Goal: Task Accomplishment & Management: Use online tool/utility

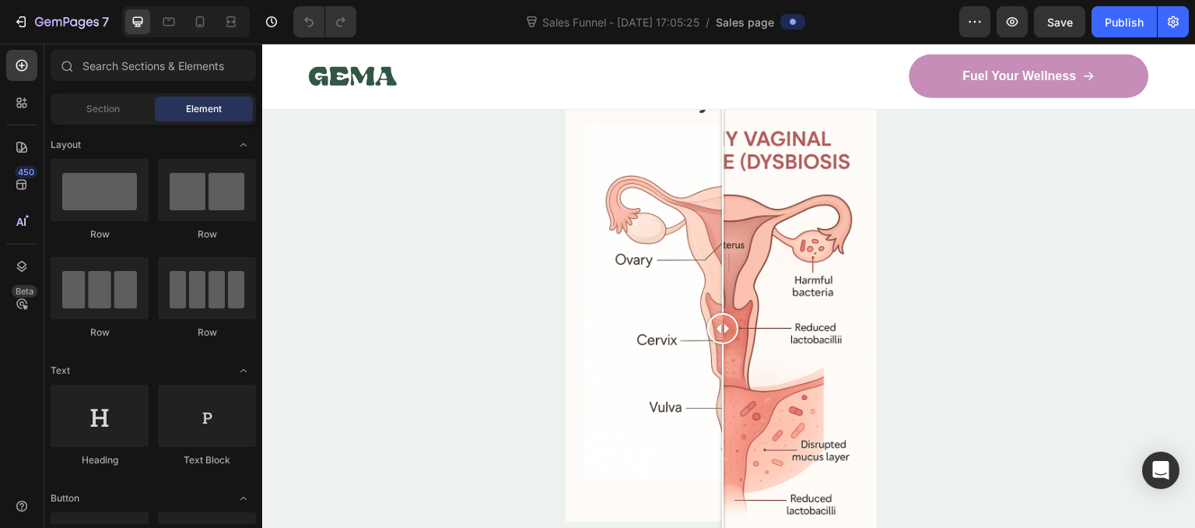
scroll to position [4852, 0]
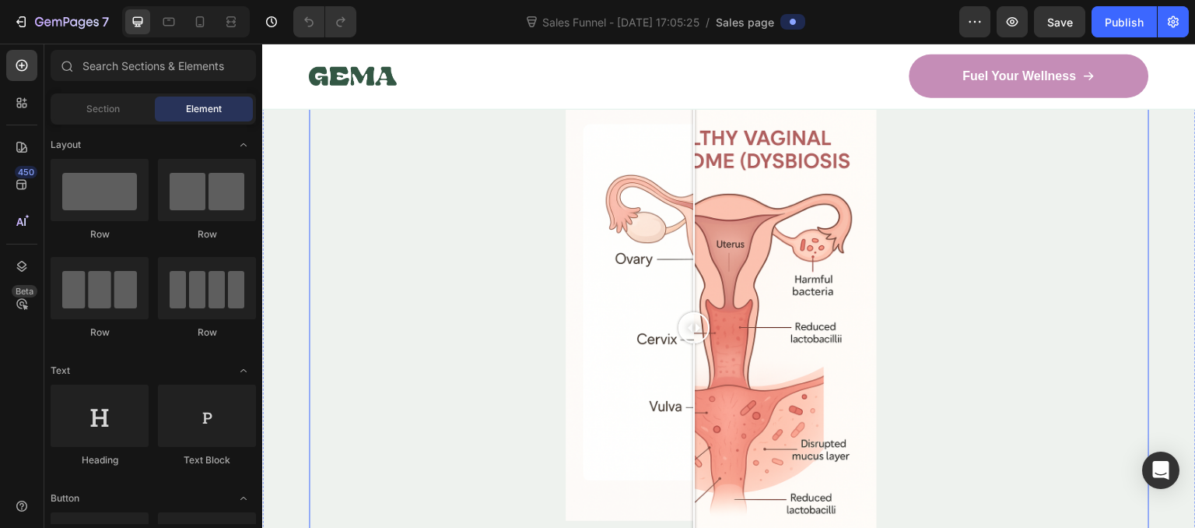
drag, startPoint x: 724, startPoint y: 335, endPoint x: 694, endPoint y: 314, distance: 36.9
click at [694, 314] on div at bounding box center [693, 327] width 31 height 31
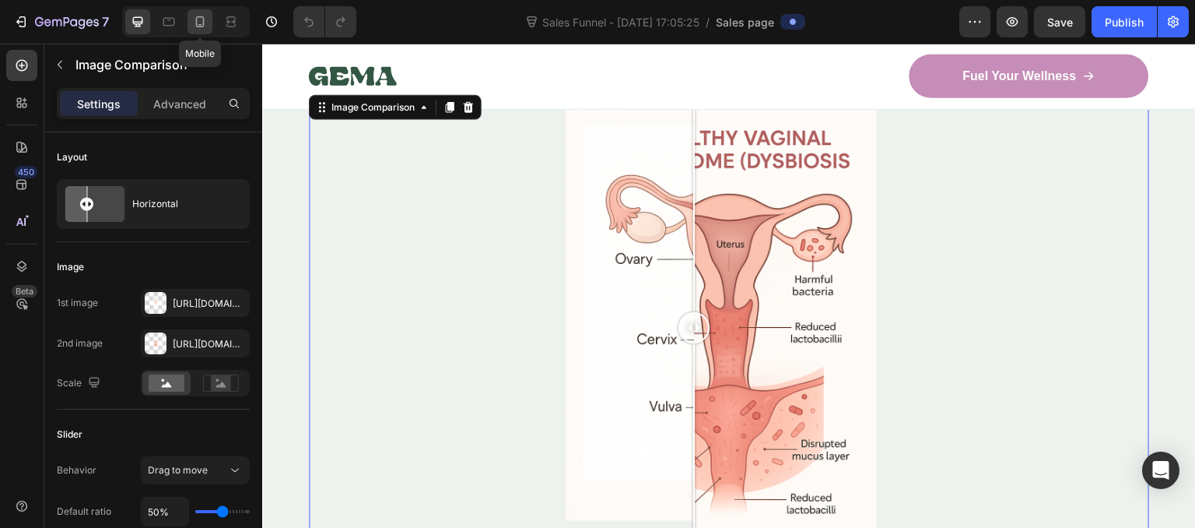
drag, startPoint x: 204, startPoint y: 27, endPoint x: 128, endPoint y: 61, distance: 82.6
click at [204, 27] on icon at bounding box center [200, 22] width 16 height 16
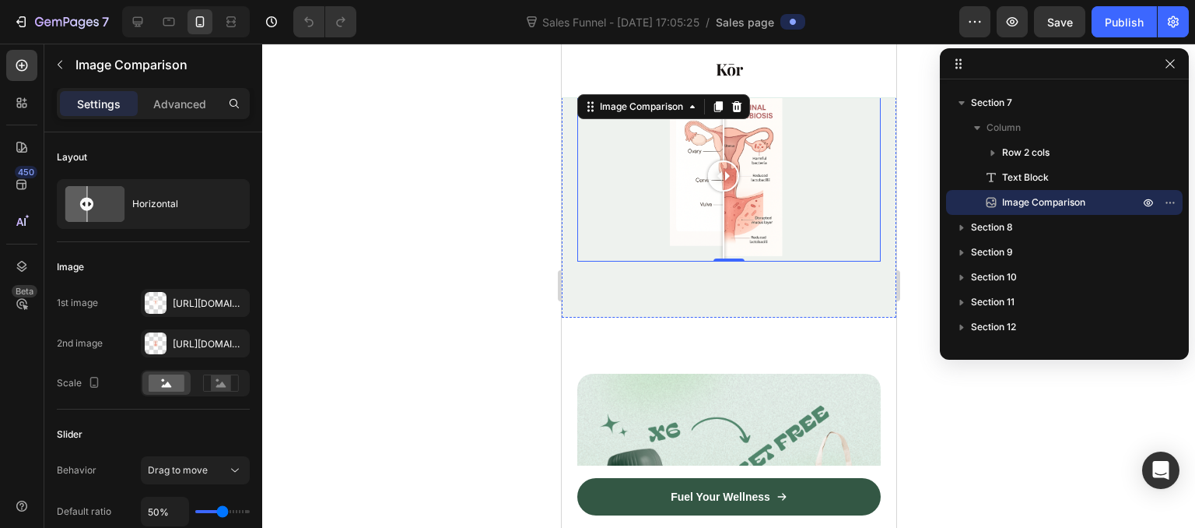
scroll to position [5175, 0]
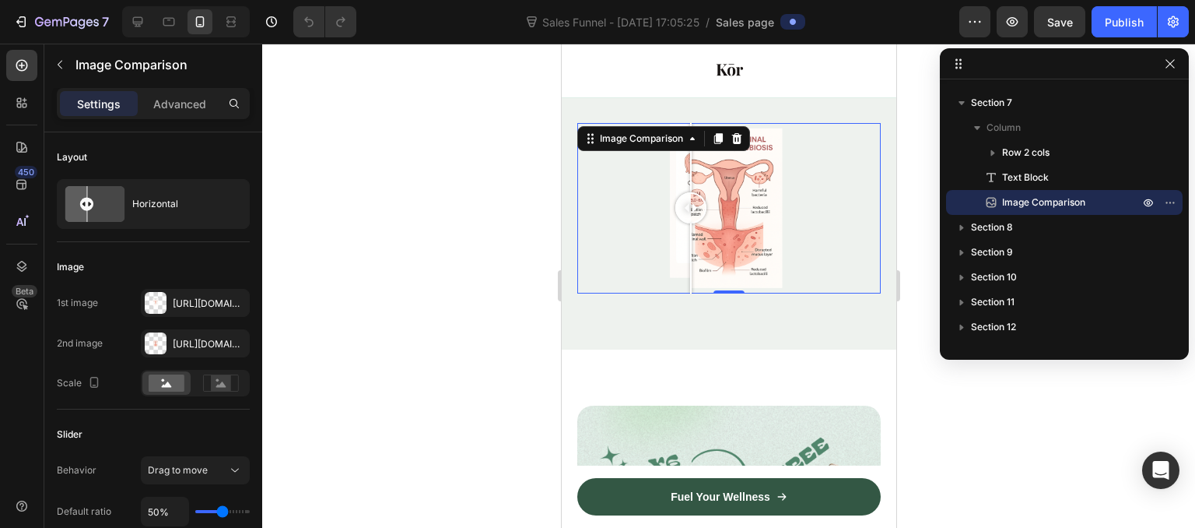
drag, startPoint x: 728, startPoint y: 210, endPoint x: 692, endPoint y: 216, distance: 36.3
click at [692, 216] on div at bounding box center [690, 207] width 31 height 31
click at [692, 216] on div at bounding box center [692, 207] width 31 height 31
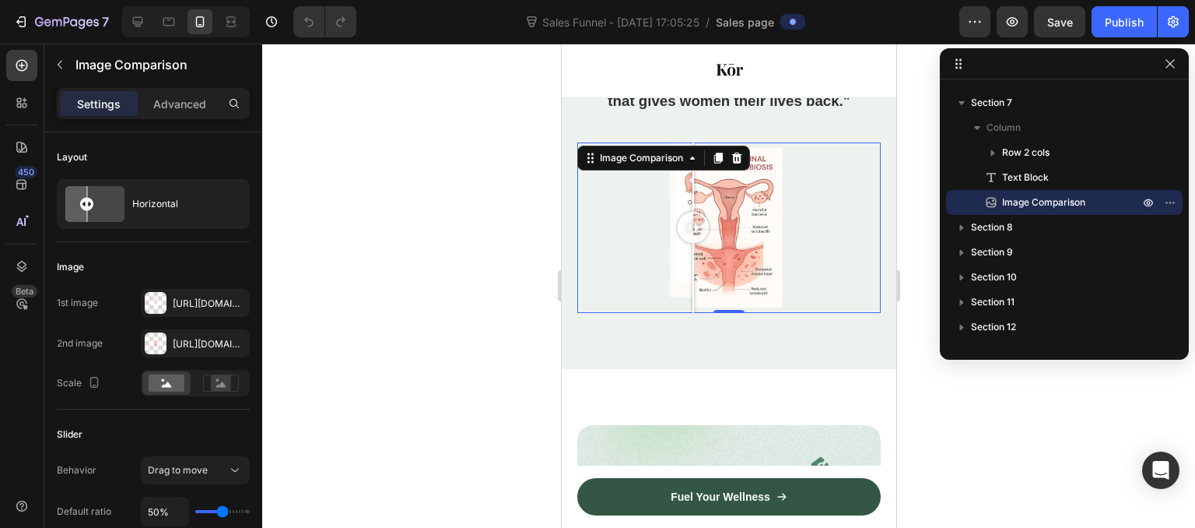
scroll to position [5127, 0]
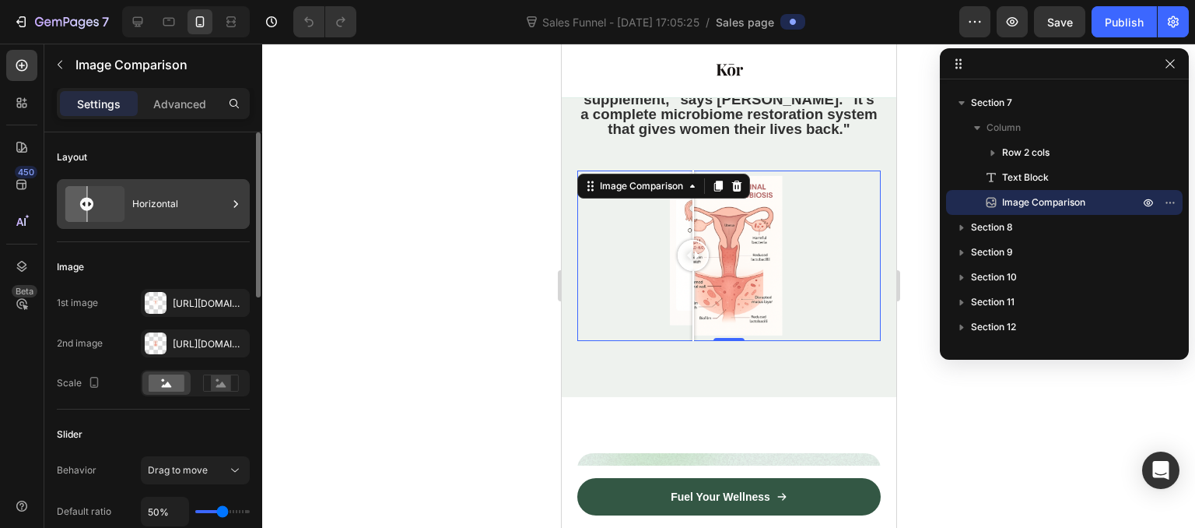
drag, startPoint x: 91, startPoint y: 203, endPoint x: 115, endPoint y: 207, distance: 24.4
click at [115, 207] on g at bounding box center [95, 204] width 72 height 42
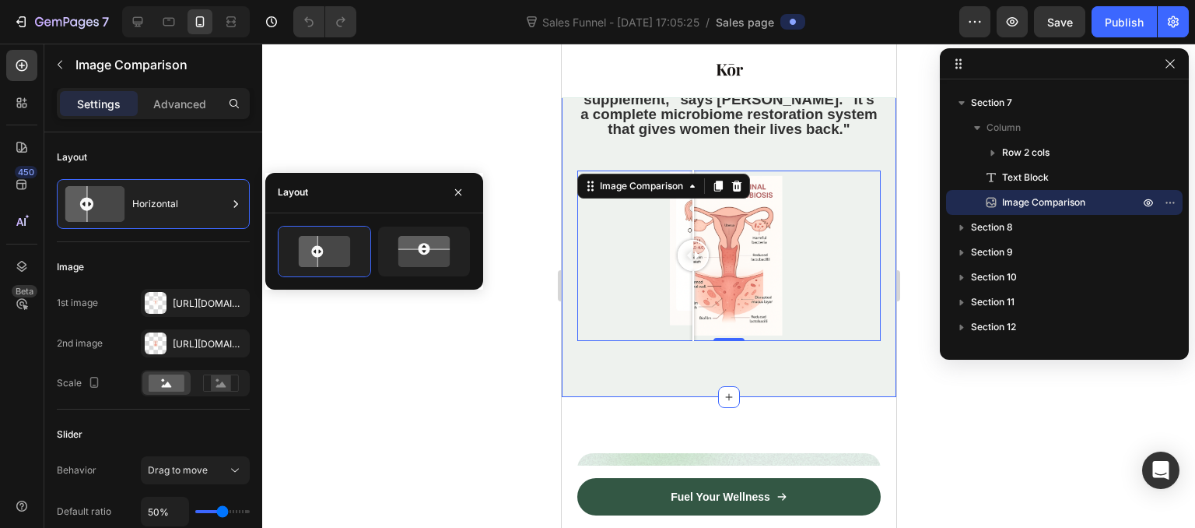
click at [713, 338] on div "Image Dr. [PERSON_NAME][MEDICAL_DATA] Text Block Row Icon Verified Text Block R…" at bounding box center [728, 183] width 335 height 426
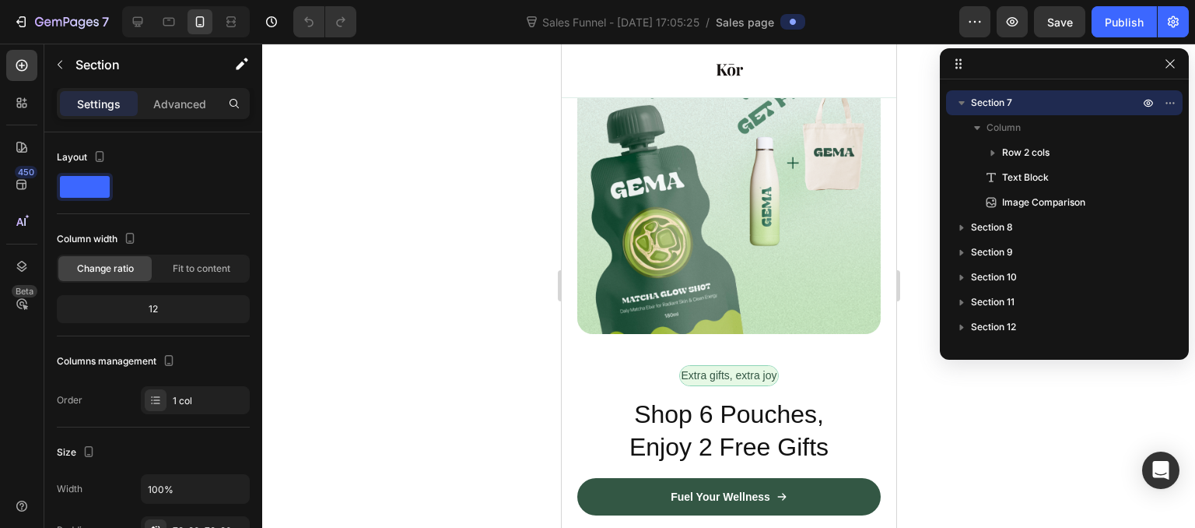
scroll to position [5681, 0]
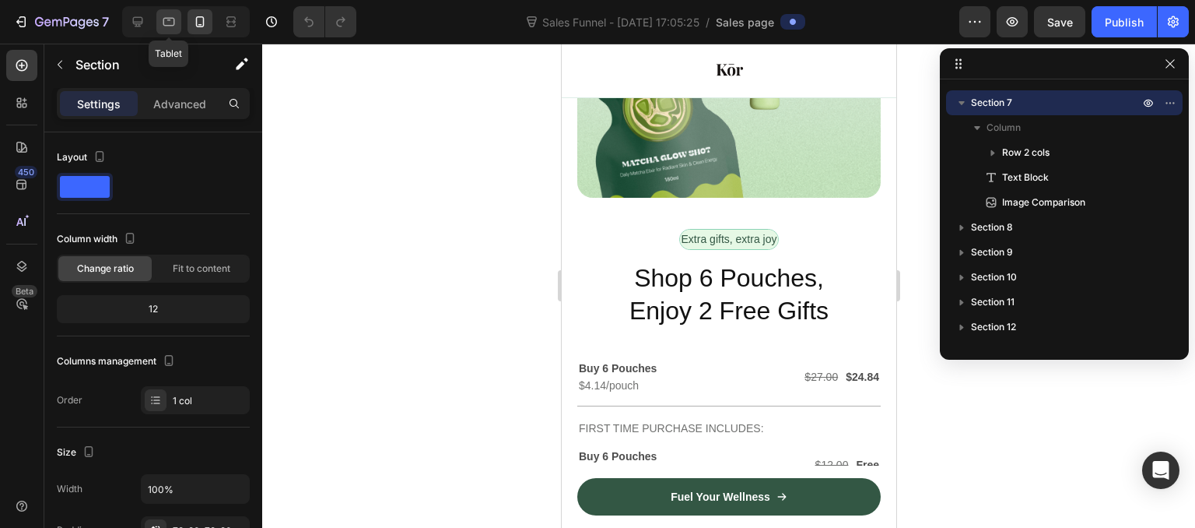
click at [168, 13] on div at bounding box center [168, 21] width 25 height 25
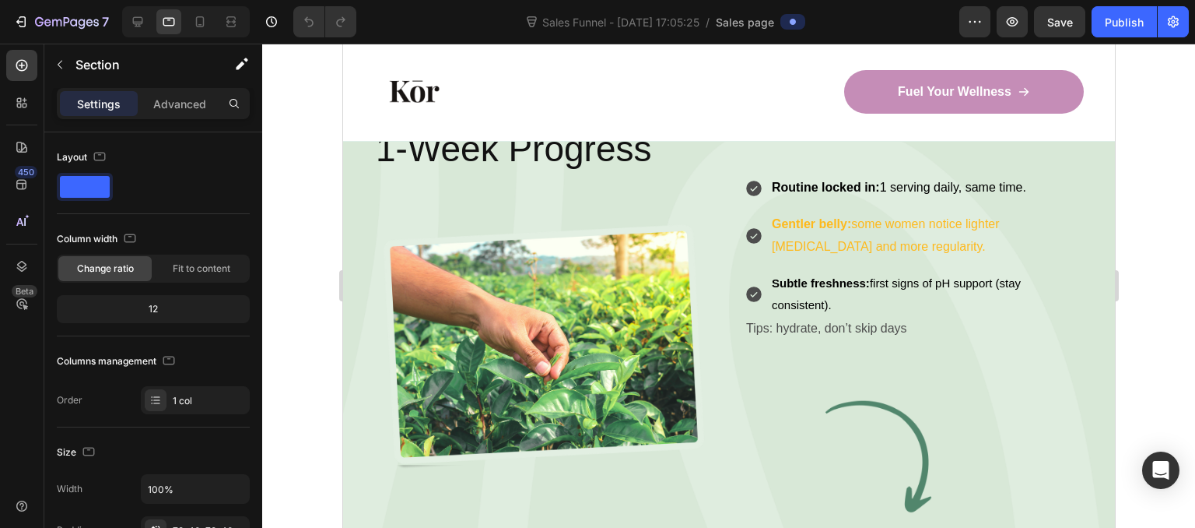
scroll to position [2455, 0]
click at [834, 218] on strong "Gentler belly:" at bounding box center [810, 224] width 79 height 13
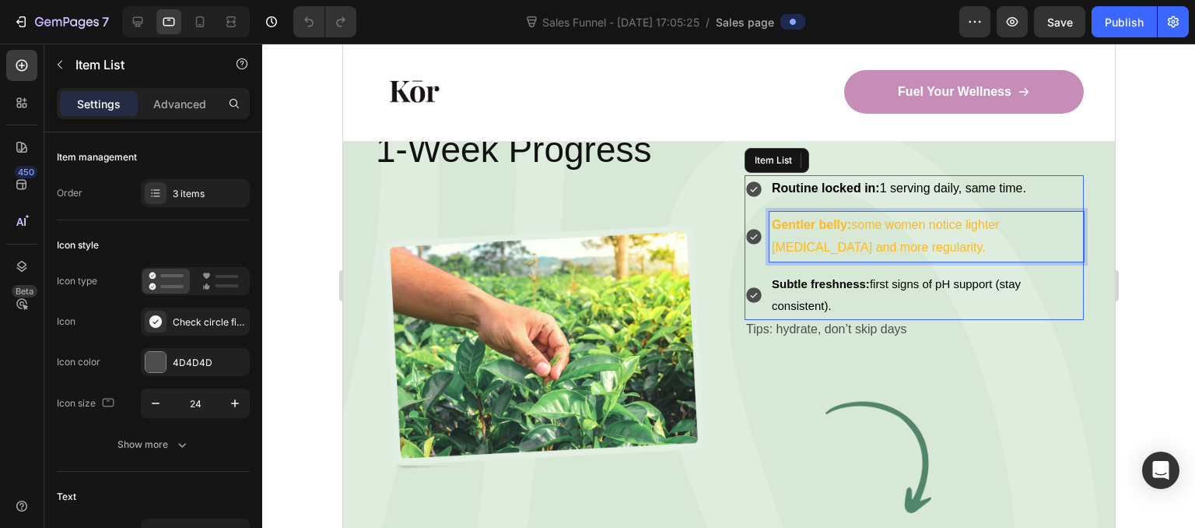
click at [834, 218] on strong "Gentler belly:" at bounding box center [810, 224] width 79 height 13
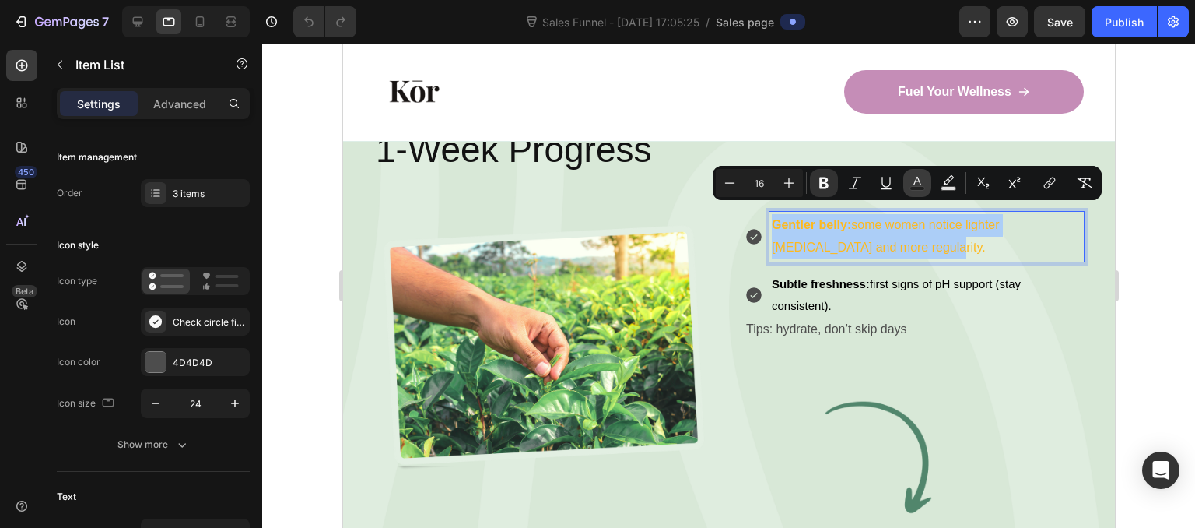
click at [910, 178] on icon "Editor contextual toolbar" at bounding box center [918, 183] width 16 height 16
type input "FEB91C"
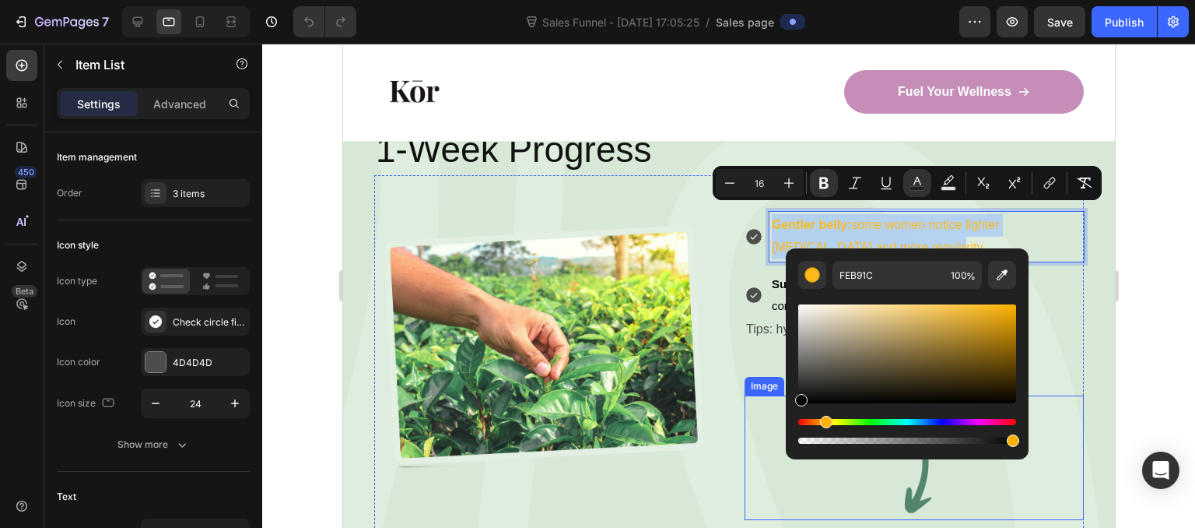
drag, startPoint x: 1239, startPoint y: 416, endPoint x: 742, endPoint y: 426, distance: 497.3
type input "000000"
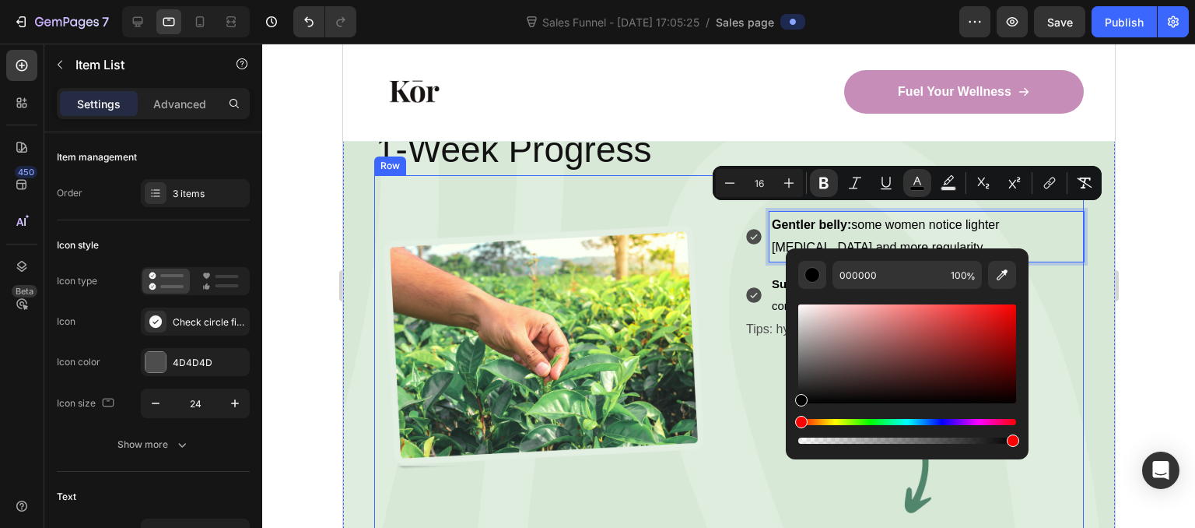
click at [722, 362] on div "Image Routine locked in: 1 serving daily, same time. Gentler belly: some women …" at bounding box center [728, 363] width 710 height 376
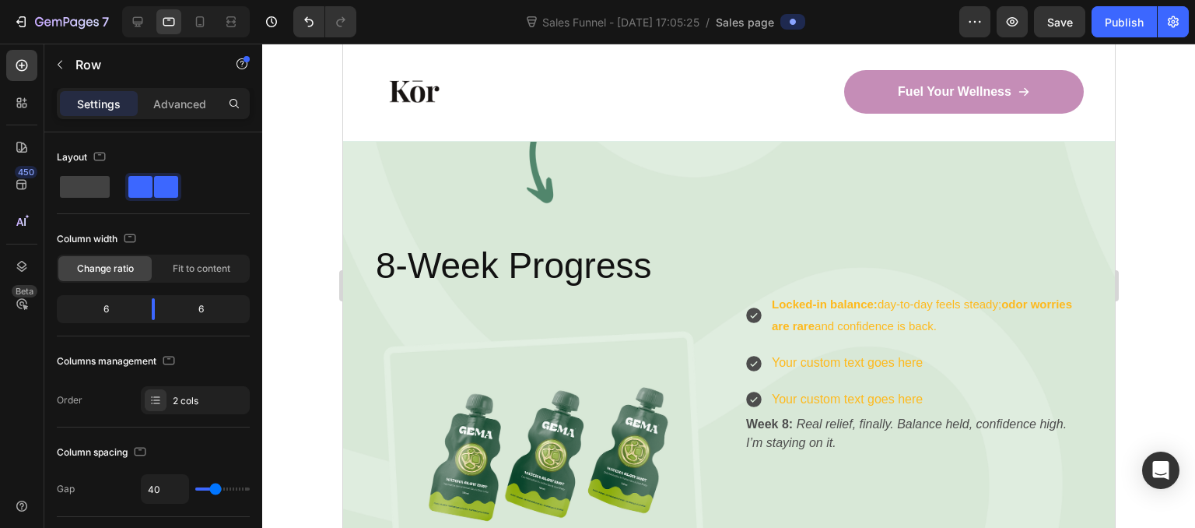
scroll to position [3296, 0]
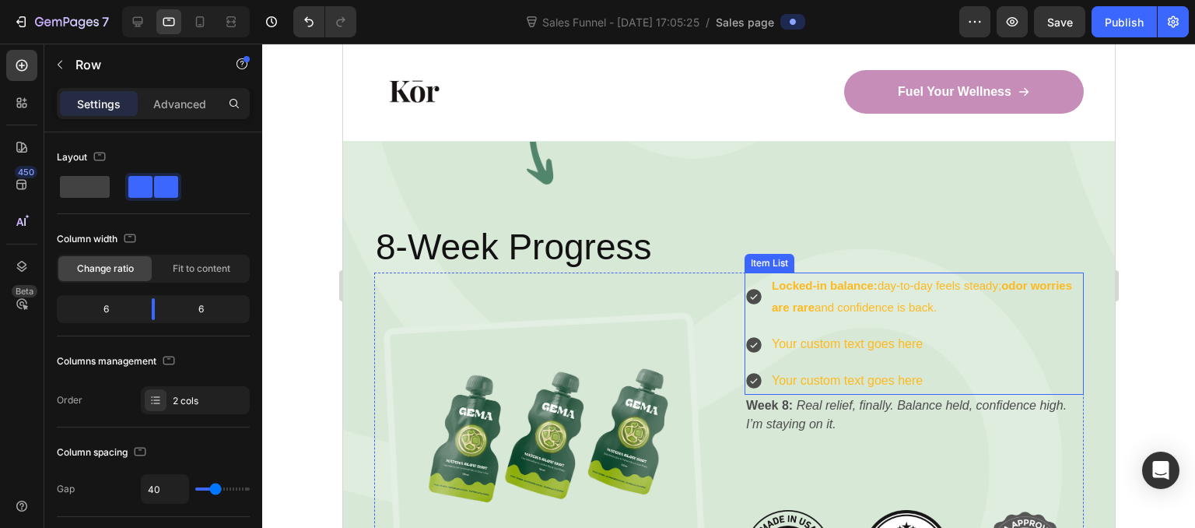
click at [816, 279] on strong "Locked-in balance:" at bounding box center [824, 285] width 106 height 13
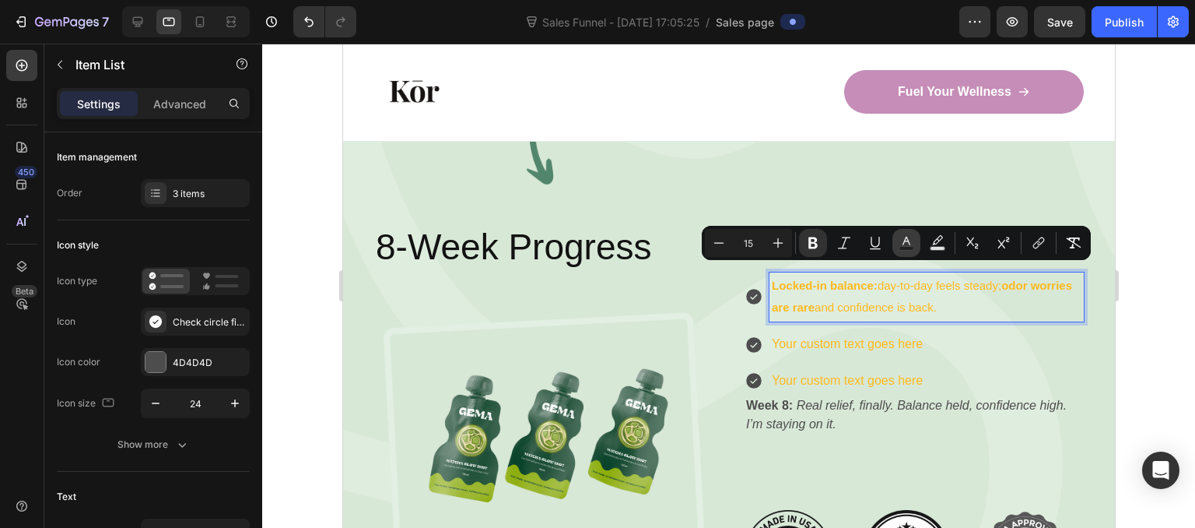
click at [899, 239] on icon "Editor contextual toolbar" at bounding box center [907, 243] width 16 height 16
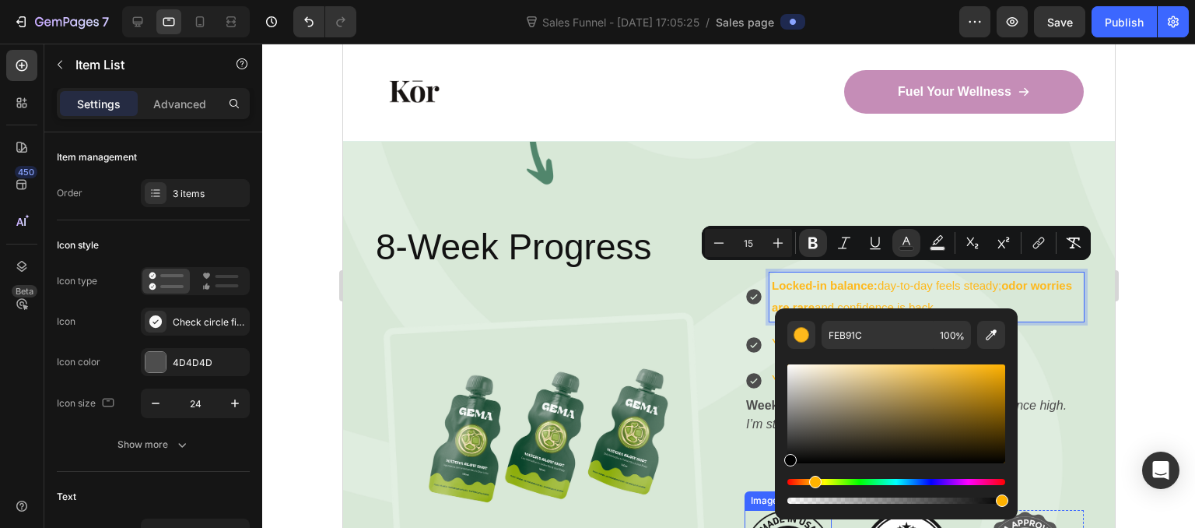
drag, startPoint x: 1210, startPoint y: 423, endPoint x: 773, endPoint y: 496, distance: 443.3
type input "000000"
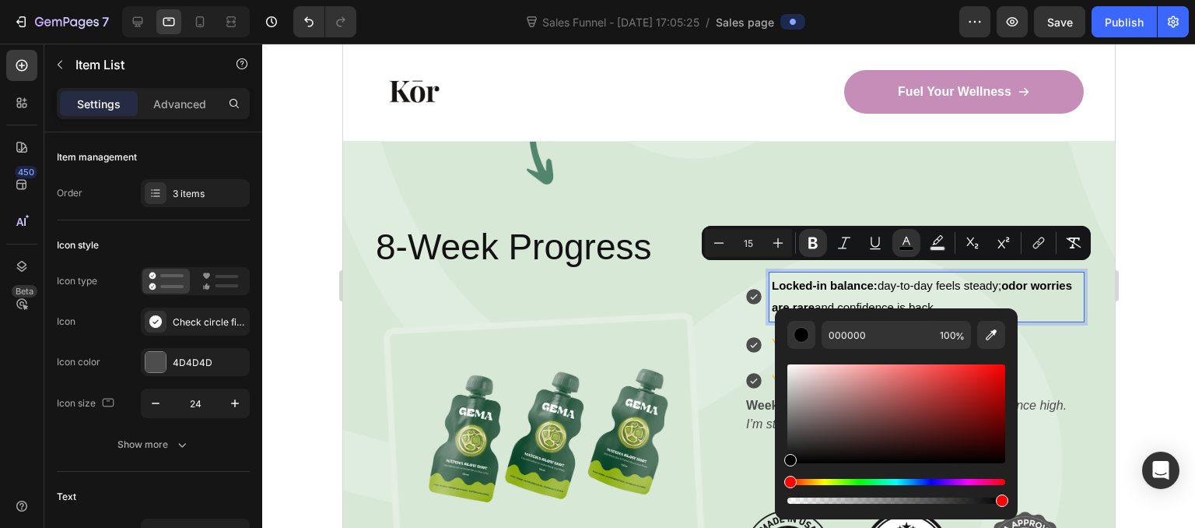
click at [771, 304] on p "Locked-in balance: day-to-day feels steady; odor worries are rare and confidenc…" at bounding box center [926, 297] width 310 height 45
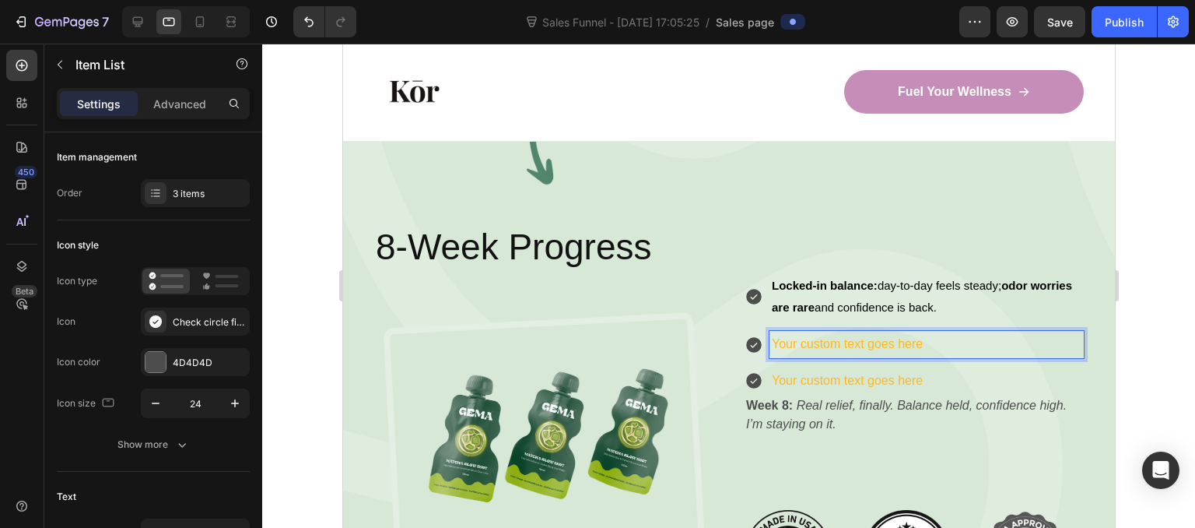
click at [784, 333] on p "Your custom text goes here" at bounding box center [926, 344] width 310 height 23
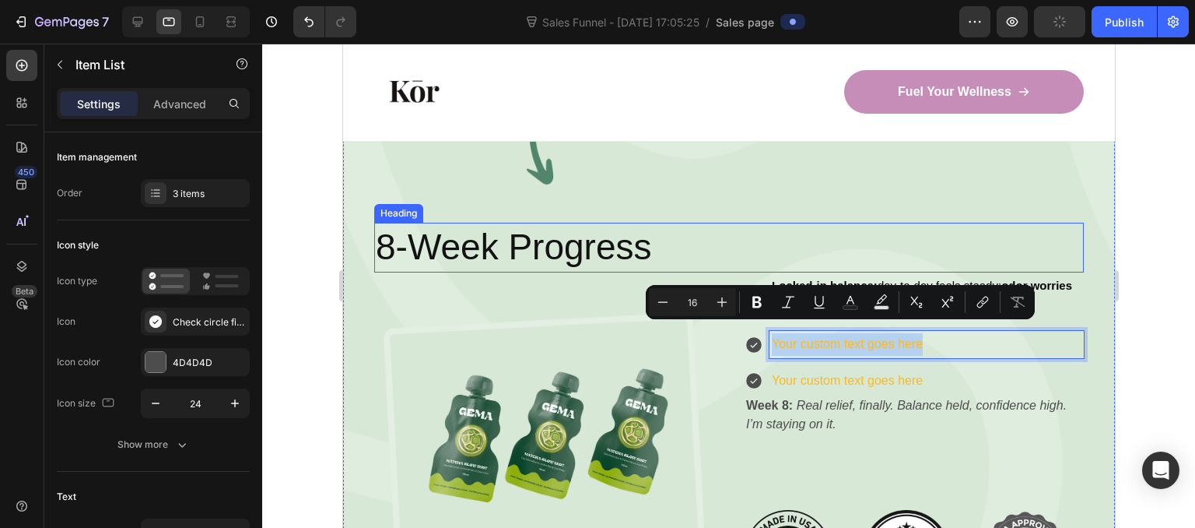
click at [858, 238] on h2 "8-Week Progress" at bounding box center [728, 248] width 710 height 50
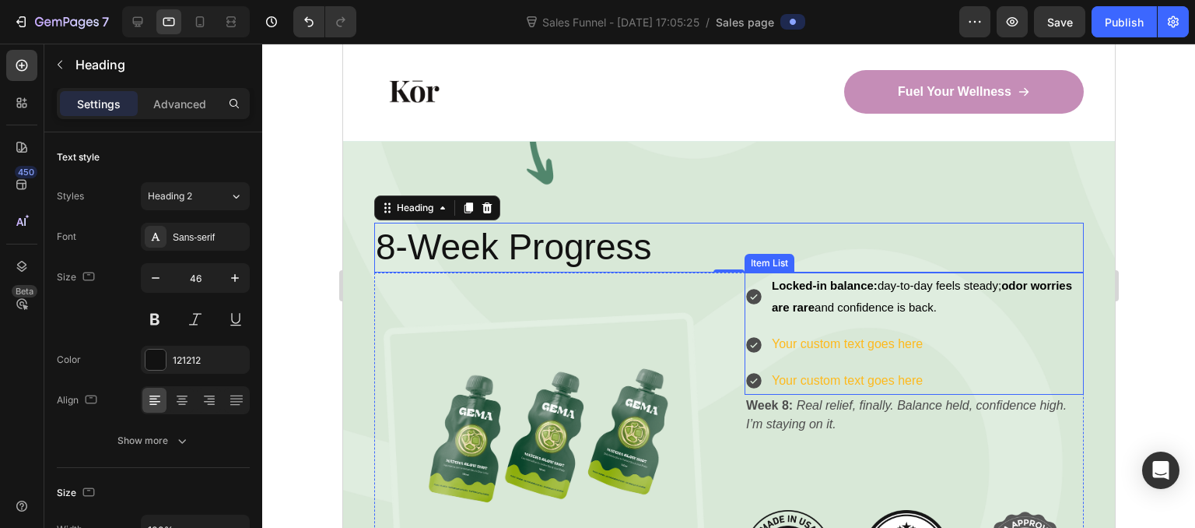
click at [797, 333] on p "Your custom text goes here" at bounding box center [926, 344] width 310 height 23
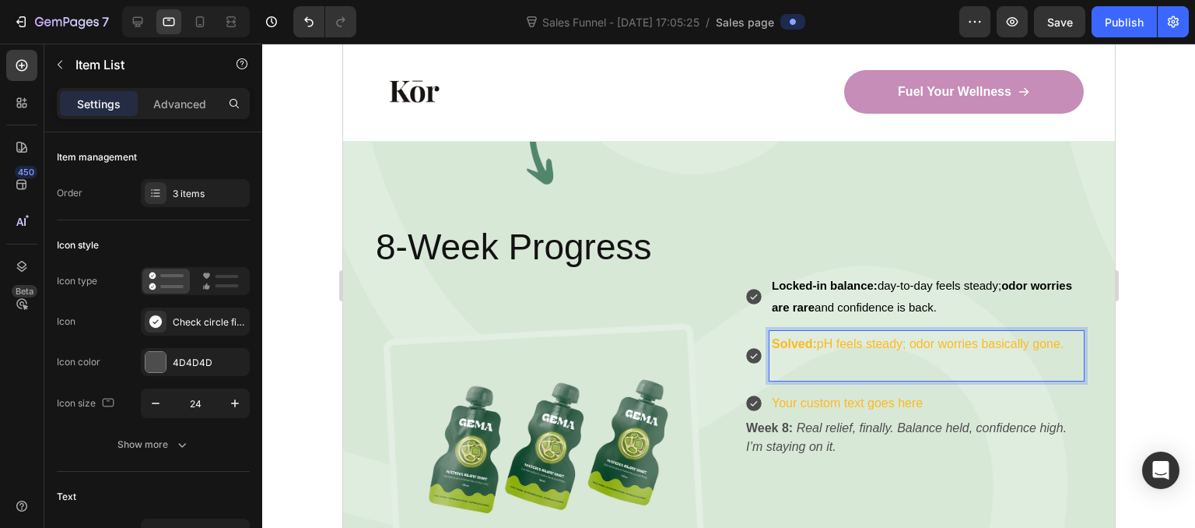
click at [797, 337] on strong "Solved:" at bounding box center [793, 343] width 45 height 13
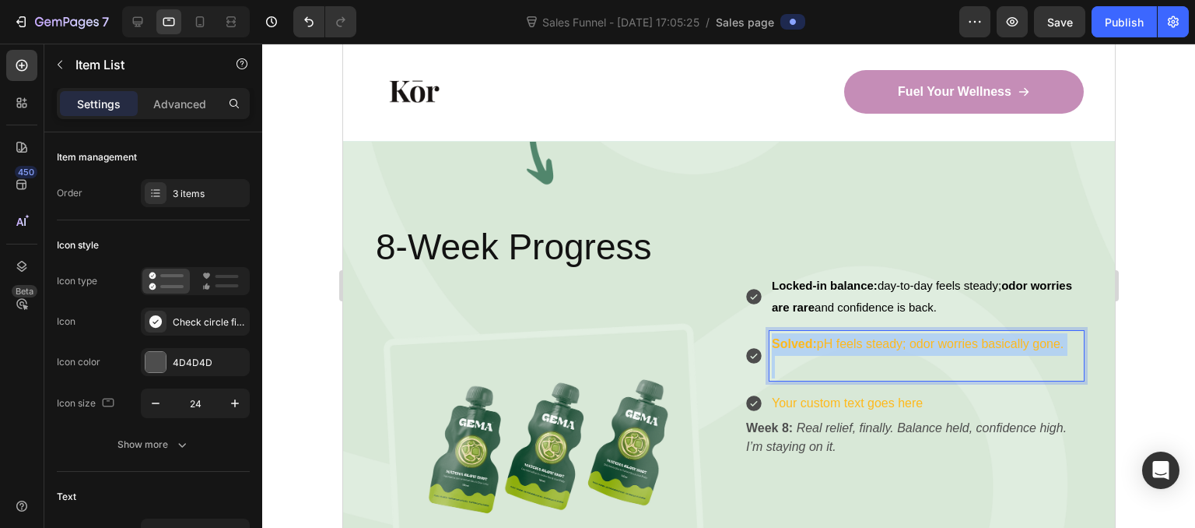
click at [797, 337] on strong "Solved:" at bounding box center [793, 343] width 45 height 13
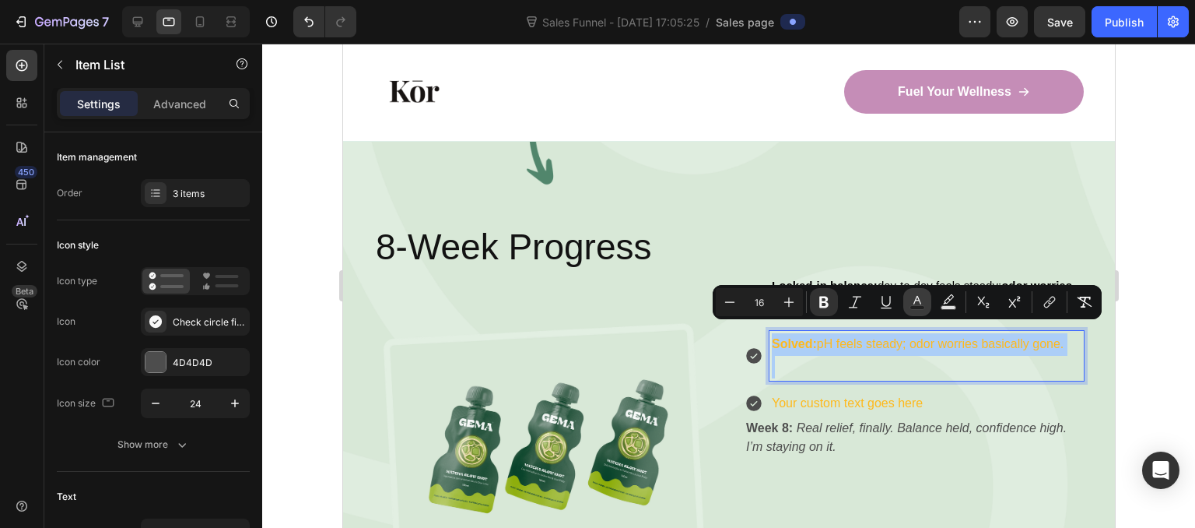
click at [917, 298] on icon "Editor contextual toolbar" at bounding box center [918, 302] width 16 height 16
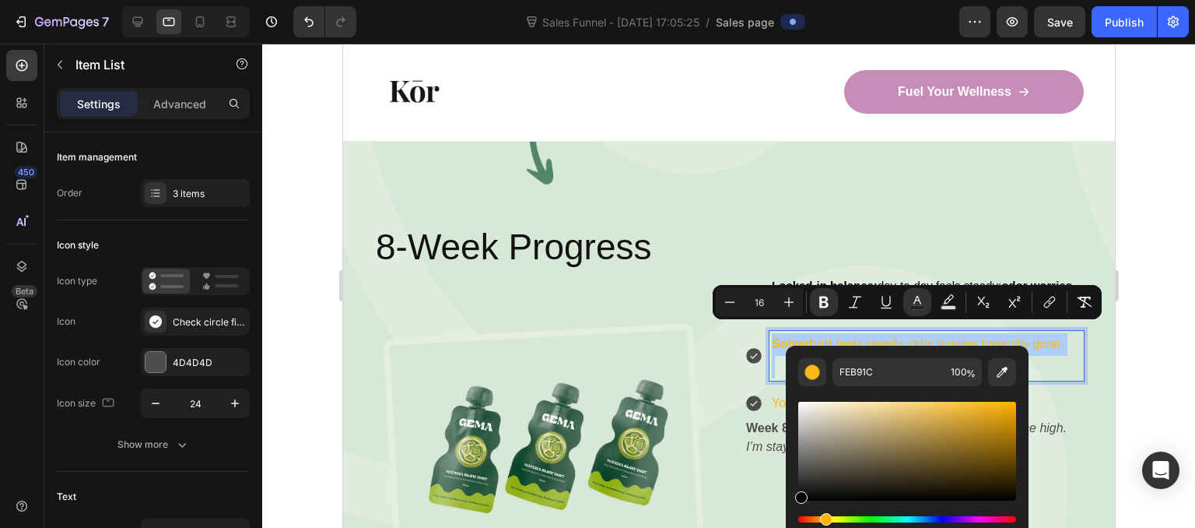
drag, startPoint x: 1202, startPoint y: 490, endPoint x: 783, endPoint y: 520, distance: 419.6
type input "000000"
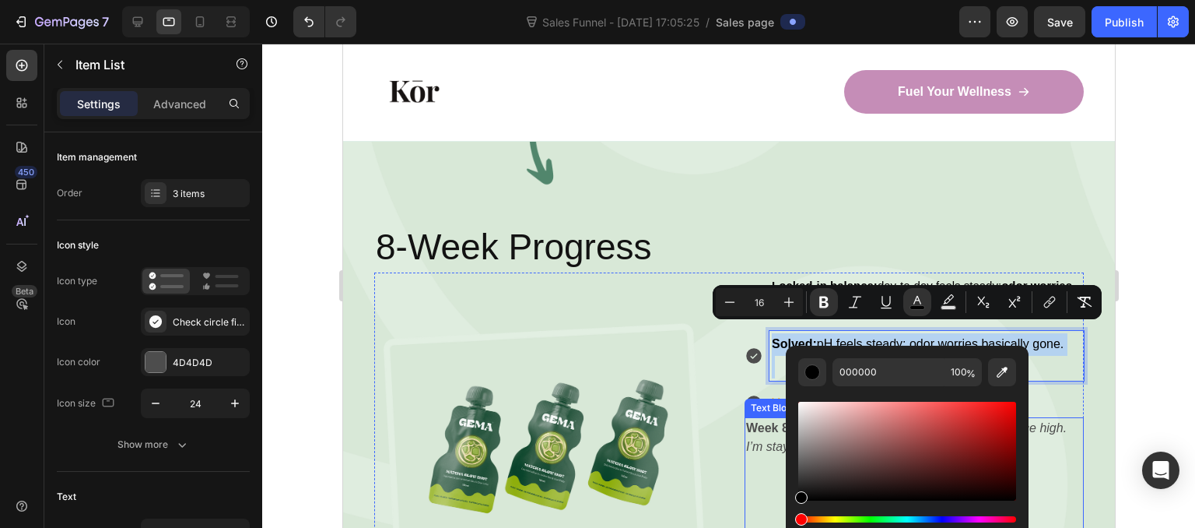
click at [736, 447] on div "Image Locked-in balance: day-to-day feels steady; odor worries are rare and con…" at bounding box center [728, 445] width 710 height 347
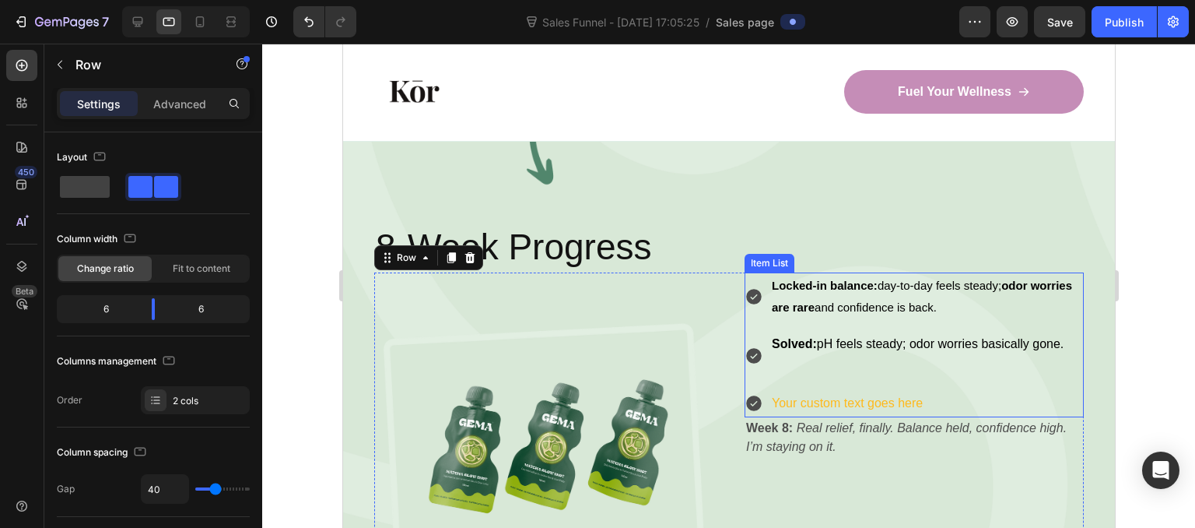
click at [787, 356] on p "Rich Text Editor. Editing area: main" at bounding box center [926, 367] width 310 height 23
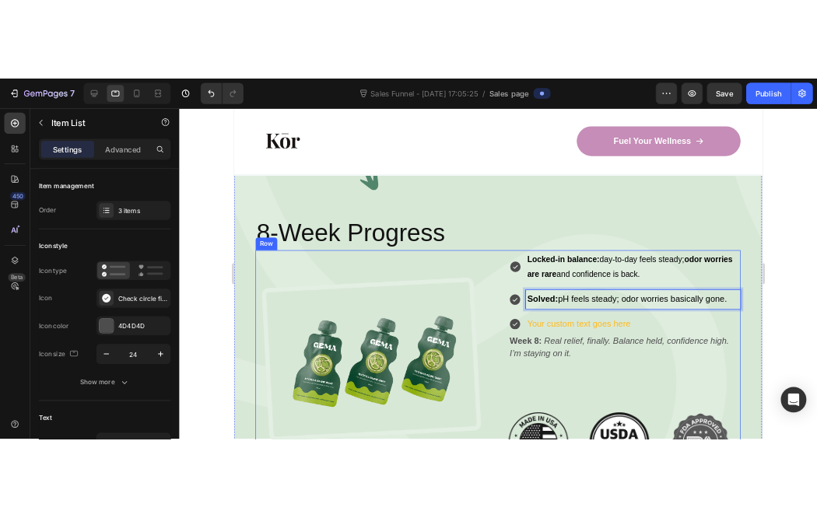
scroll to position [3318, 0]
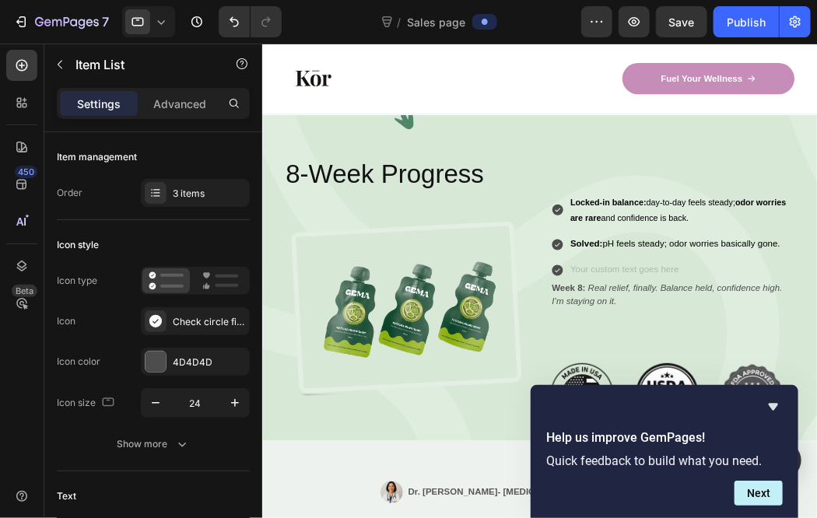
scroll to position [3311, 0]
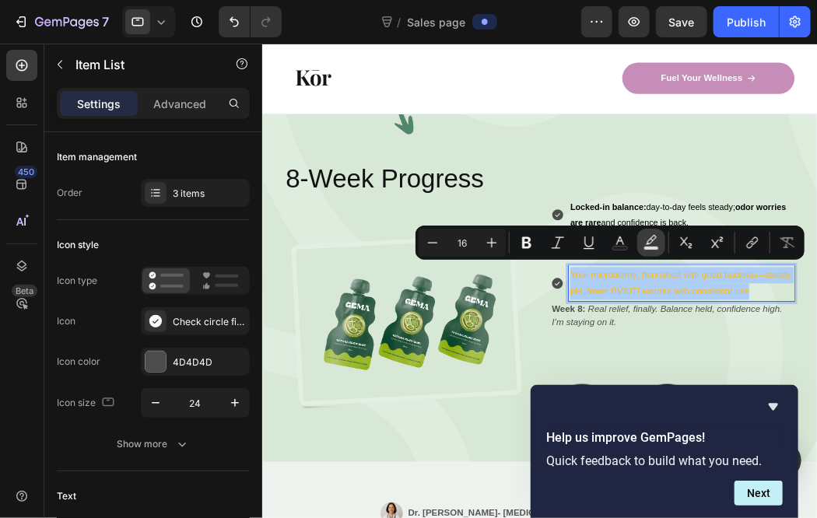
click at [648, 237] on icon "Editor contextual toolbar" at bounding box center [651, 243] width 16 height 16
type input "000000"
type input "77"
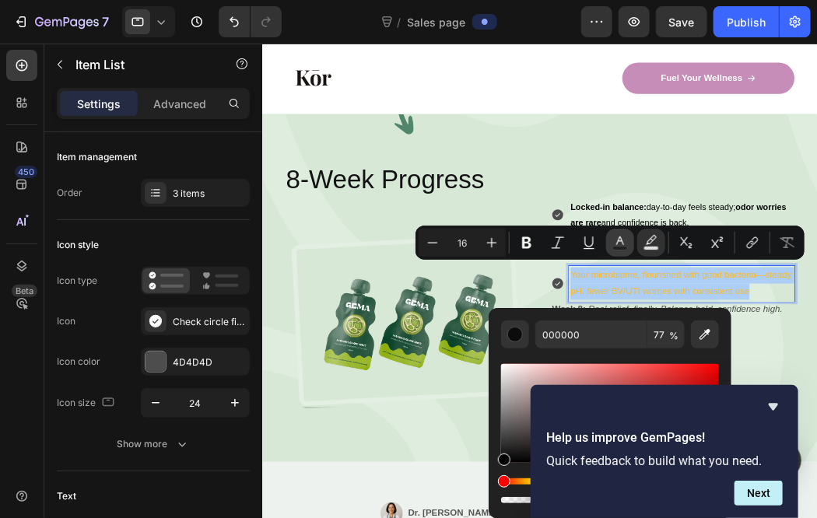
click at [620, 243] on icon "Editor contextual toolbar" at bounding box center [620, 243] width 16 height 16
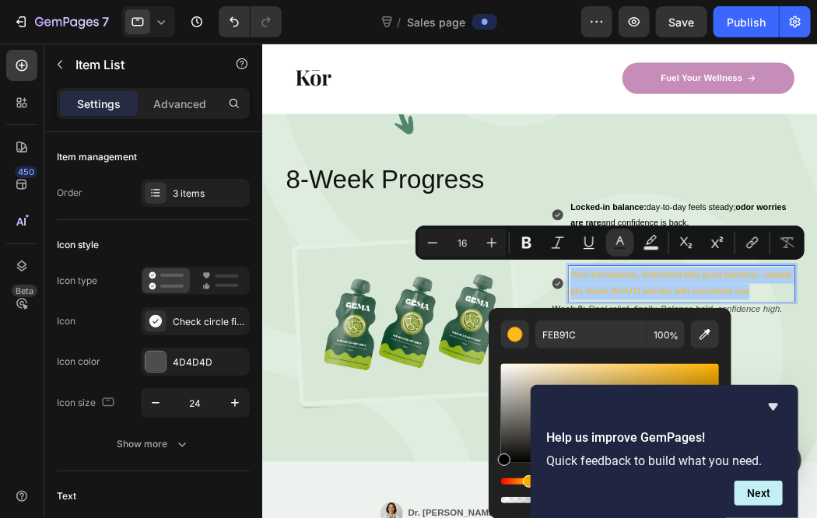
drag, startPoint x: 527, startPoint y: 396, endPoint x: 498, endPoint y: 496, distance: 103.7
click at [498, 496] on div "FEB91C 100 %" at bounding box center [610, 407] width 243 height 198
type input "000000"
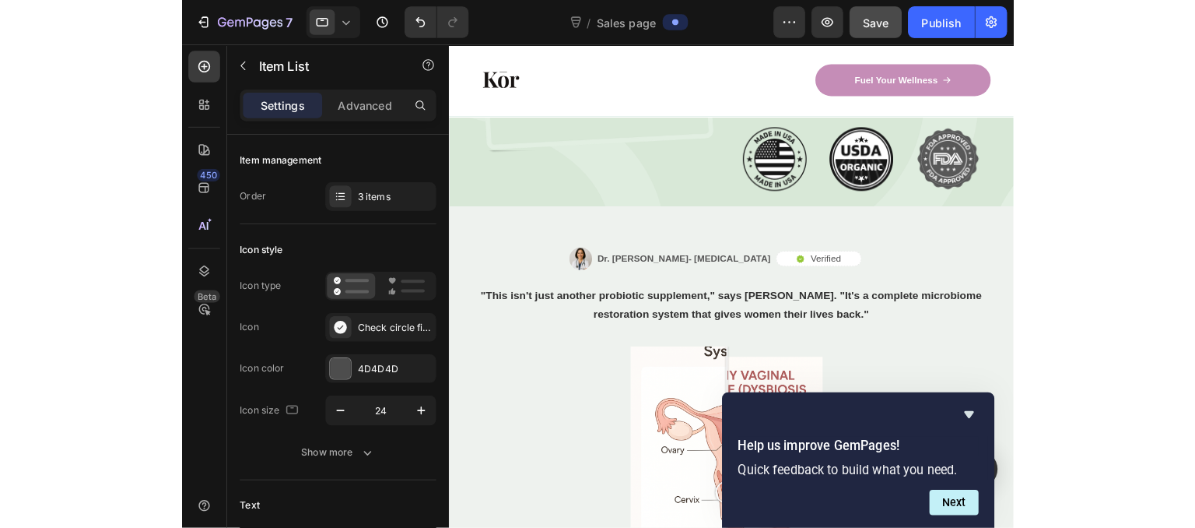
scroll to position [3865, 0]
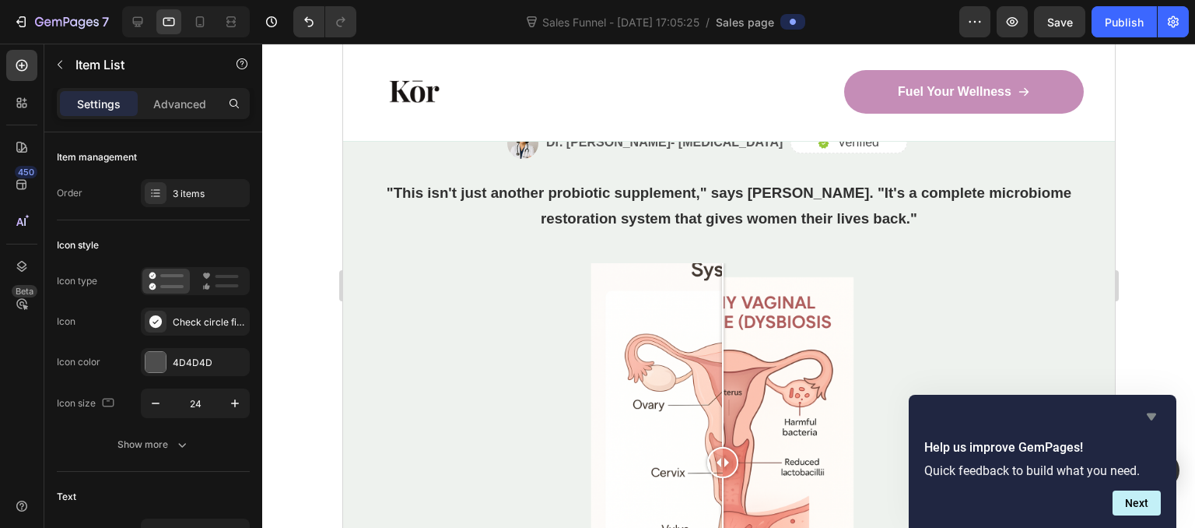
click at [1151, 408] on icon "Hide survey" at bounding box center [1151, 416] width 19 height 19
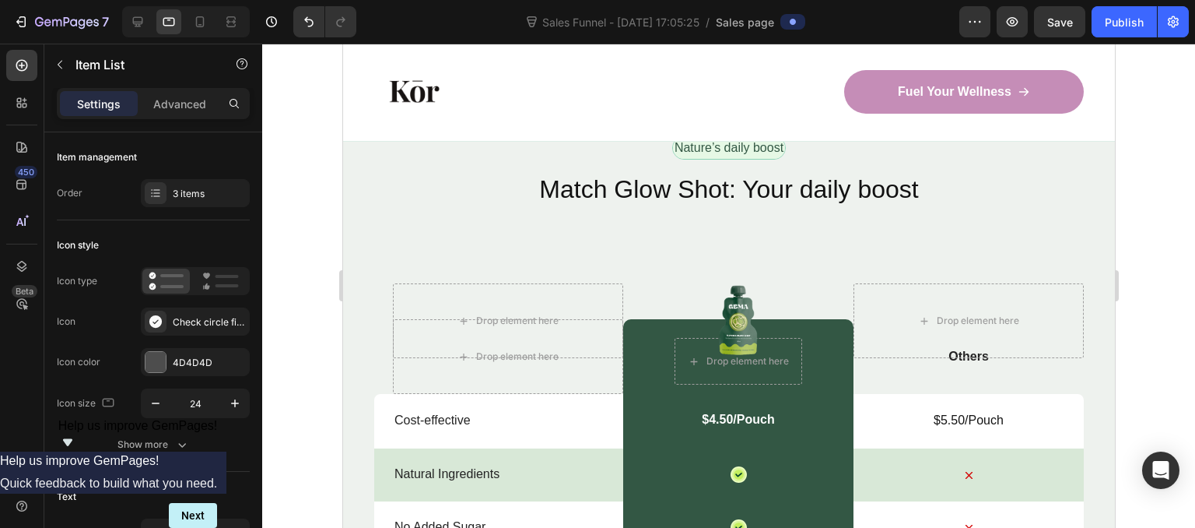
scroll to position [5219, 0]
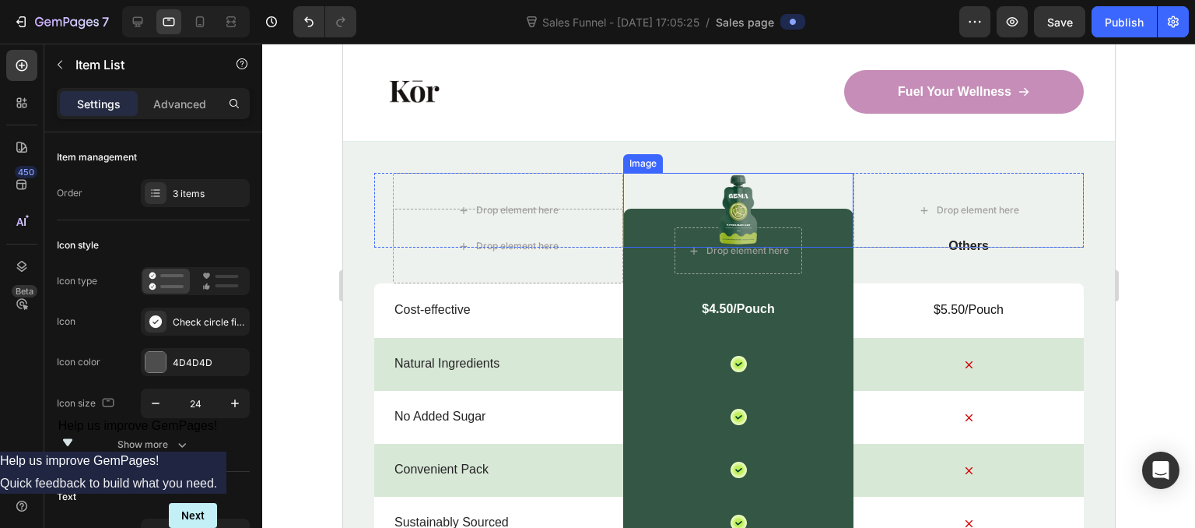
click at [726, 191] on img at bounding box center [738, 210] width 42 height 75
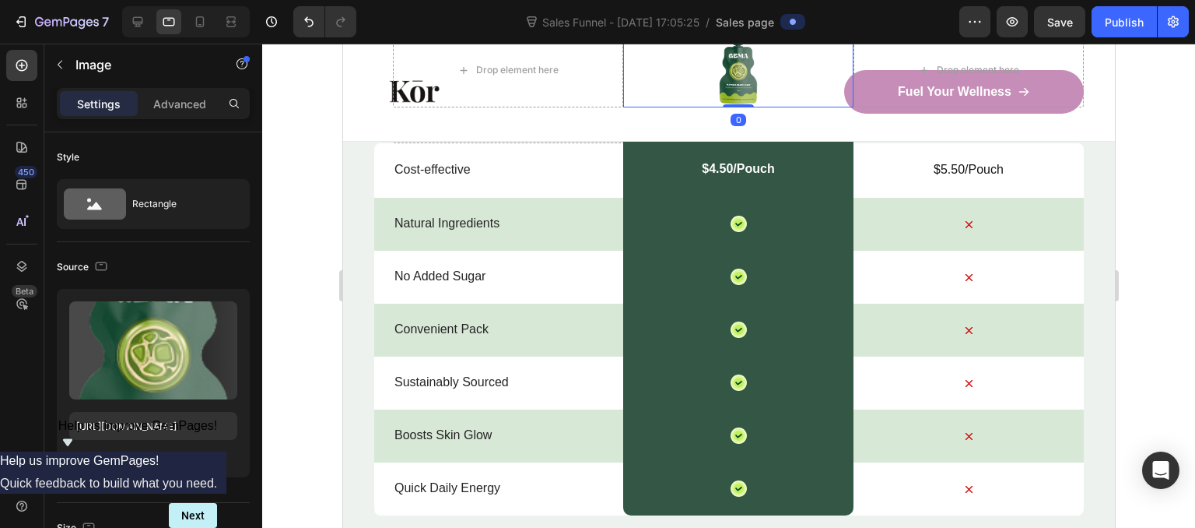
scroll to position [5216, 0]
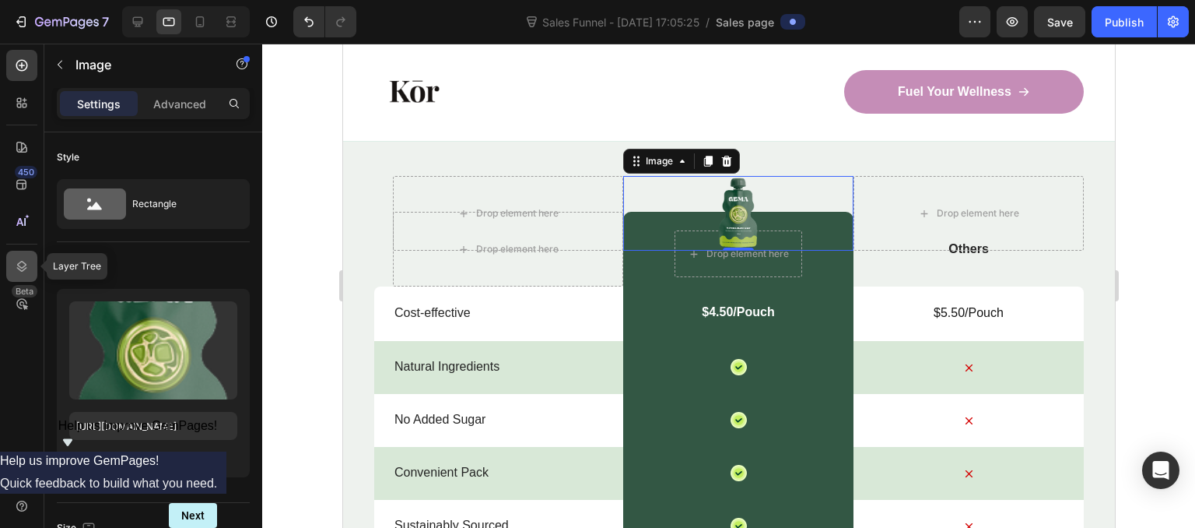
click at [20, 265] on icon at bounding box center [22, 266] width 16 height 16
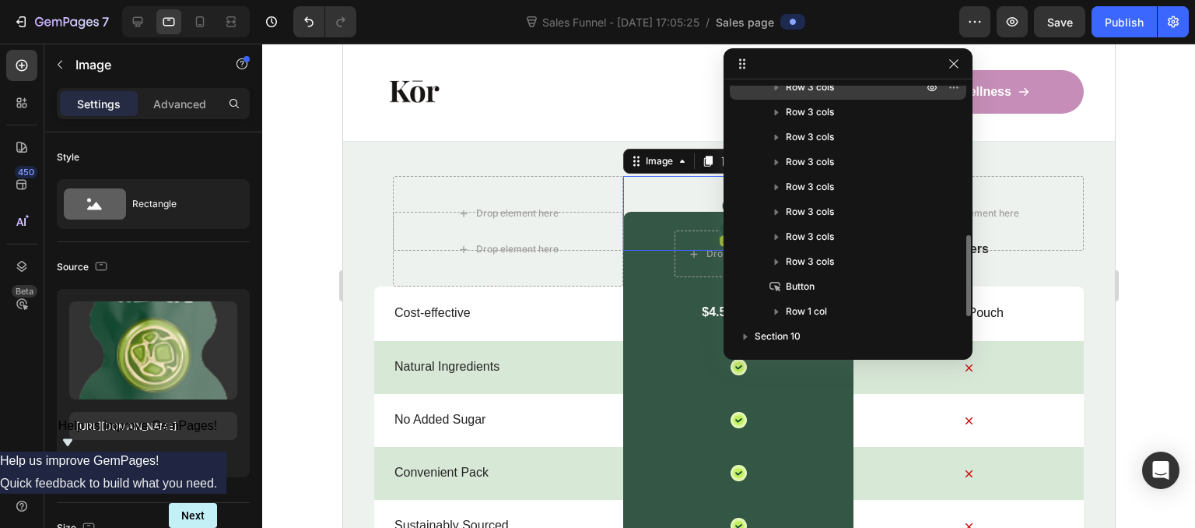
scroll to position [472, 0]
click at [955, 61] on icon "button" at bounding box center [954, 64] width 12 height 12
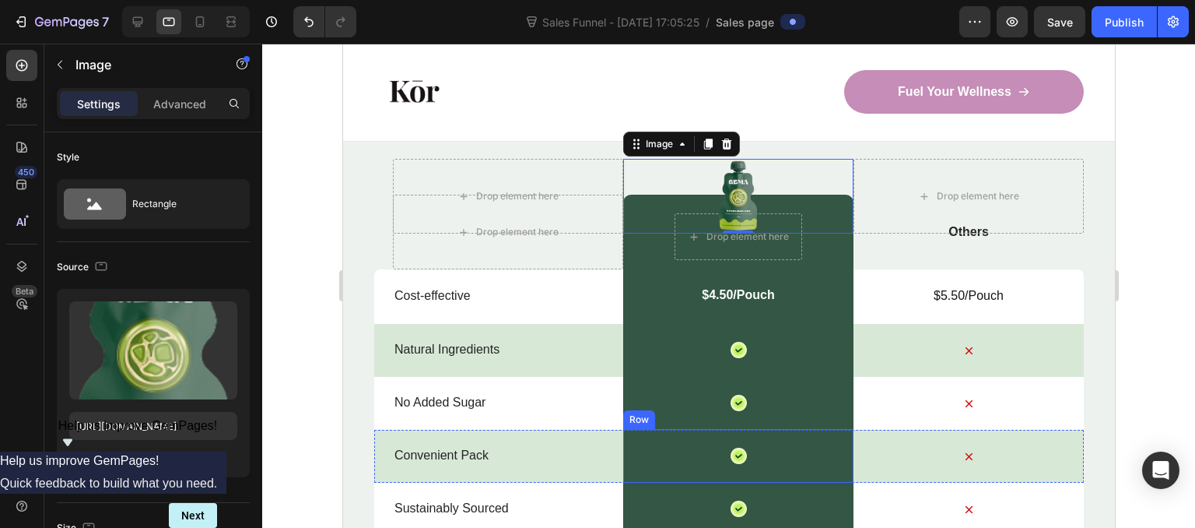
scroll to position [5235, 0]
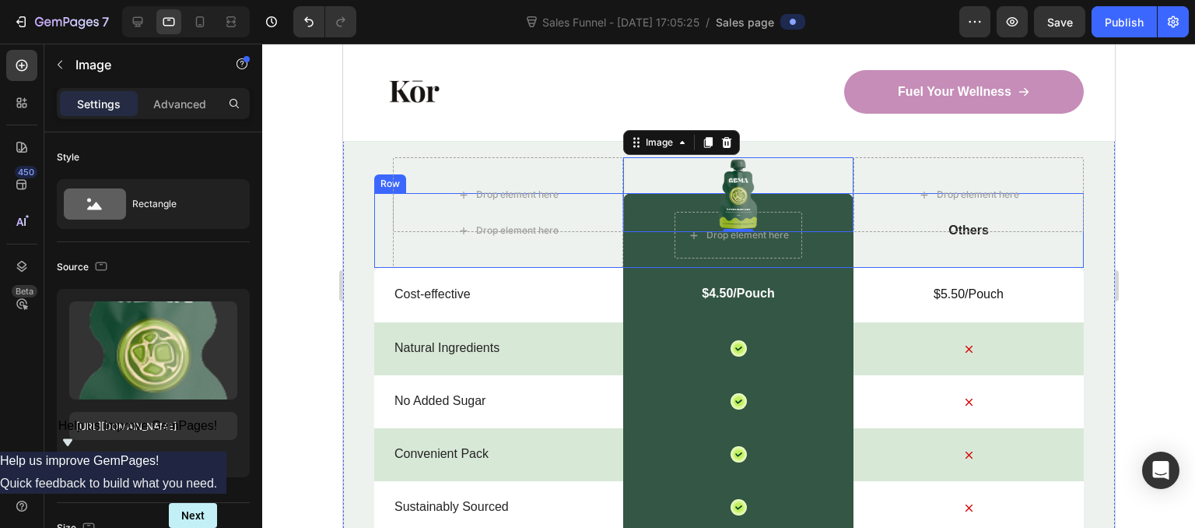
click at [1002, 246] on div "Others Text Block" at bounding box center [968, 230] width 230 height 75
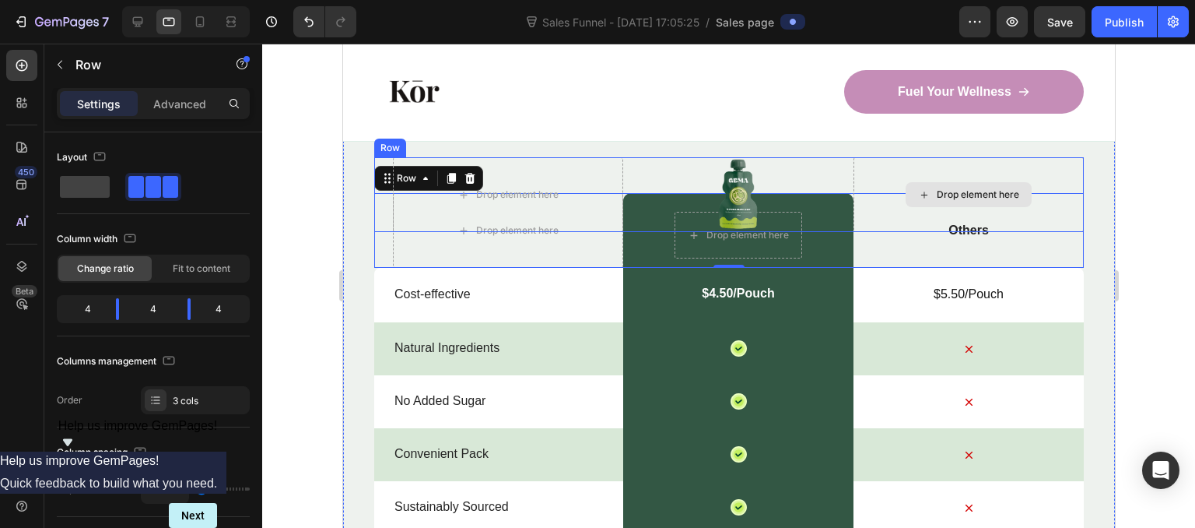
click at [1084, 186] on div "Nature’s daily boost Text Block Row Match Glow Shot: Your daily boost Heading D…" at bounding box center [728, 406] width 772 height 904
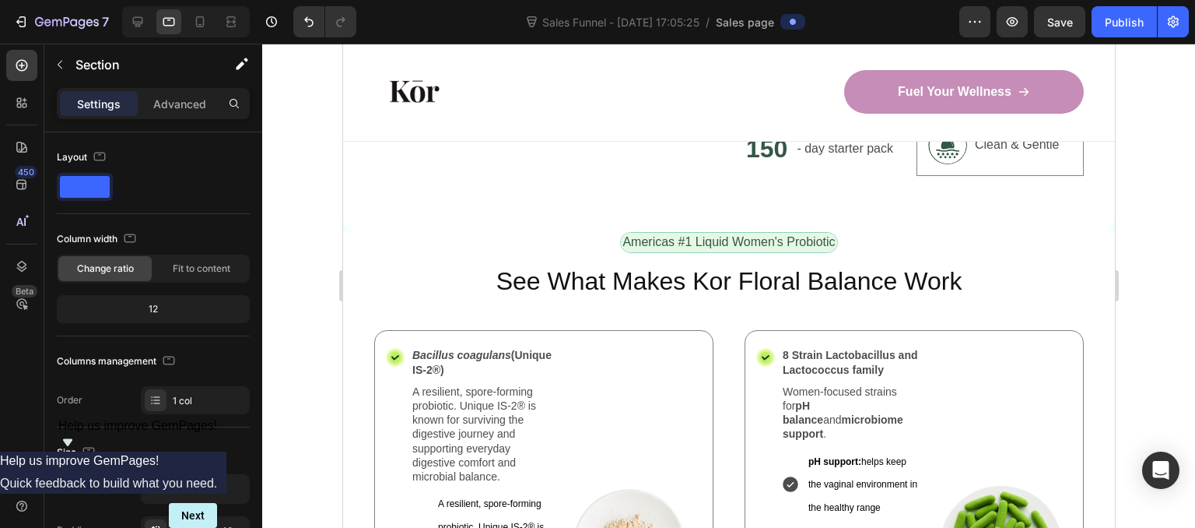
scroll to position [1379, 0]
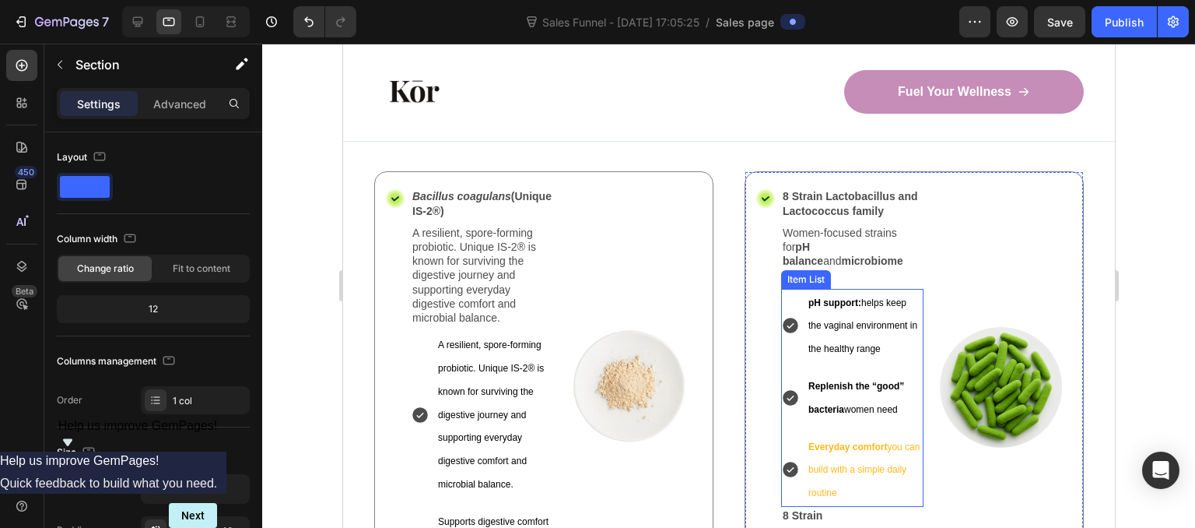
click at [841, 460] on span "Everyday comfort you can build with a simple daily routine" at bounding box center [863, 470] width 111 height 58
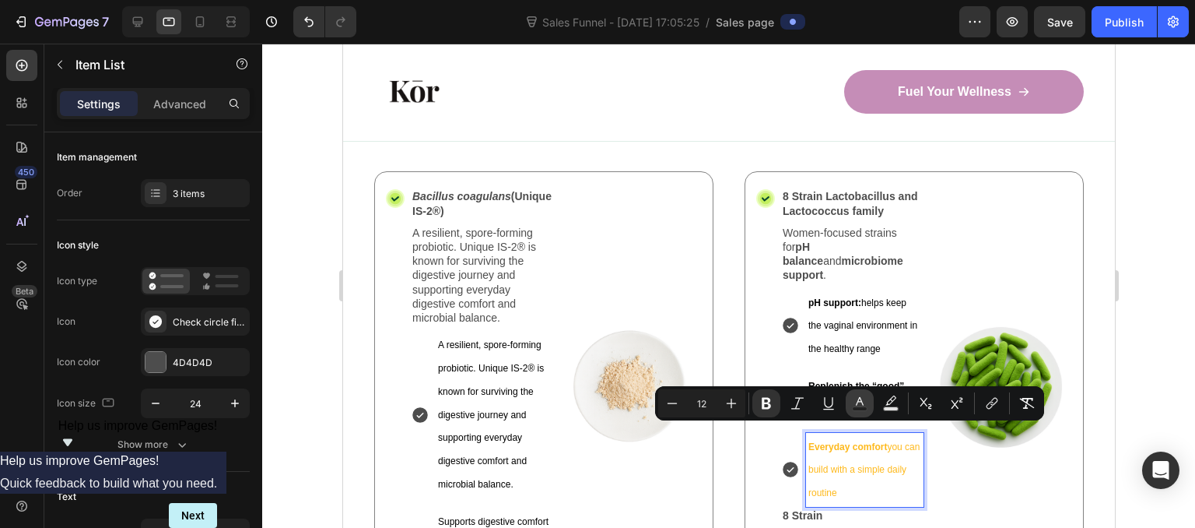
click at [872, 394] on button "Text Color" at bounding box center [860, 403] width 28 height 28
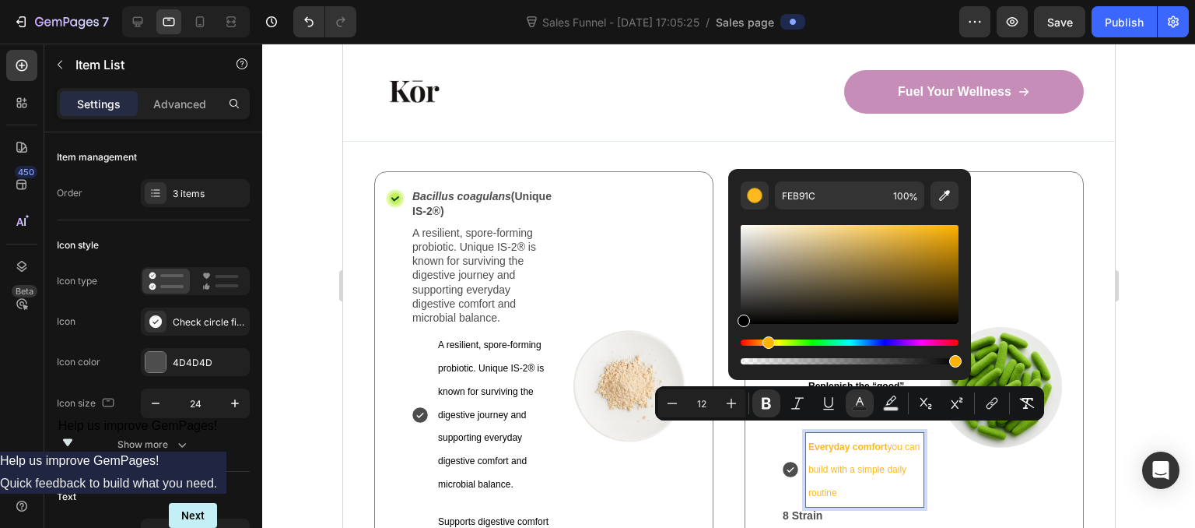
drag, startPoint x: 1203, startPoint y: 315, endPoint x: 670, endPoint y: 346, distance: 533.9
type input "000000"
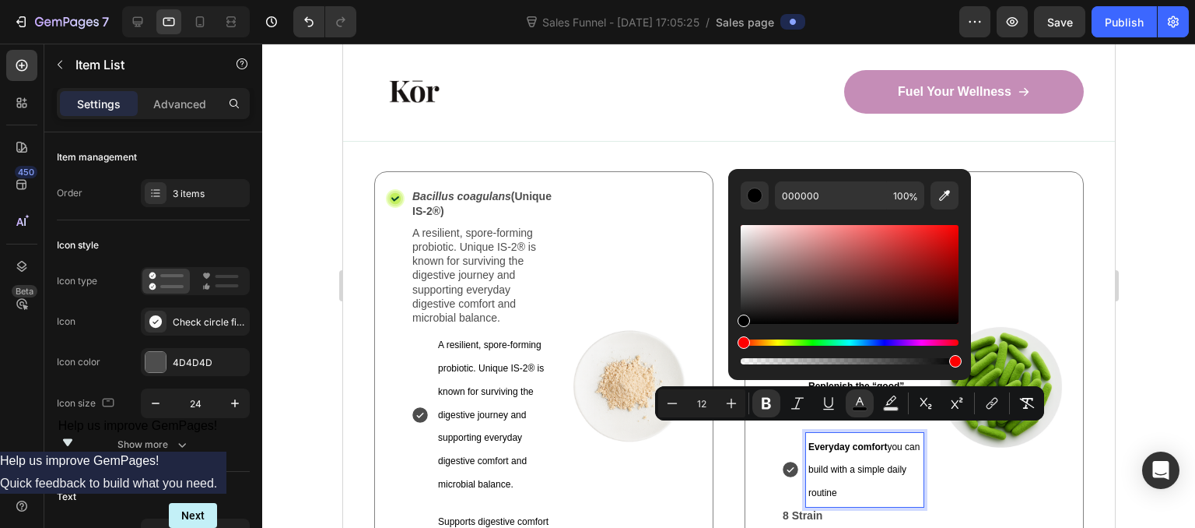
click at [994, 273] on img at bounding box center [1000, 385] width 142 height 394
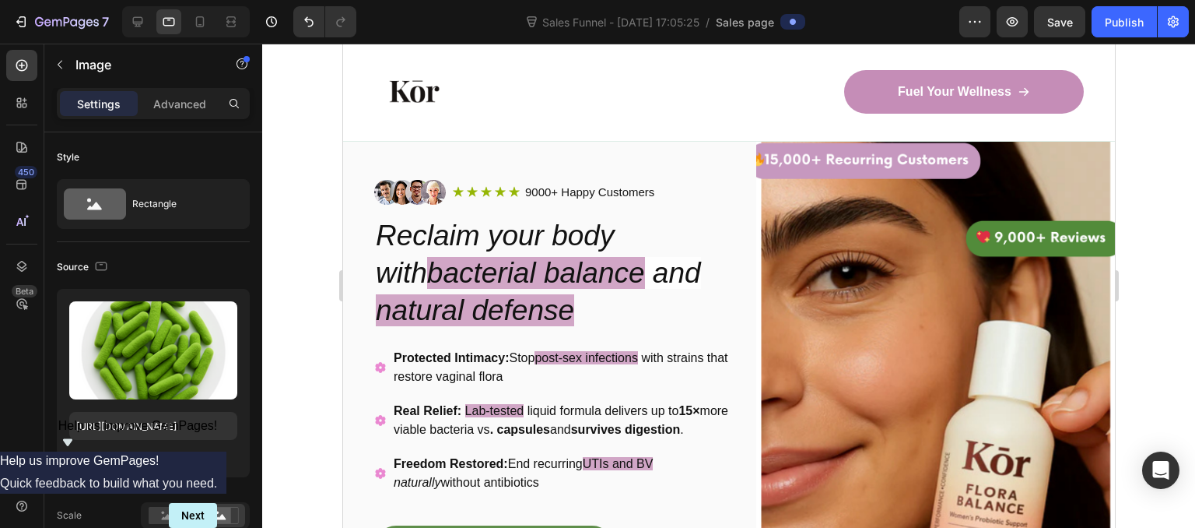
scroll to position [0, 0]
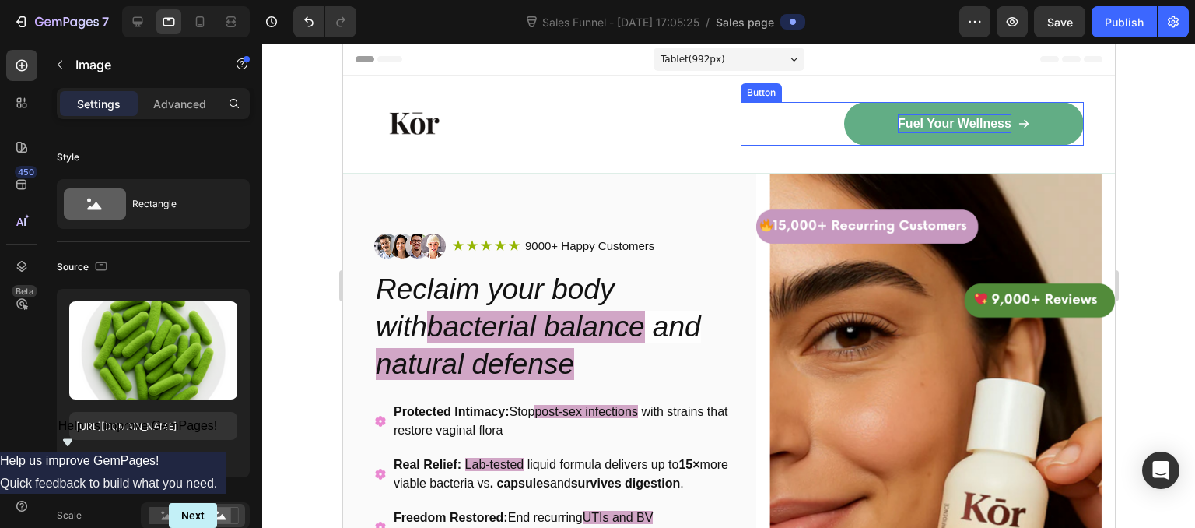
click at [970, 125] on p "Fuel Your Wellness" at bounding box center [954, 123] width 114 height 19
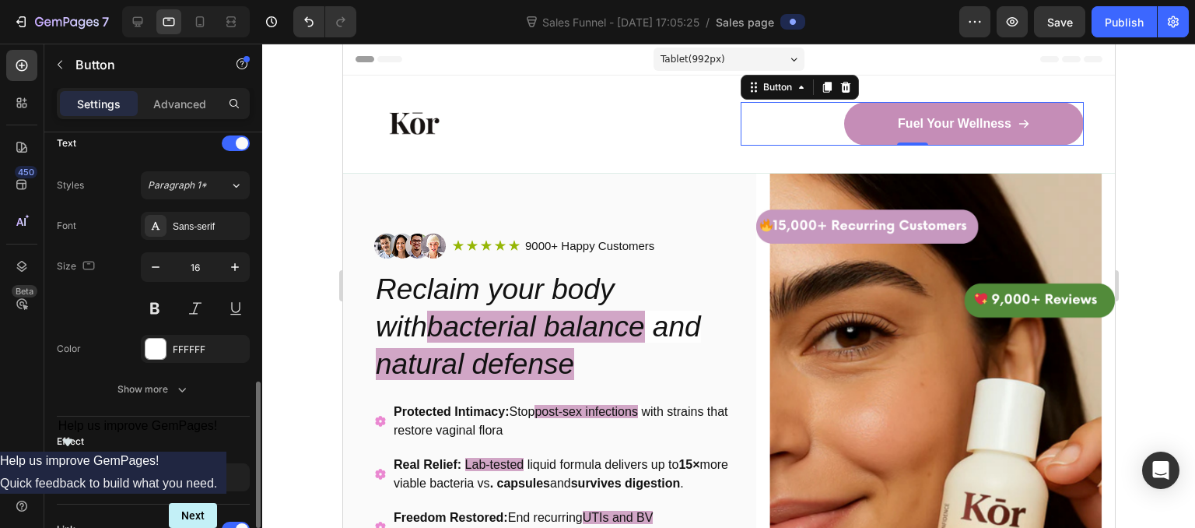
scroll to position [878, 0]
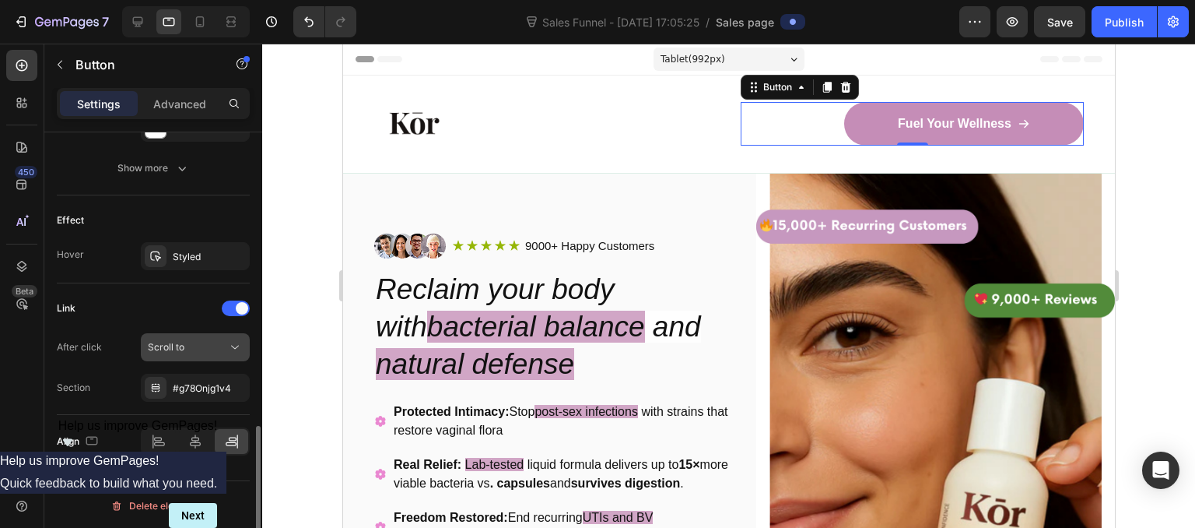
click at [187, 340] on div "Scroll to" at bounding box center [187, 347] width 79 height 14
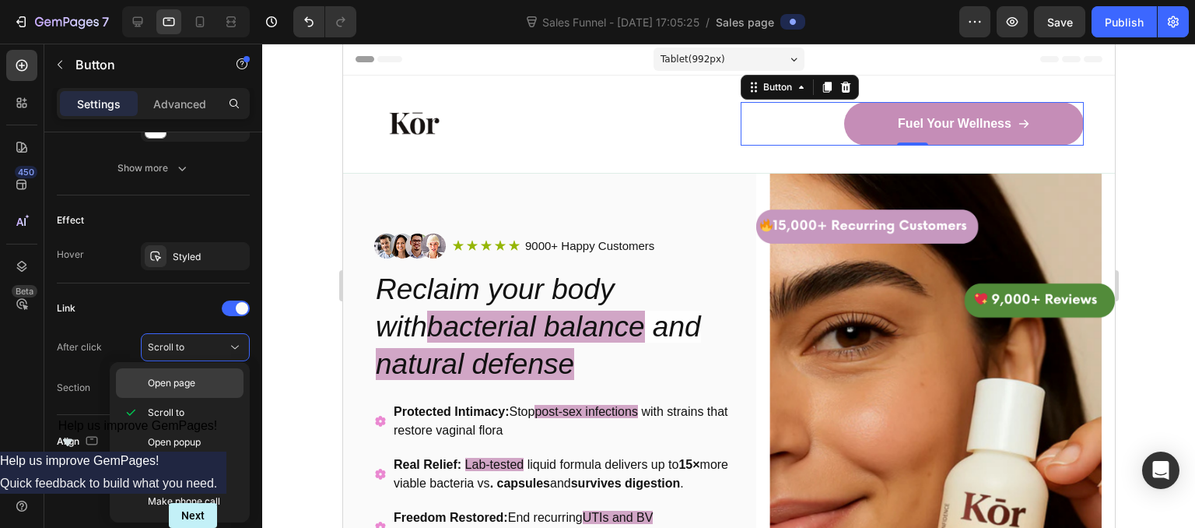
click at [183, 381] on span "Open page" at bounding box center [171, 383] width 47 height 14
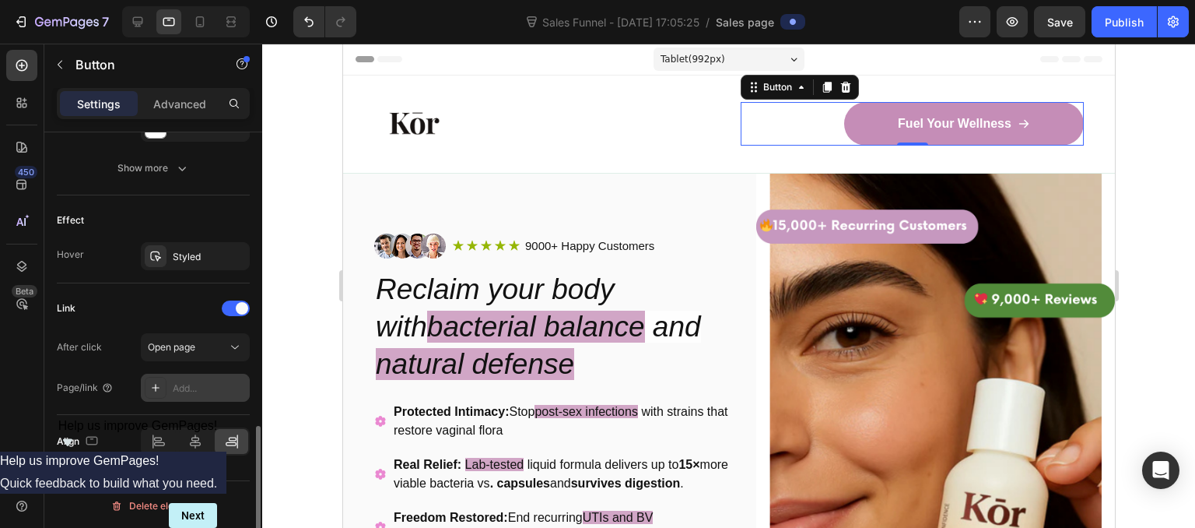
click at [187, 381] on div "Add..." at bounding box center [209, 388] width 73 height 14
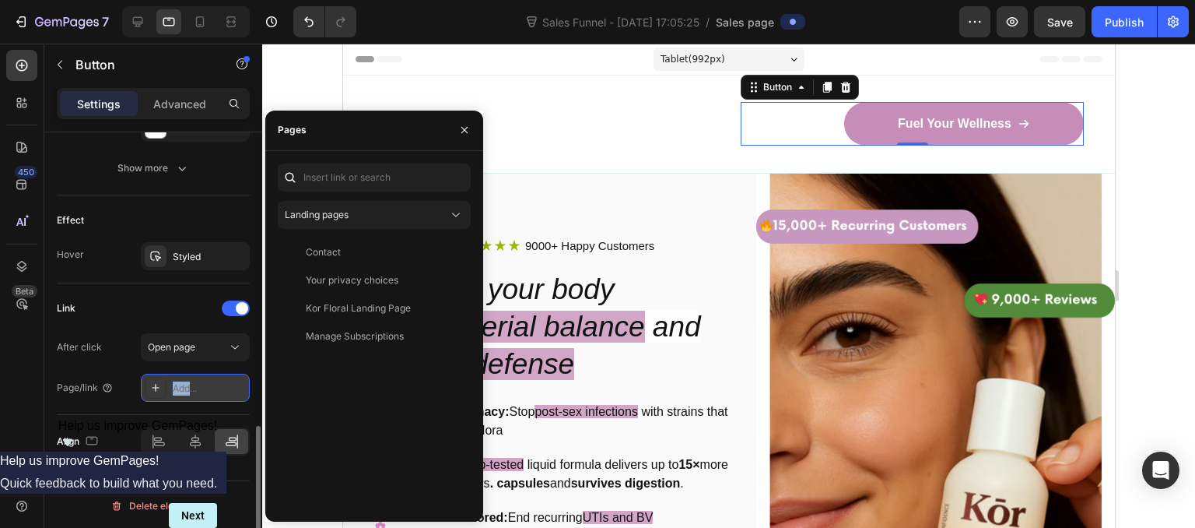
click at [187, 381] on div "Add..." at bounding box center [209, 388] width 73 height 14
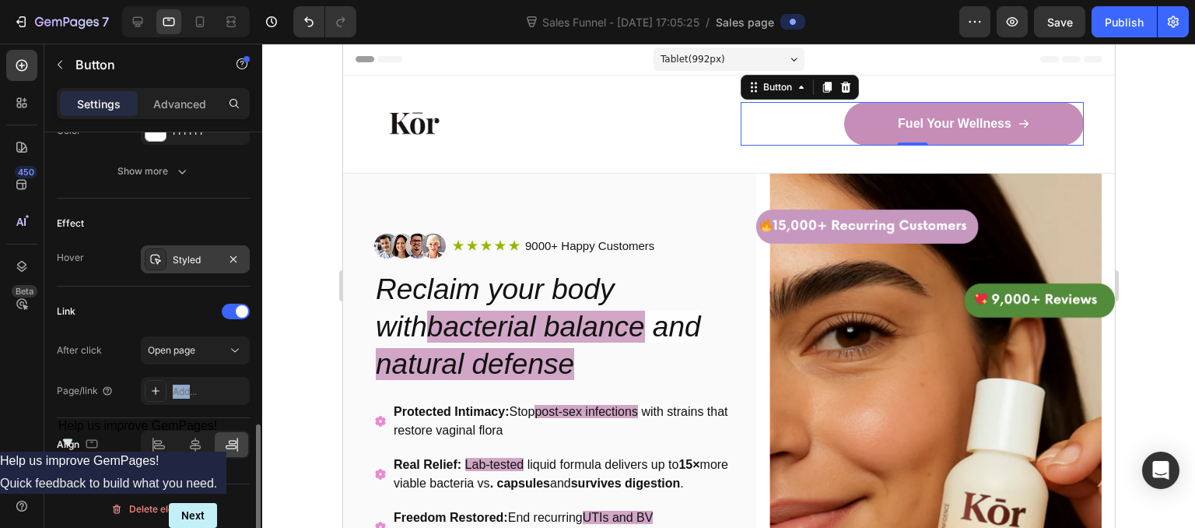
scroll to position [875, 0]
click at [187, 390] on div "Add..." at bounding box center [209, 391] width 73 height 14
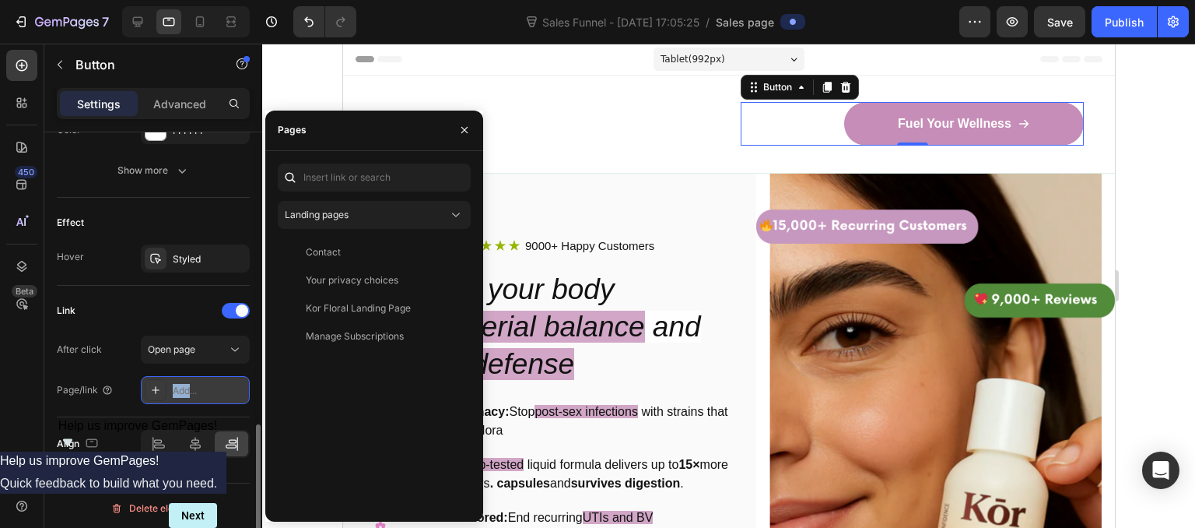
click at [187, 390] on div "Add..." at bounding box center [209, 391] width 73 height 14
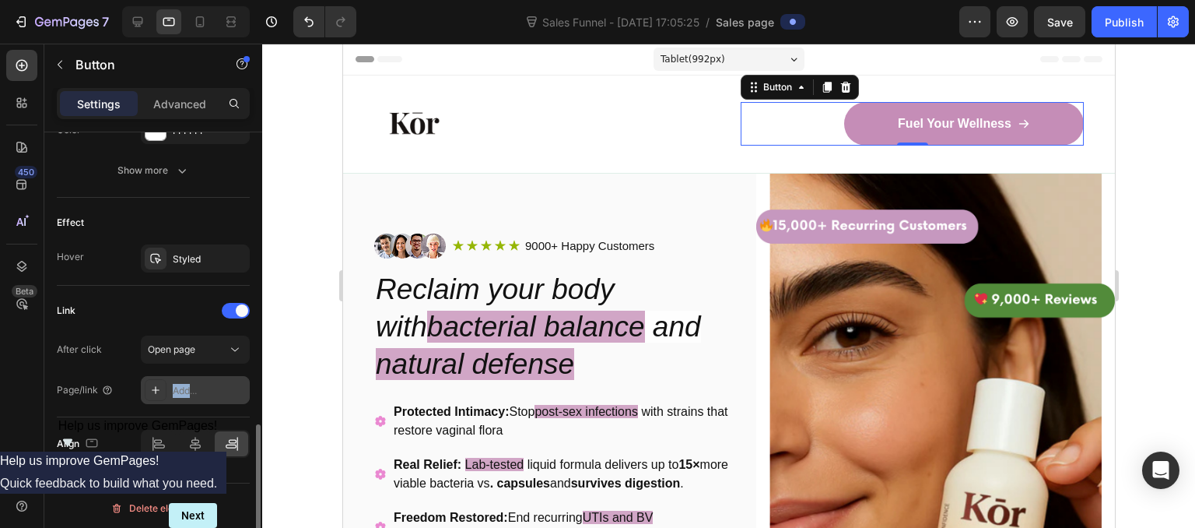
click at [187, 390] on div "Add..." at bounding box center [209, 391] width 73 height 14
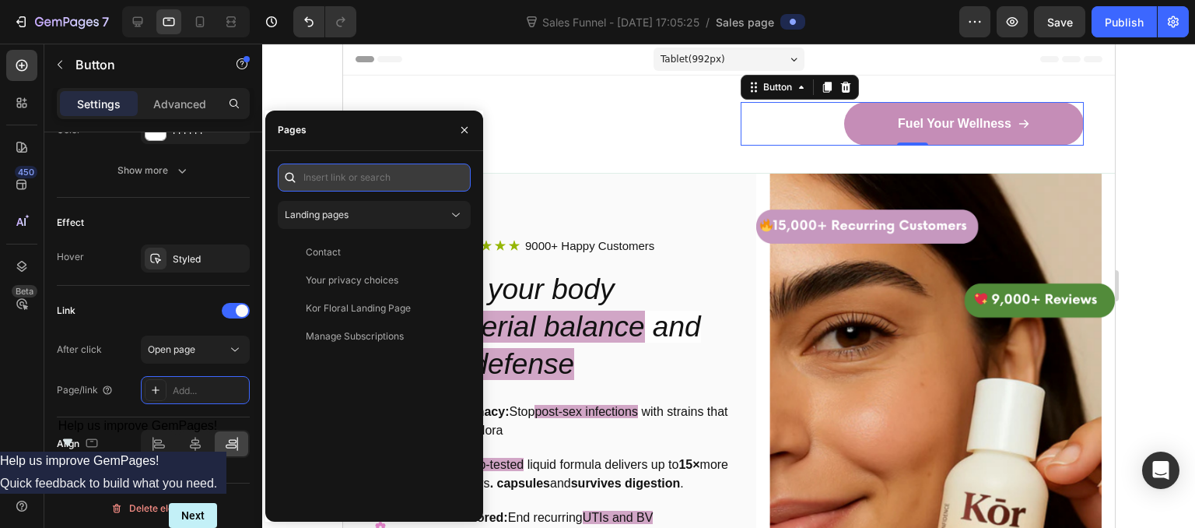
click at [348, 186] on input "text" at bounding box center [374, 177] width 193 height 28
paste input "[URL][DOMAIN_NAME]"
type input "[URL][DOMAIN_NAME]"
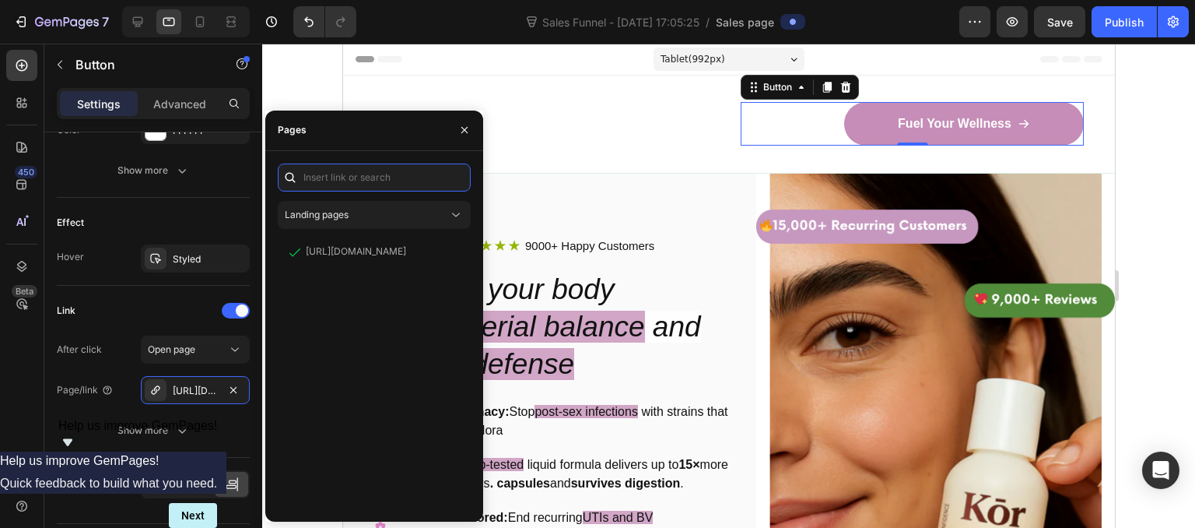
scroll to position [0, 0]
click at [460, 130] on icon "button" at bounding box center [464, 130] width 12 height 12
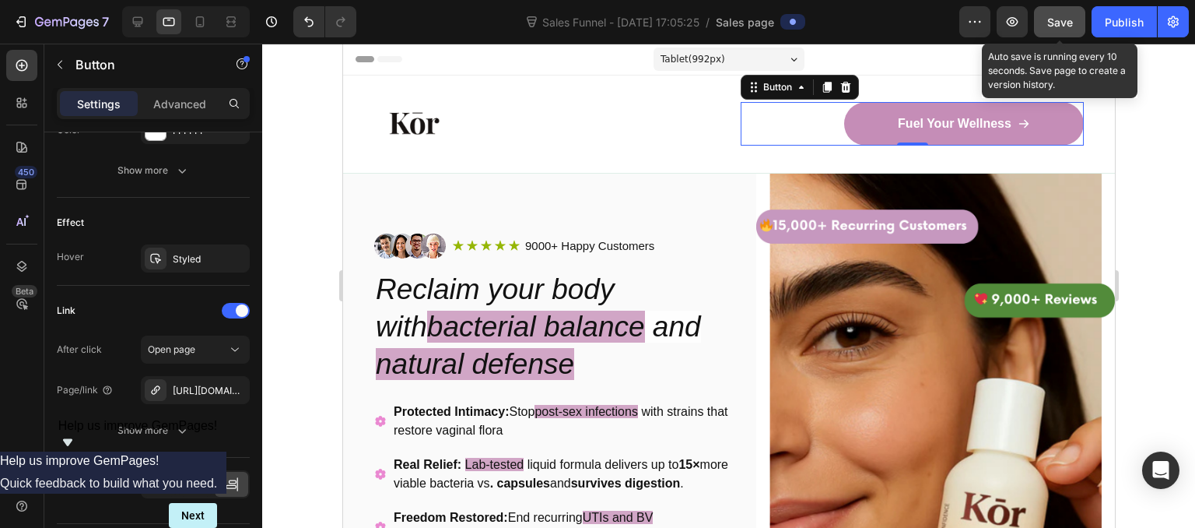
drag, startPoint x: 1061, startPoint y: 23, endPoint x: 679, endPoint y: 67, distance: 384.5
click at [1061, 23] on span "Save" at bounding box center [1060, 22] width 26 height 13
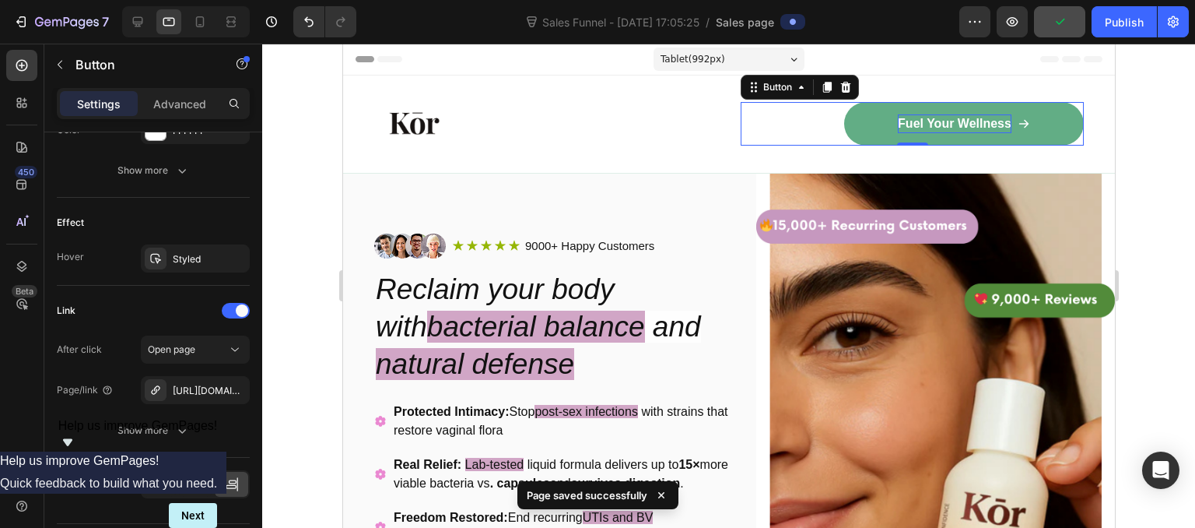
click at [948, 121] on p "Fuel Your Wellness" at bounding box center [954, 123] width 114 height 19
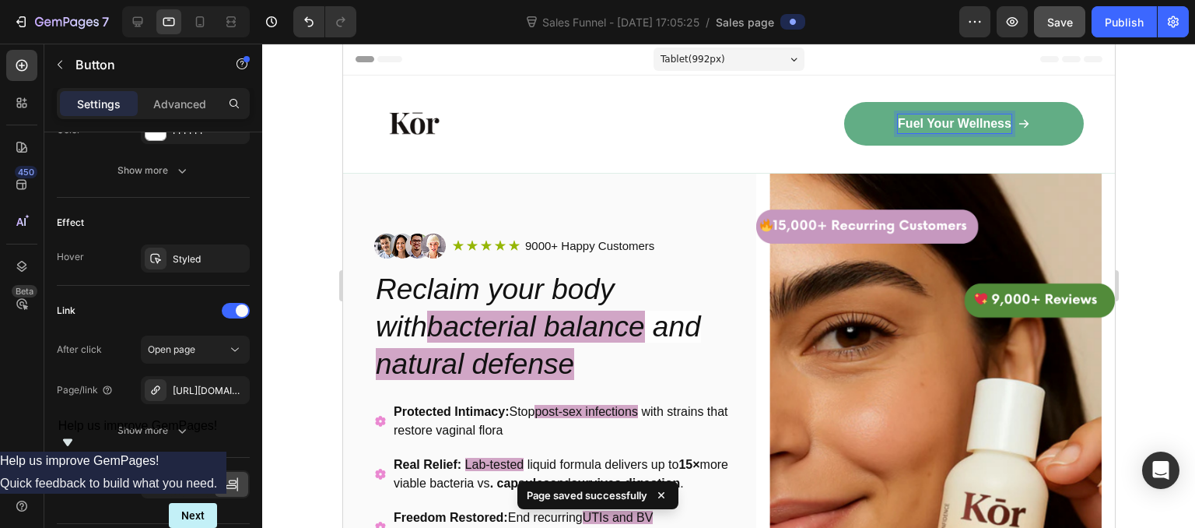
click at [947, 129] on p "Fuel Your Wellness" at bounding box center [954, 123] width 114 height 19
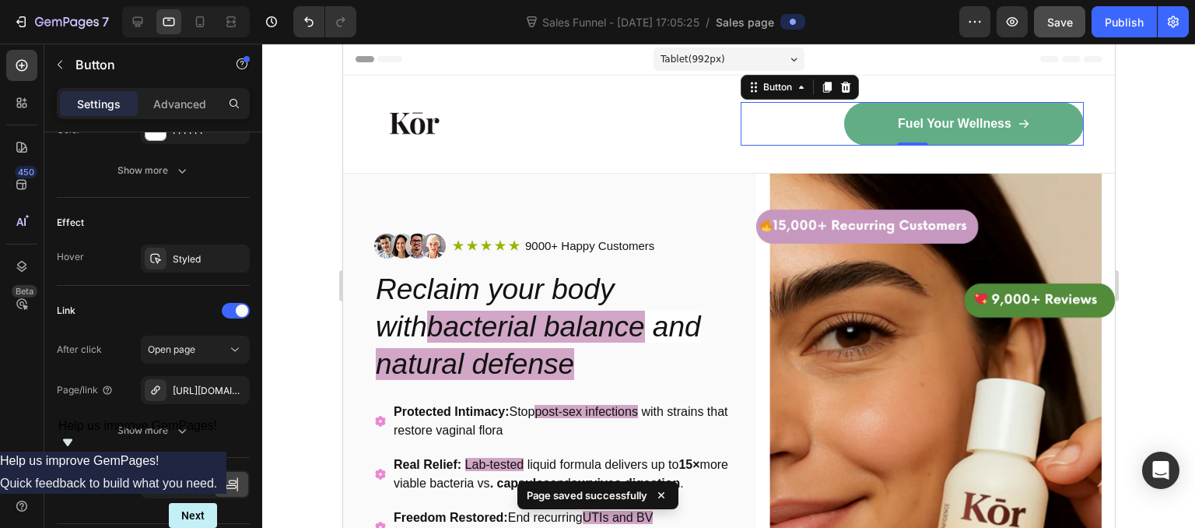
click at [1032, 132] on link "Fuel Your Wellness" at bounding box center [963, 124] width 240 height 44
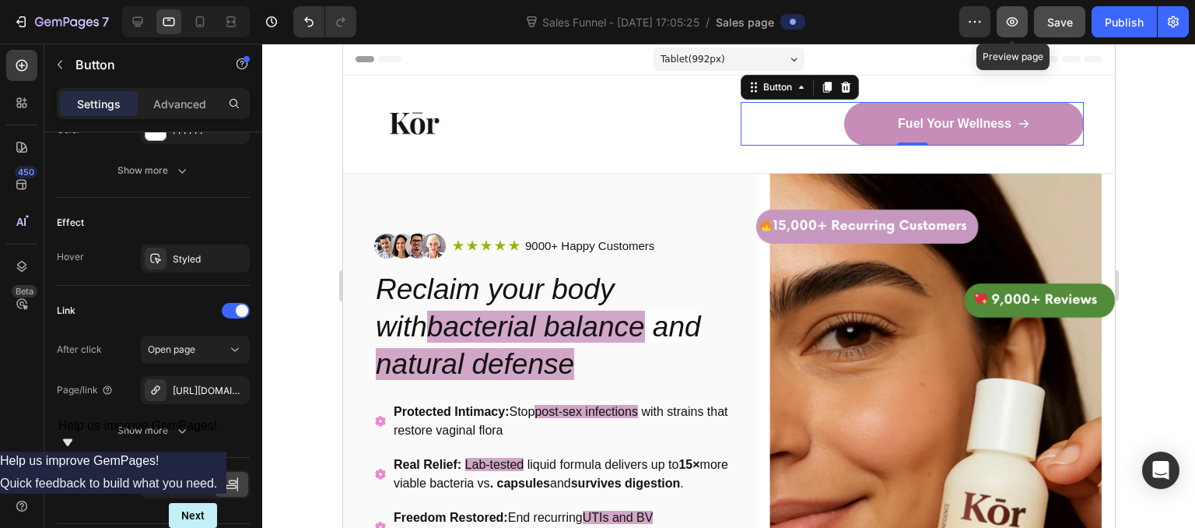
click at [1011, 25] on icon "button" at bounding box center [1013, 21] width 12 height 9
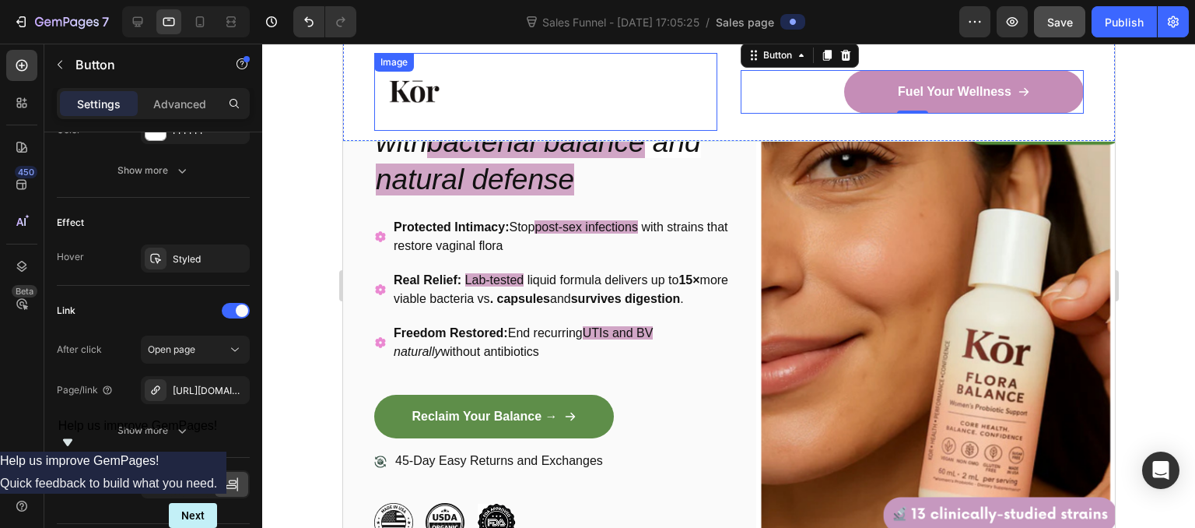
scroll to position [187, 0]
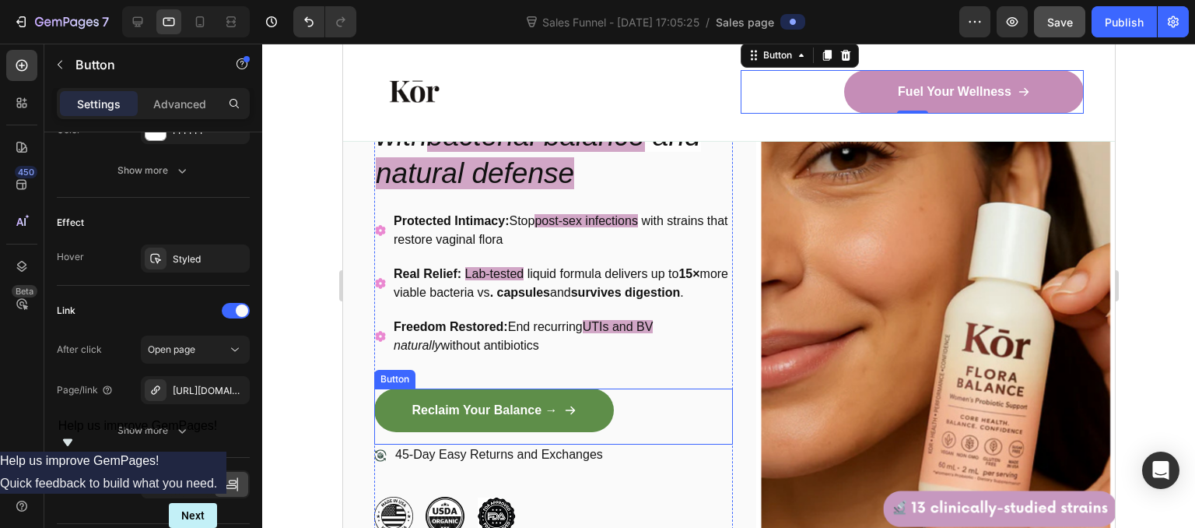
click at [500, 436] on div "Reclaim Your Balance → Button" at bounding box center [552, 416] width 359 height 56
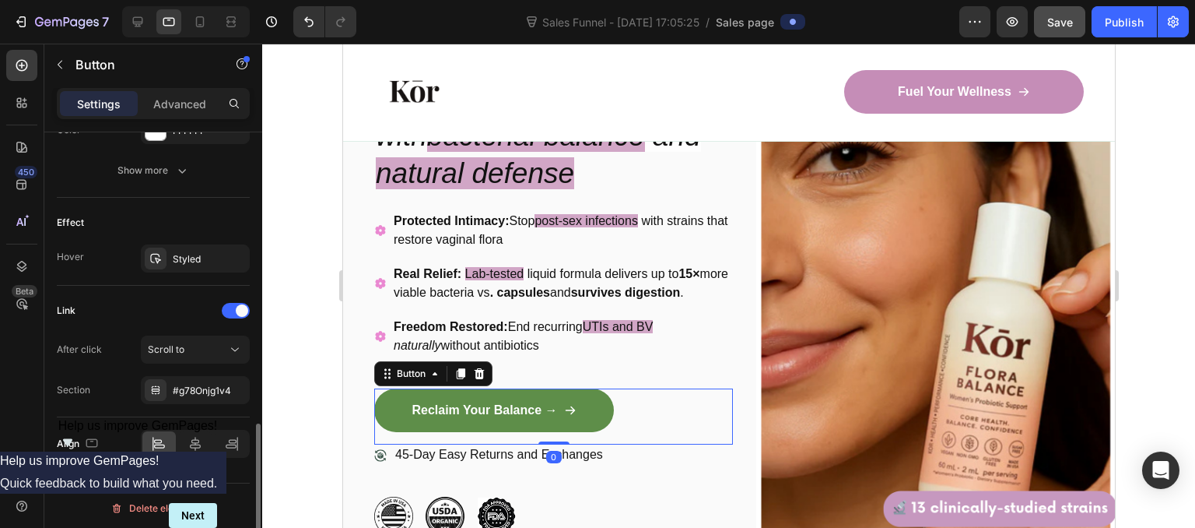
scroll to position [875, 0]
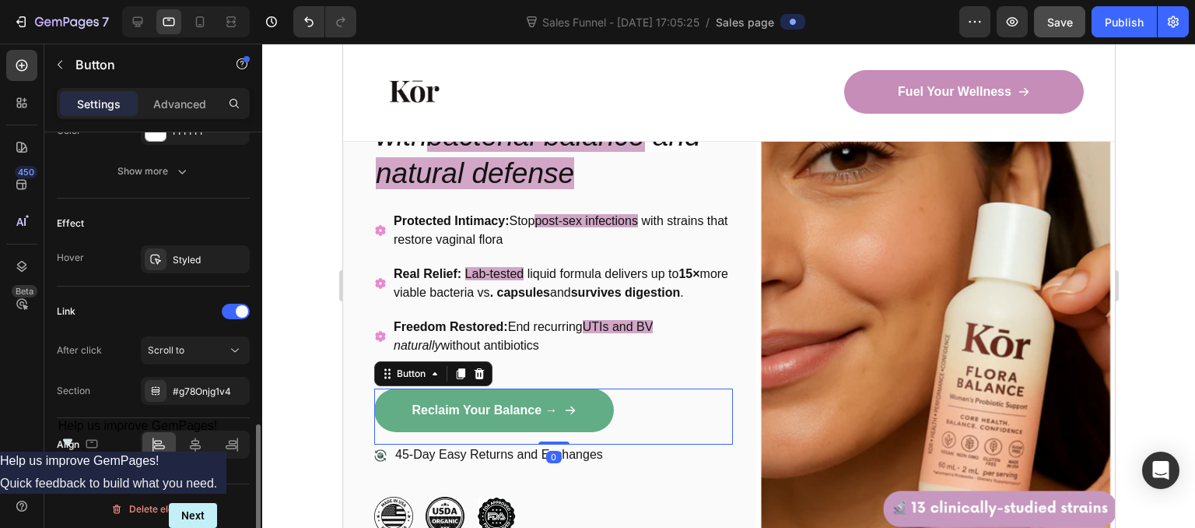
click at [520, 421] on link "Reclaim Your Balance →" at bounding box center [493, 410] width 240 height 44
click at [405, 420] on link "Reclaim Your Balance →" at bounding box center [493, 410] width 240 height 44
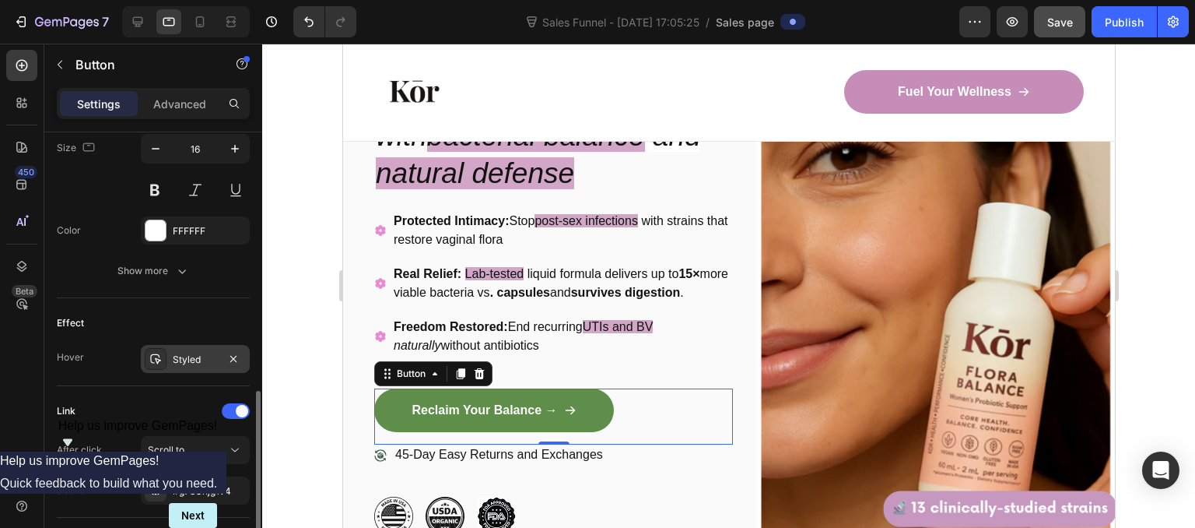
scroll to position [878, 0]
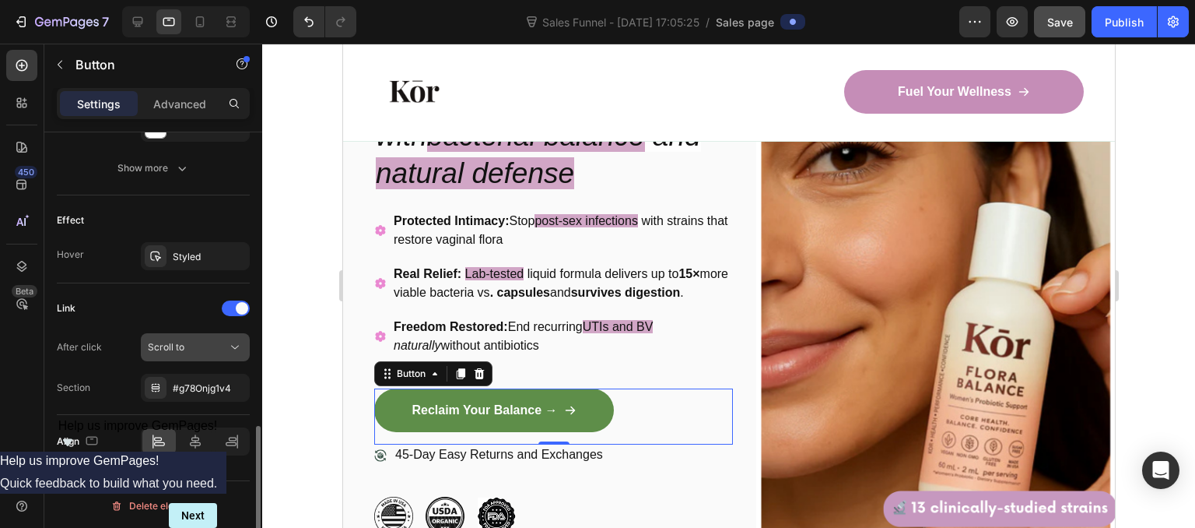
click at [177, 341] on span "Scroll to" at bounding box center [166, 347] width 37 height 12
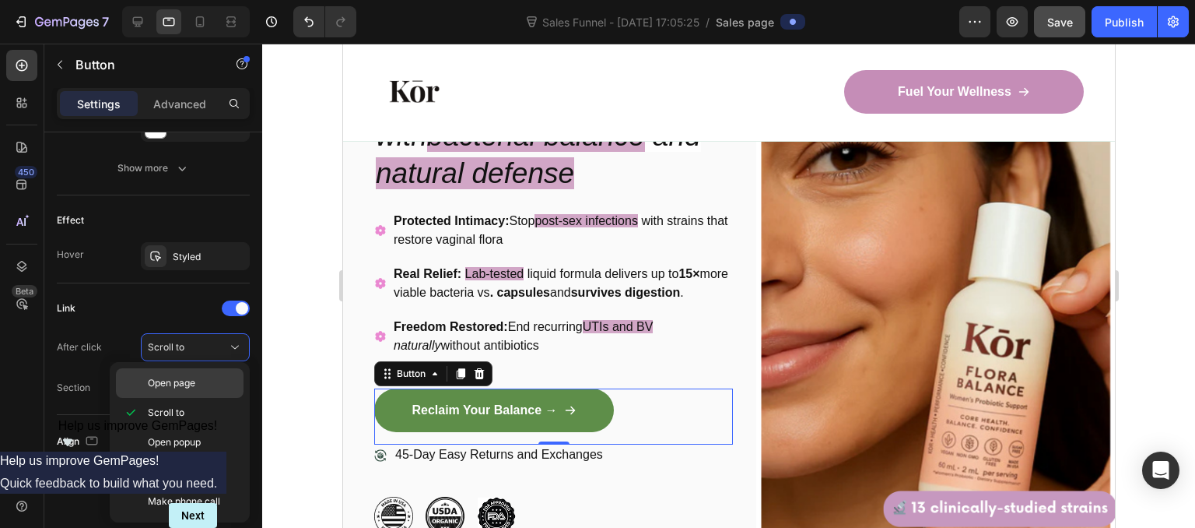
click at [195, 384] on span "Open page" at bounding box center [171, 383] width 47 height 14
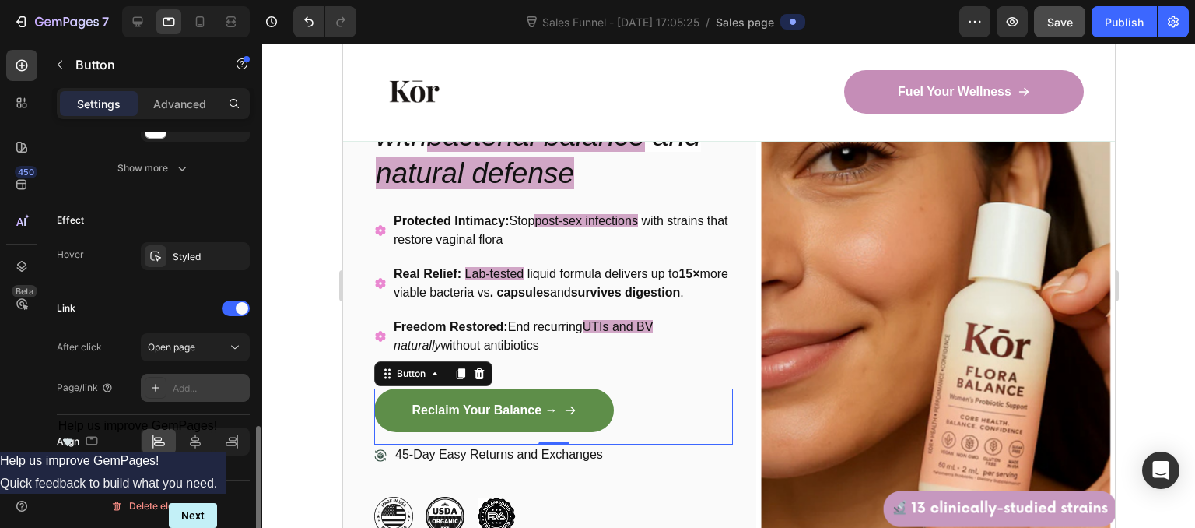
click at [191, 398] on div "Add..." at bounding box center [195, 387] width 109 height 28
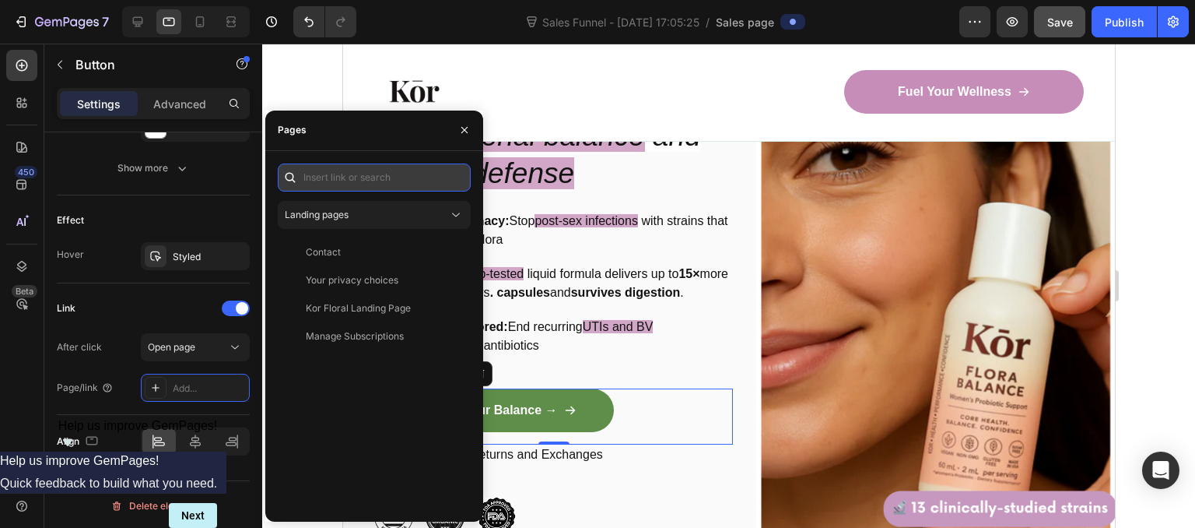
click at [345, 174] on input "text" at bounding box center [374, 177] width 193 height 28
paste input "[URL][DOMAIN_NAME]"
type input "[URL][DOMAIN_NAME]"
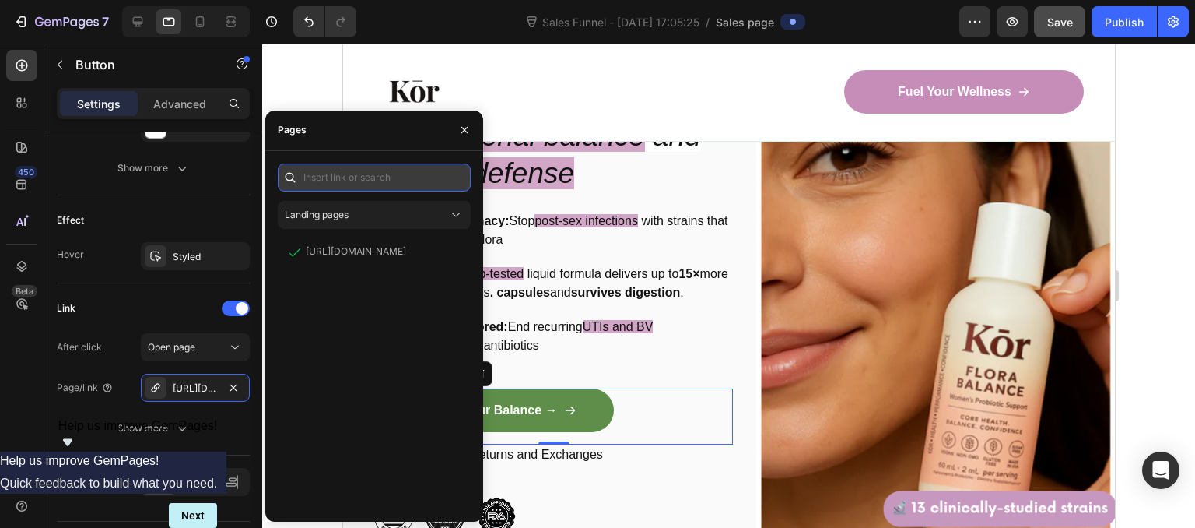
scroll to position [0, 0]
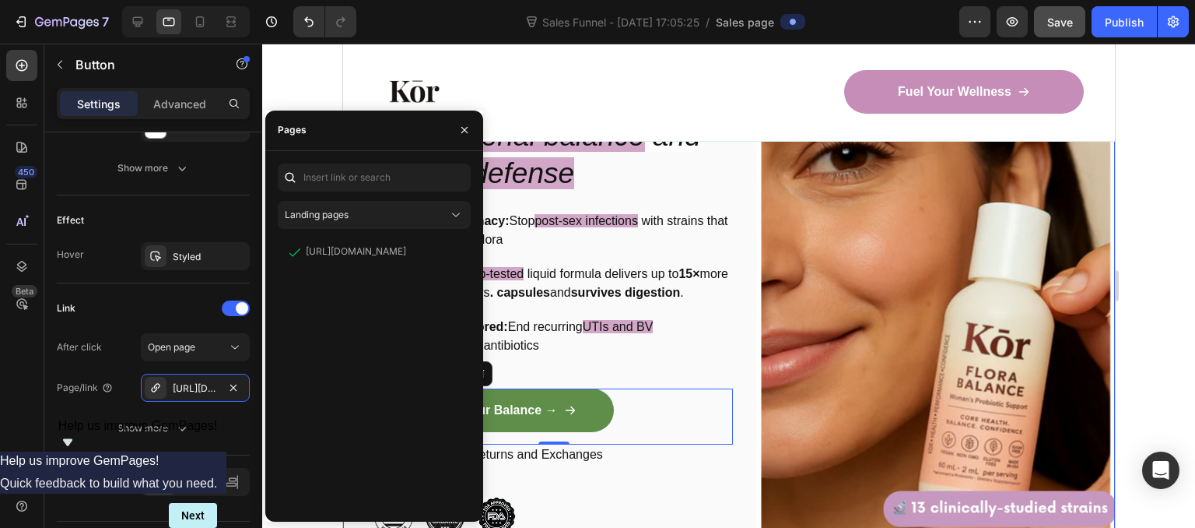
click at [731, 156] on div "Image Icon Icon Icon Icon Icon Icon List 9000+ Happy Customers Text Block Row R…" at bounding box center [728, 289] width 772 height 605
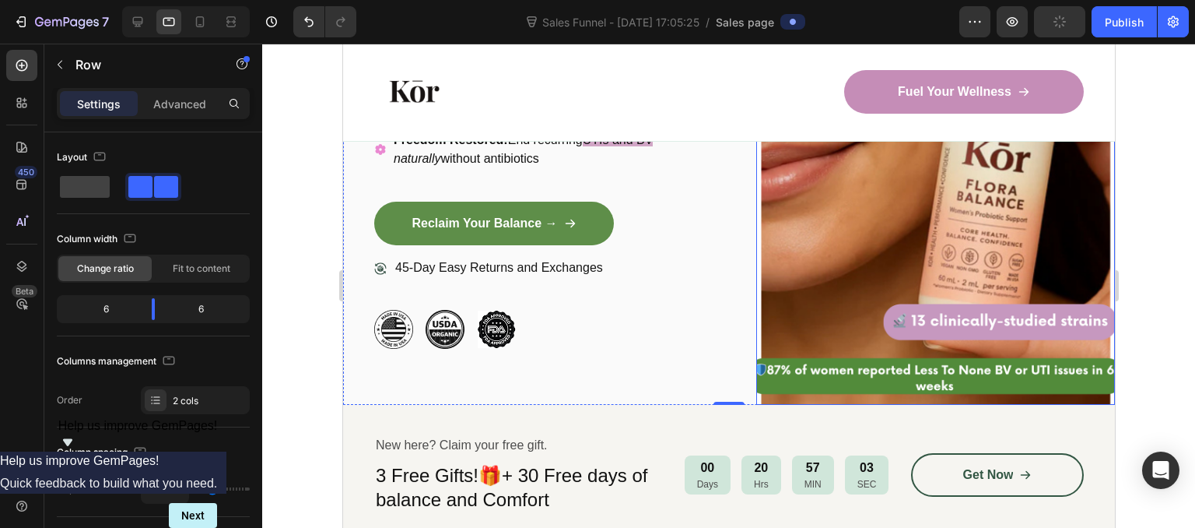
scroll to position [504, 0]
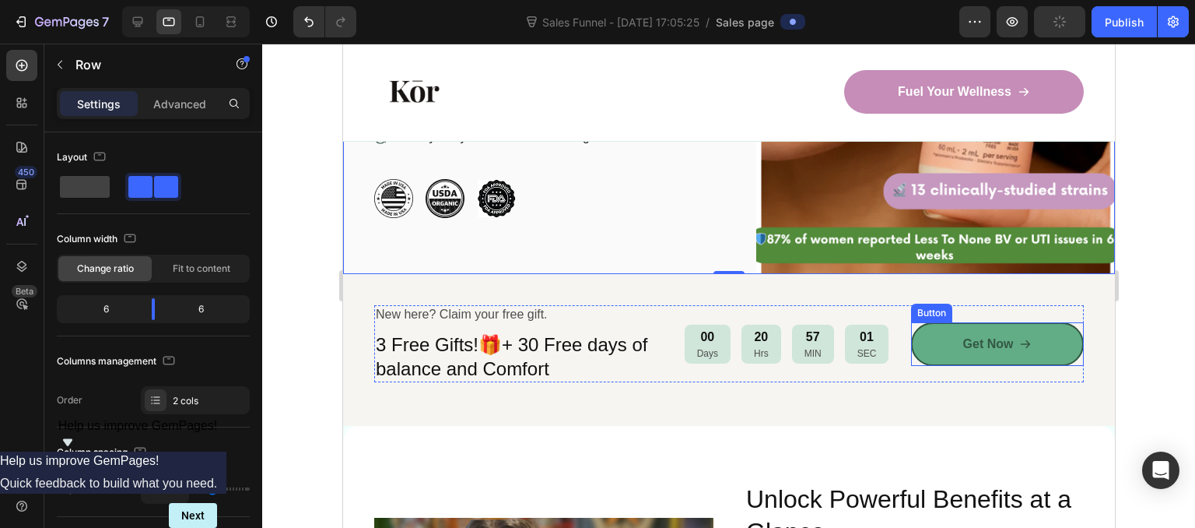
click at [946, 343] on link "Get Now" at bounding box center [996, 344] width 173 height 44
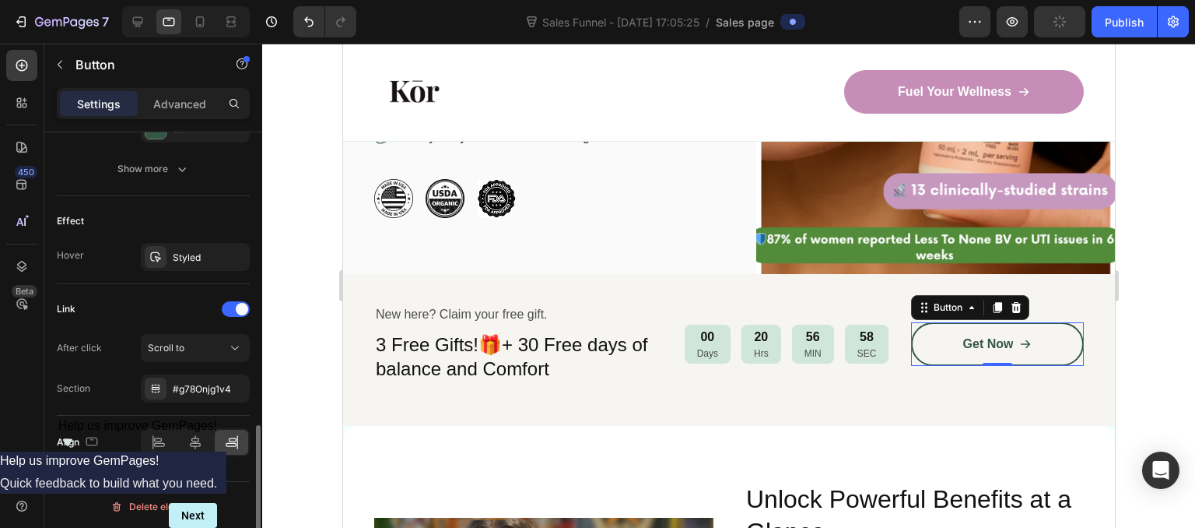
scroll to position [878, 0]
click at [174, 333] on button "Scroll to" at bounding box center [195, 347] width 109 height 28
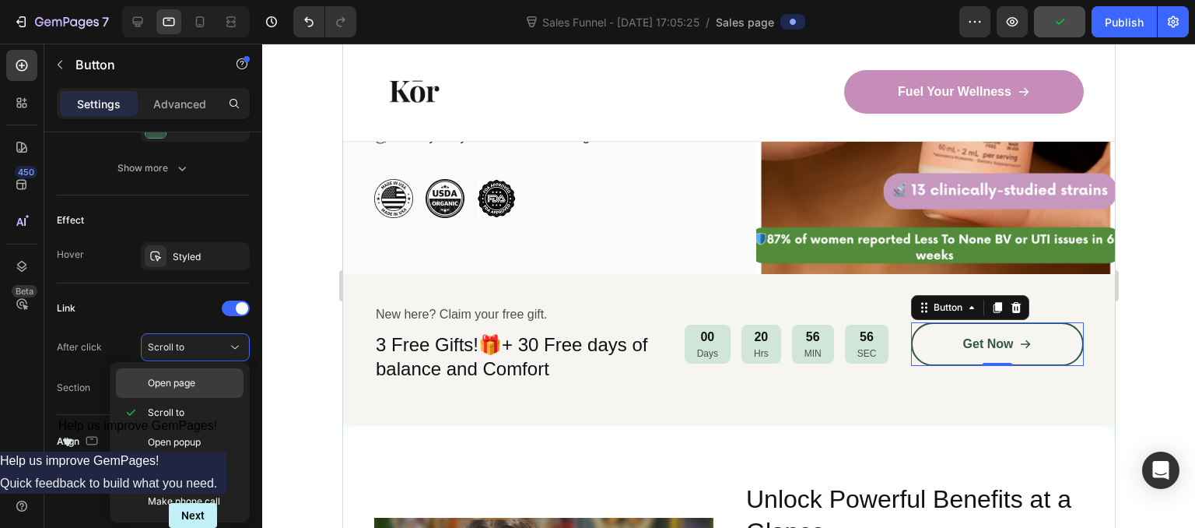
click at [183, 386] on span "Open page" at bounding box center [171, 383] width 47 height 14
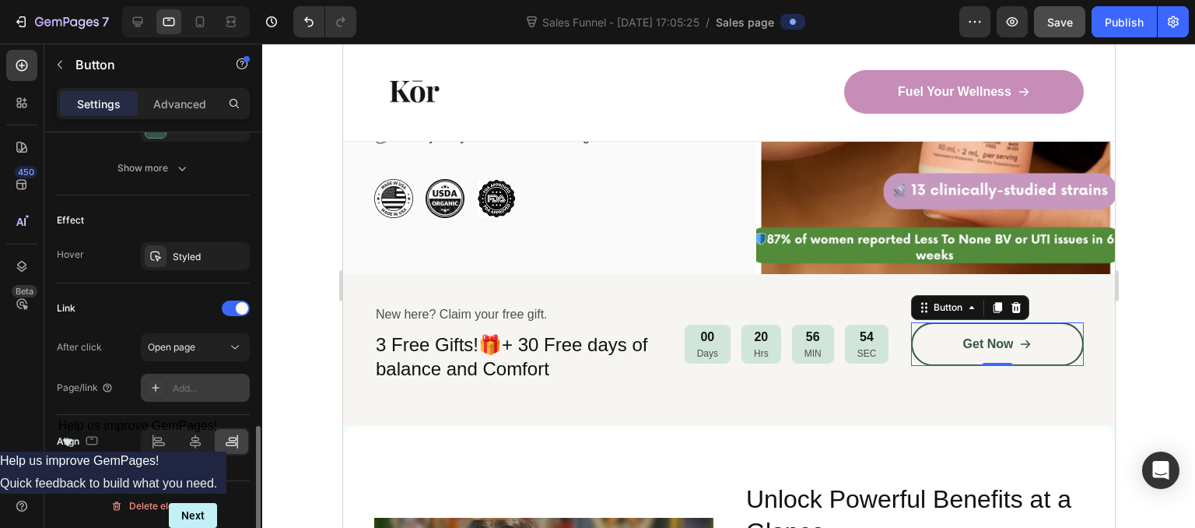
click at [181, 381] on div "Add..." at bounding box center [209, 388] width 73 height 14
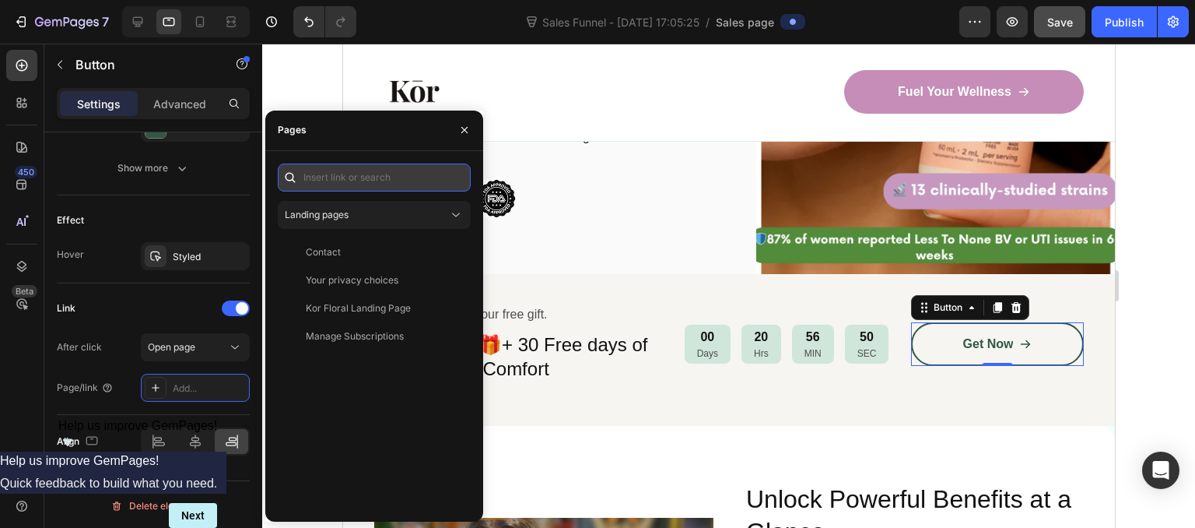
click at [332, 174] on input "text" at bounding box center [374, 177] width 193 height 28
paste input "[URL][DOMAIN_NAME]"
type input "[URL][DOMAIN_NAME]"
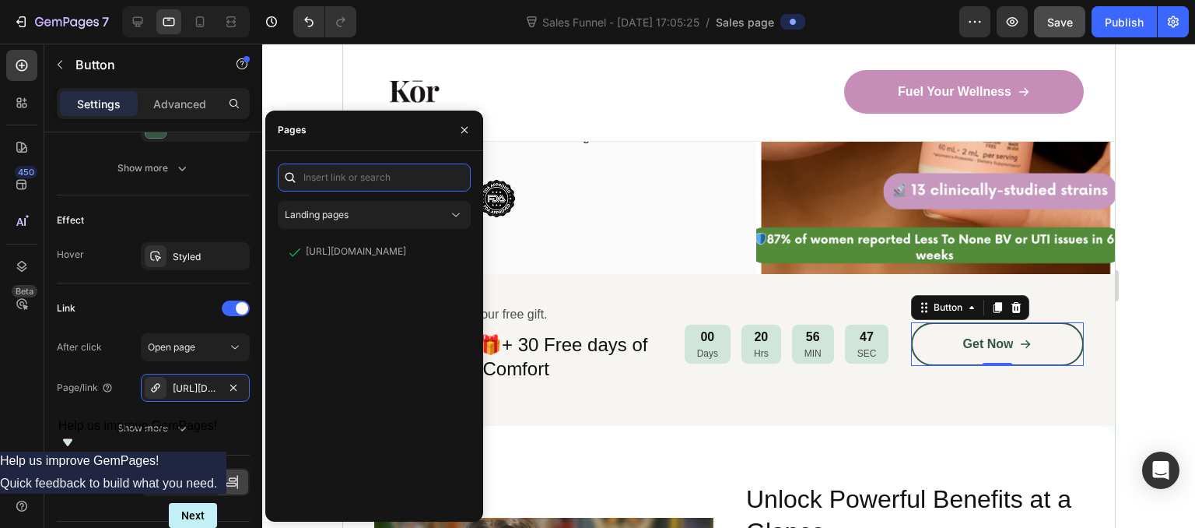
scroll to position [0, 0]
click at [467, 125] on icon "button" at bounding box center [464, 130] width 12 height 12
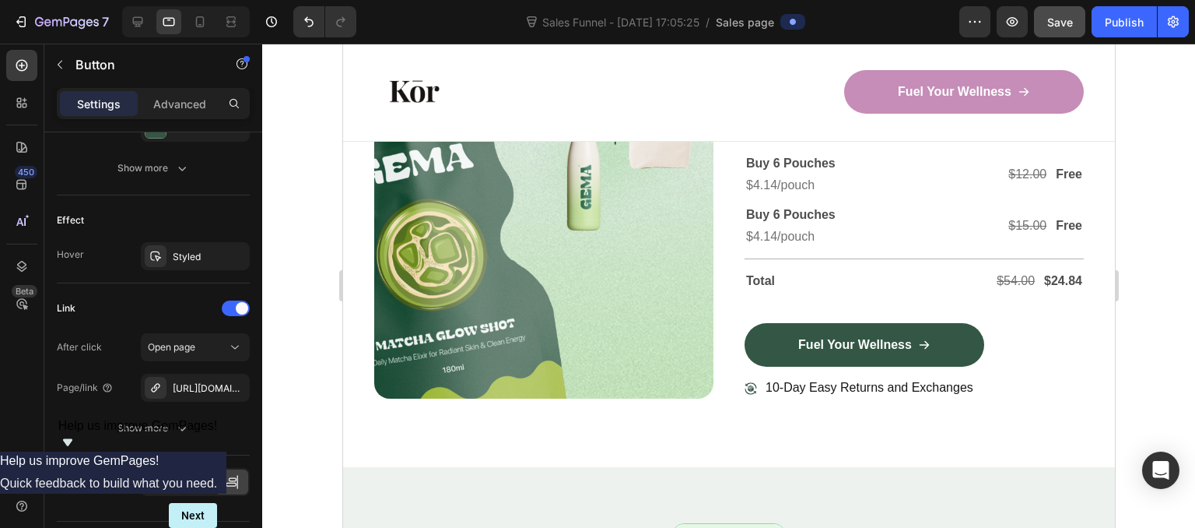
scroll to position [4808, 0]
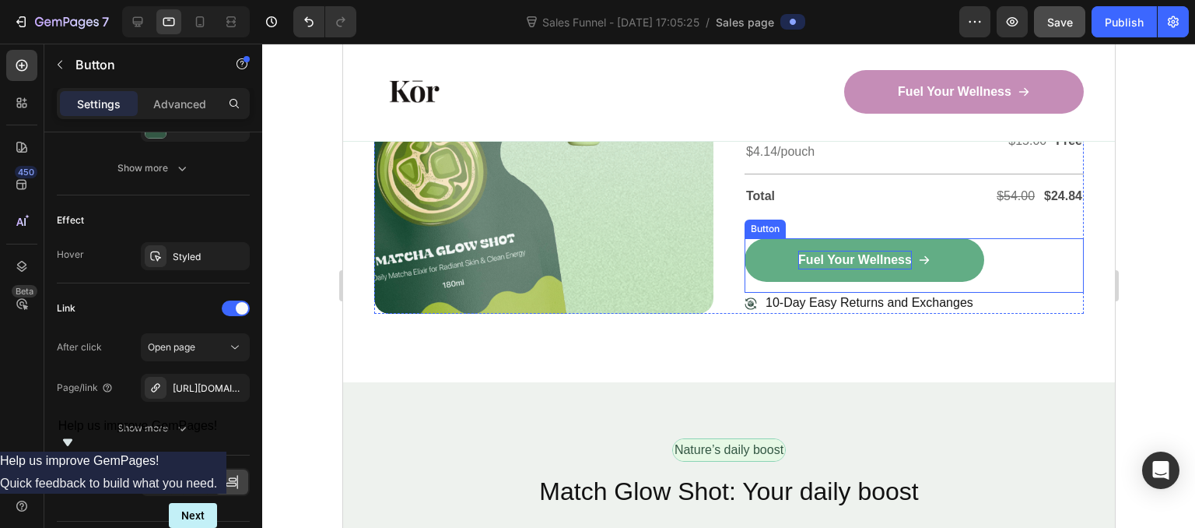
click at [835, 252] on p "Fuel Your Wellness" at bounding box center [854, 260] width 114 height 19
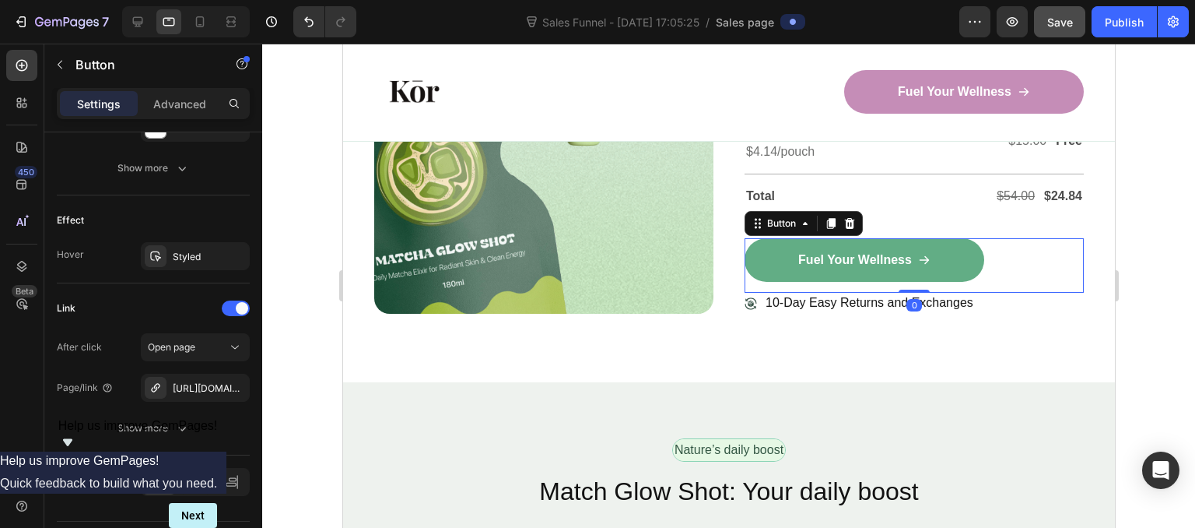
click at [759, 253] on link "Fuel Your Wellness" at bounding box center [864, 260] width 240 height 44
click at [766, 260] on link "Fuel Your Wellness" at bounding box center [864, 260] width 240 height 44
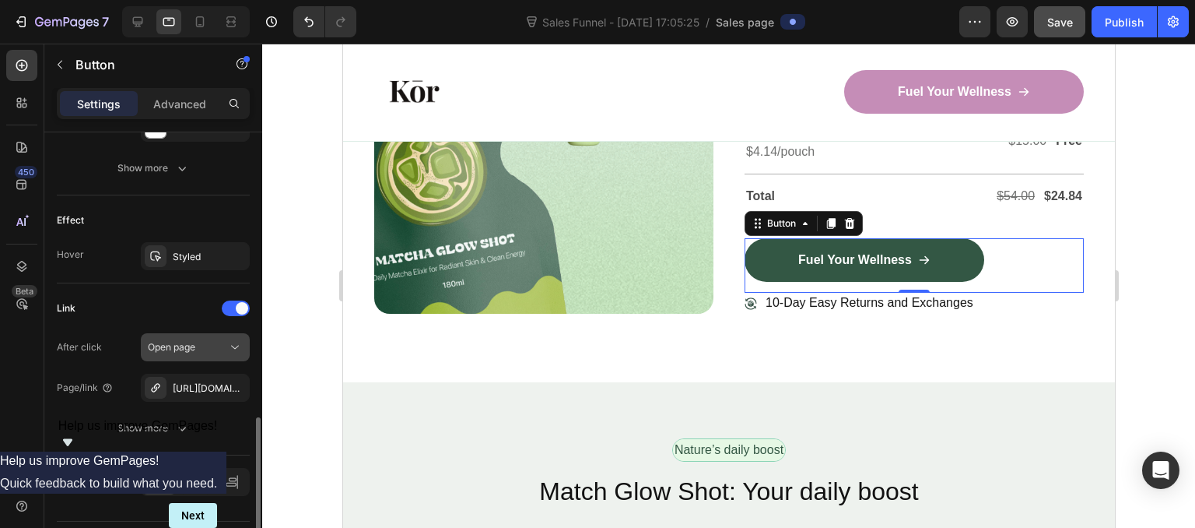
click at [187, 346] on span "Open page" at bounding box center [171, 347] width 47 height 12
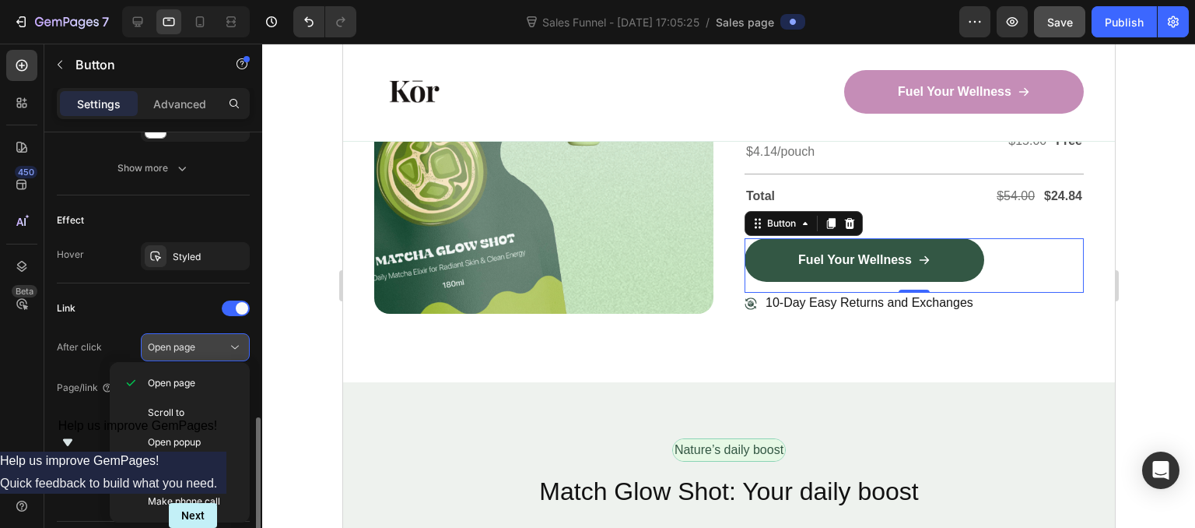
click at [187, 342] on span "Open page" at bounding box center [171, 347] width 47 height 12
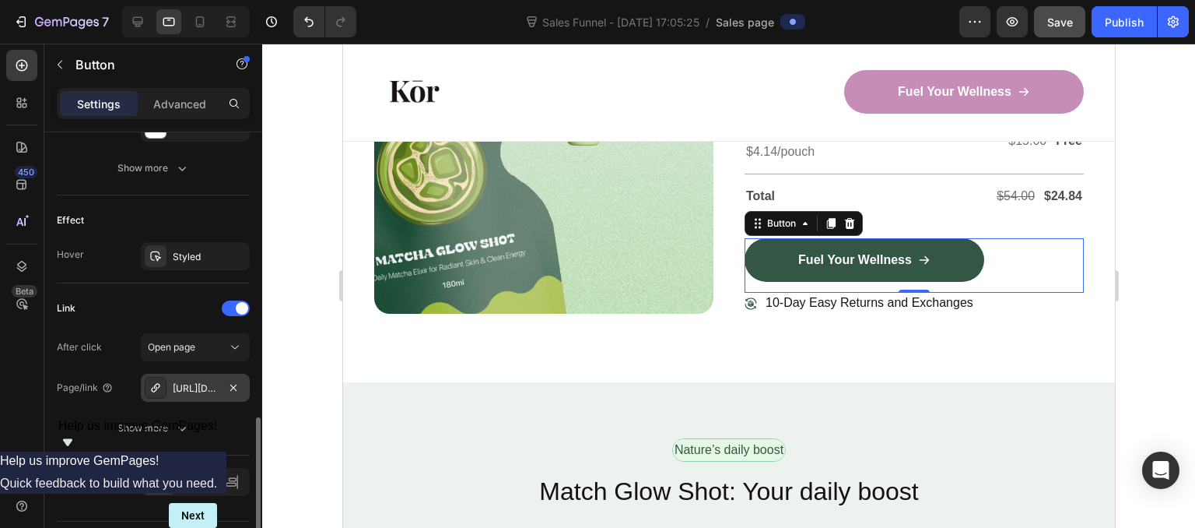
click at [237, 394] on div at bounding box center [233, 387] width 19 height 19
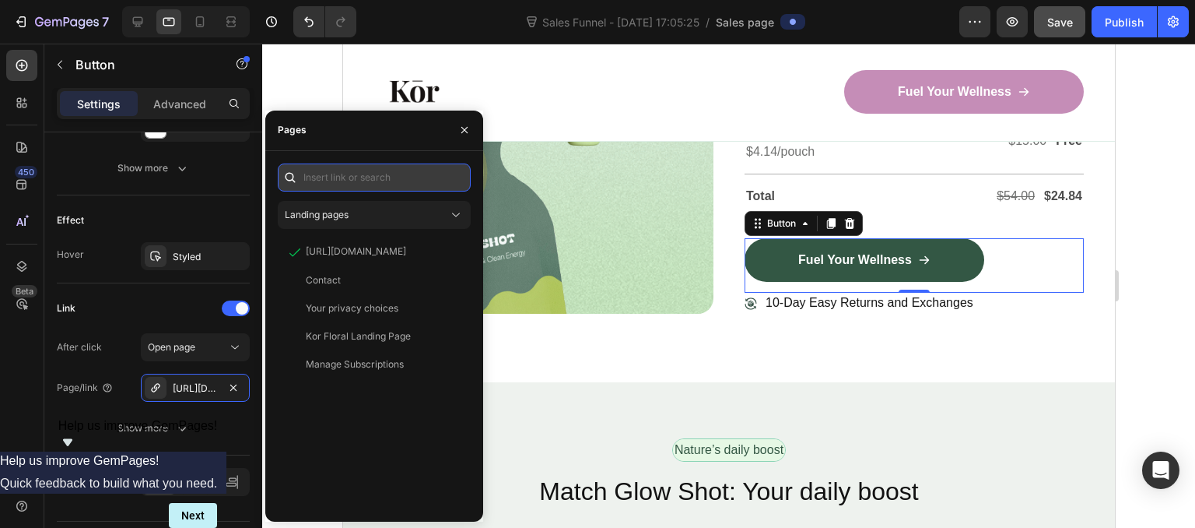
click at [357, 189] on input "text" at bounding box center [374, 177] width 193 height 28
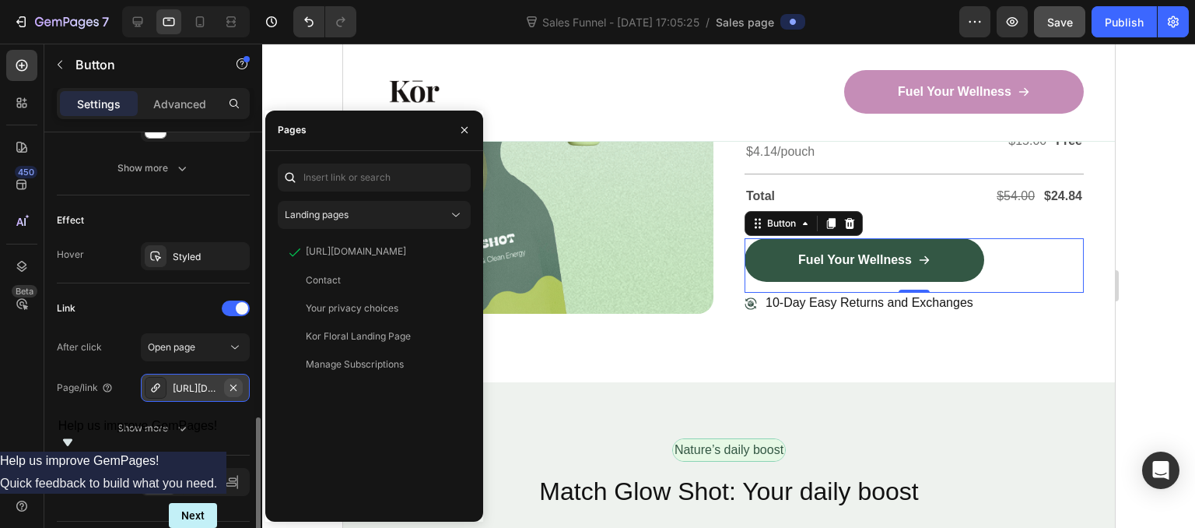
click at [234, 378] on button "button" at bounding box center [233, 387] width 19 height 19
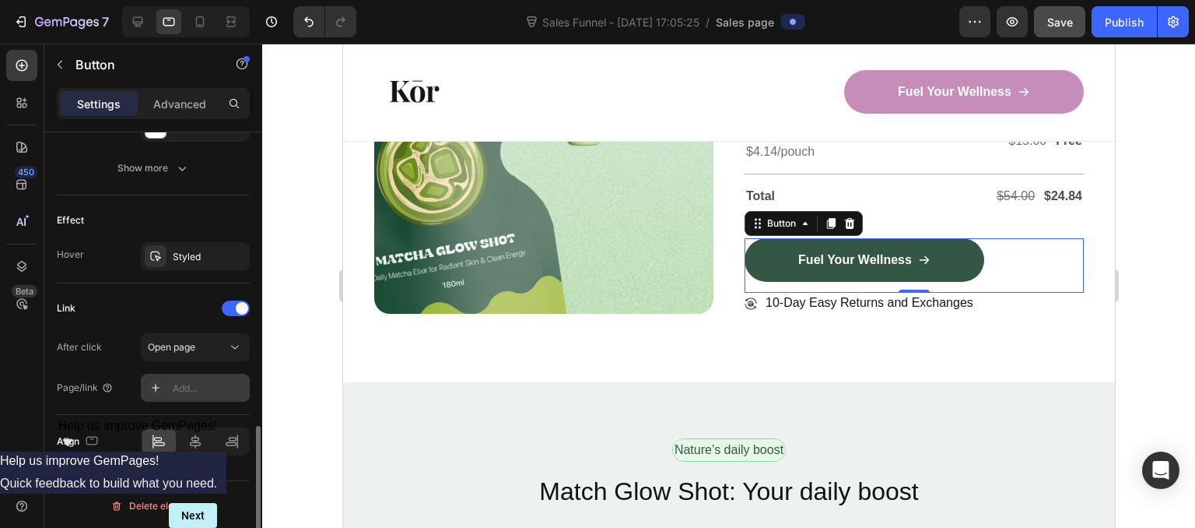
click at [198, 381] on div "Add..." at bounding box center [209, 388] width 73 height 14
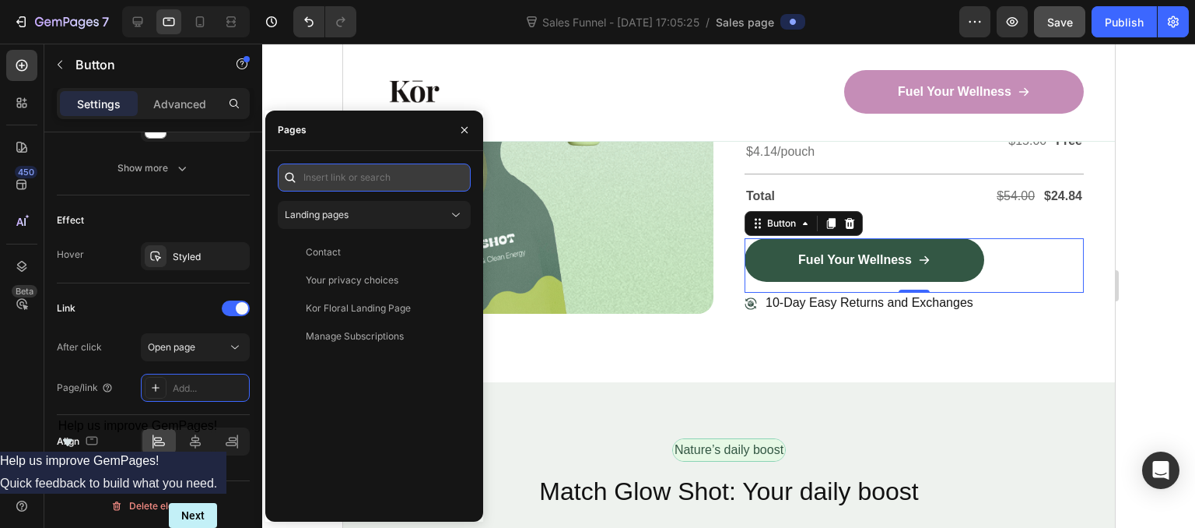
click at [338, 184] on input "text" at bounding box center [374, 177] width 193 height 28
paste input "[URL][DOMAIN_NAME]"
type input "[URL][DOMAIN_NAME]"
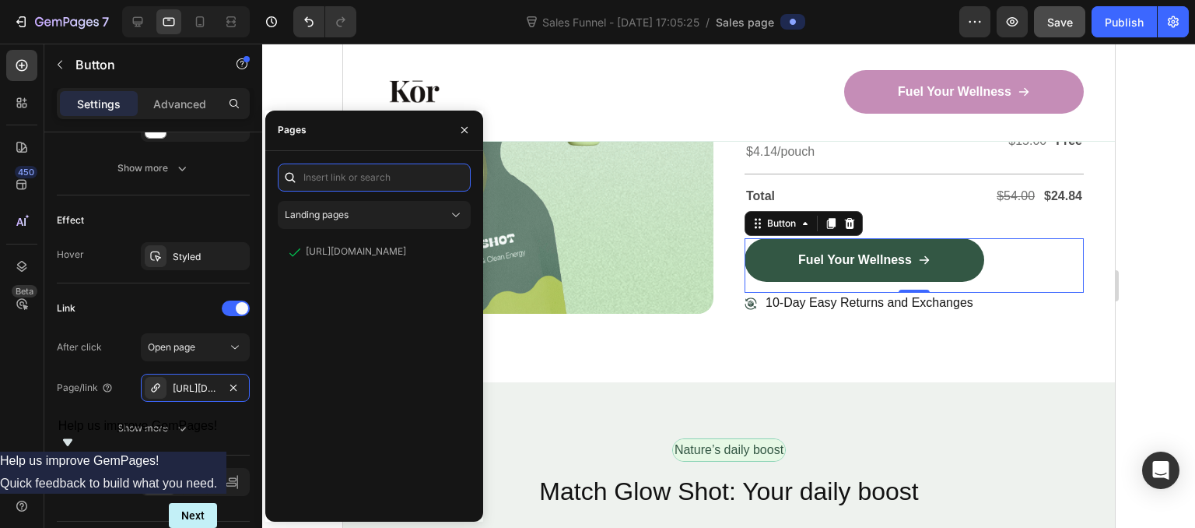
scroll to position [0, 0]
click at [461, 128] on icon "button" at bounding box center [464, 130] width 12 height 12
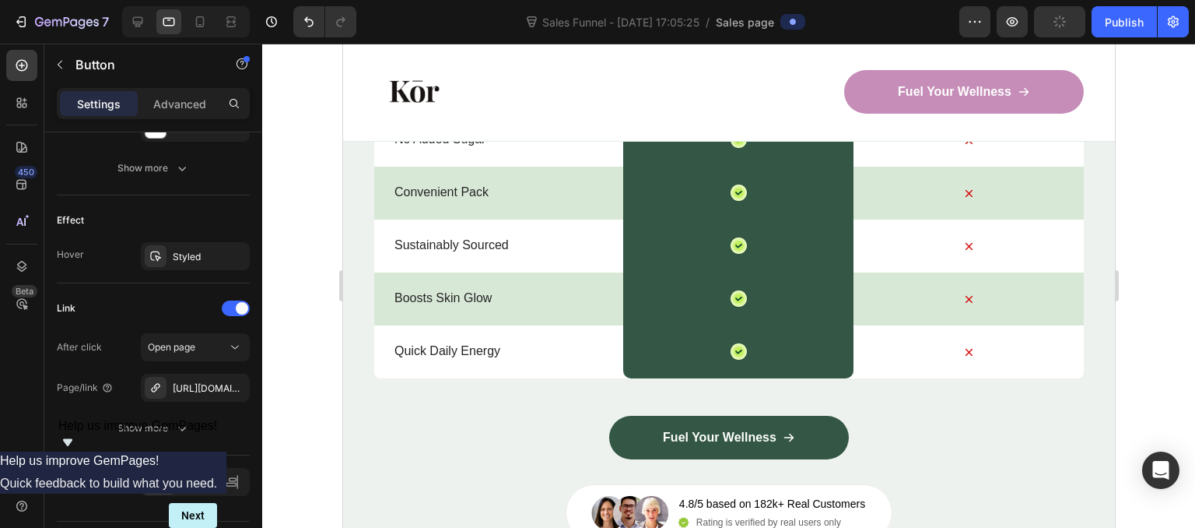
scroll to position [5630, 0]
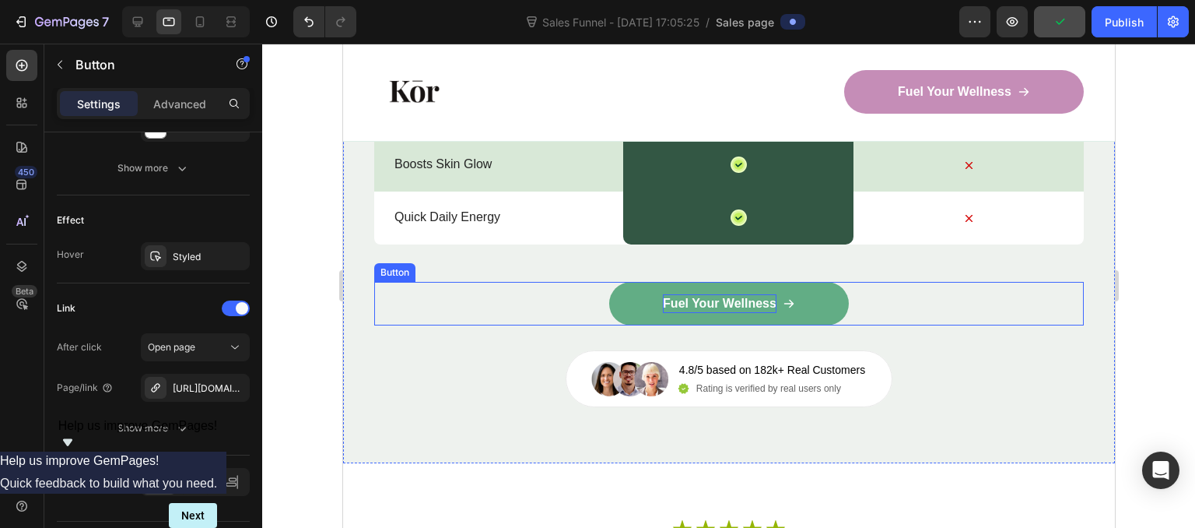
click at [662, 295] on p "Fuel Your Wellness" at bounding box center [719, 303] width 114 height 19
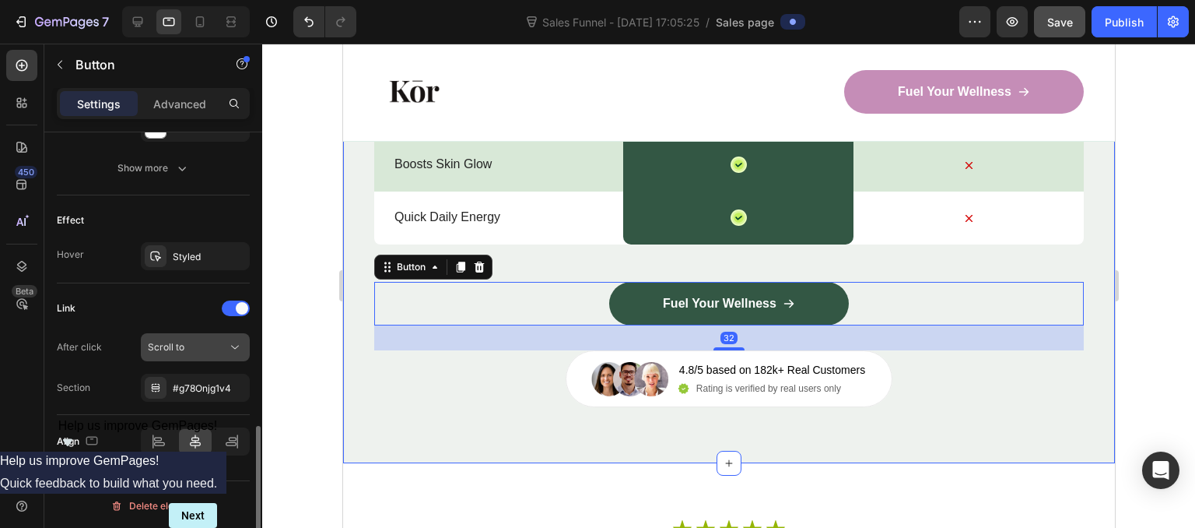
click at [146, 343] on button "Scroll to" at bounding box center [195, 347] width 109 height 28
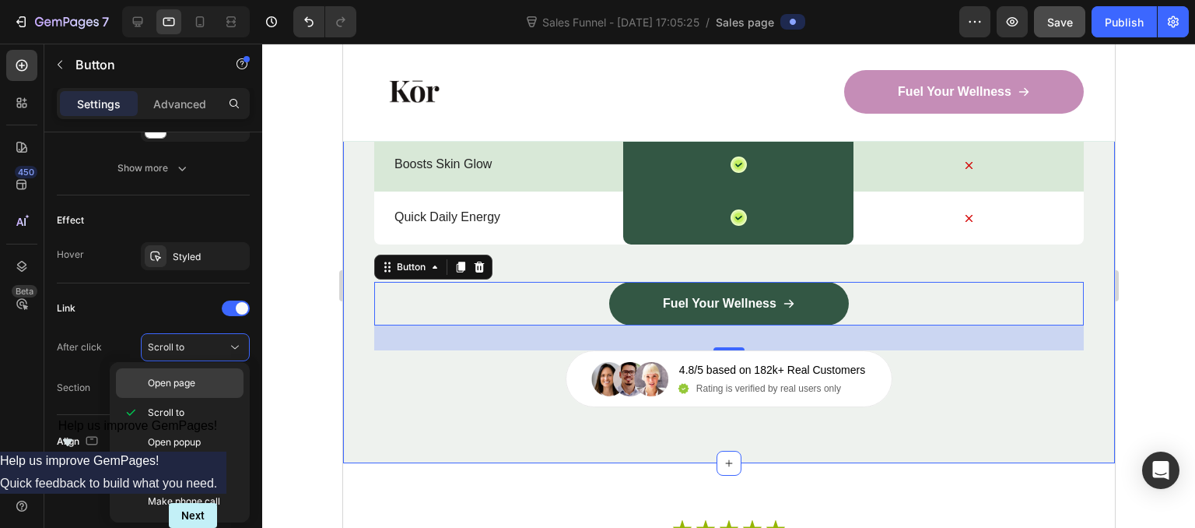
click at [145, 384] on div "Open page" at bounding box center [180, 383] width 128 height 30
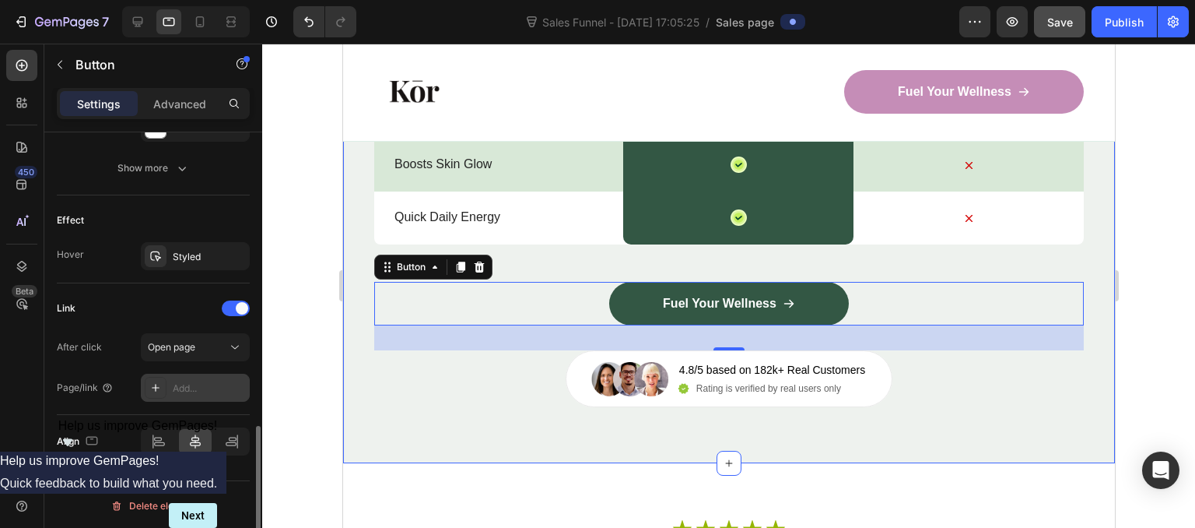
click at [193, 393] on div "Add..." at bounding box center [195, 387] width 109 height 28
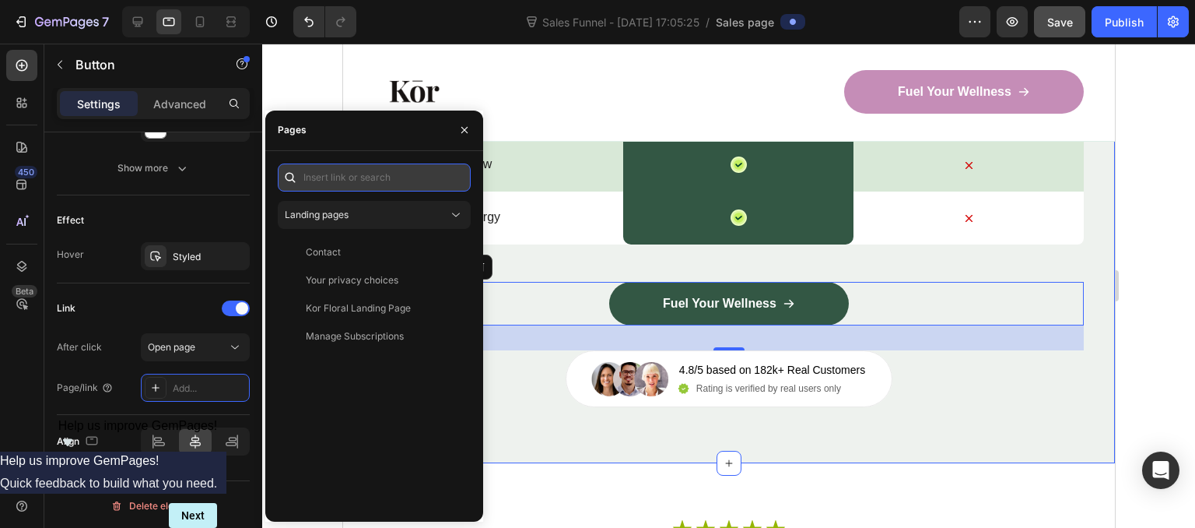
click at [385, 173] on input "text" at bounding box center [374, 177] width 193 height 28
paste input "[URL][DOMAIN_NAME]"
type input "[URL][DOMAIN_NAME]"
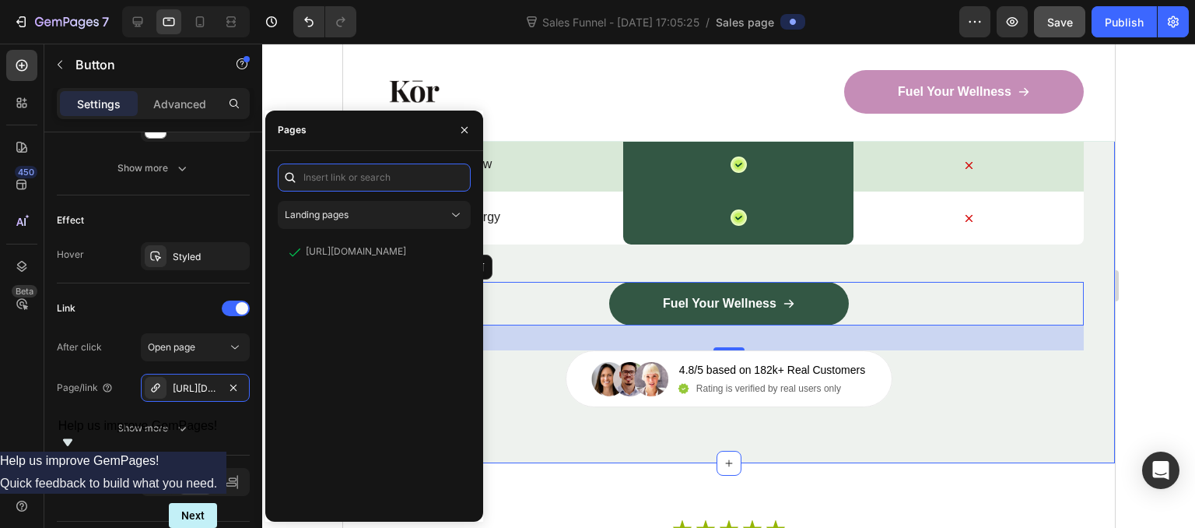
scroll to position [0, 0]
click at [458, 131] on icon "button" at bounding box center [464, 130] width 12 height 12
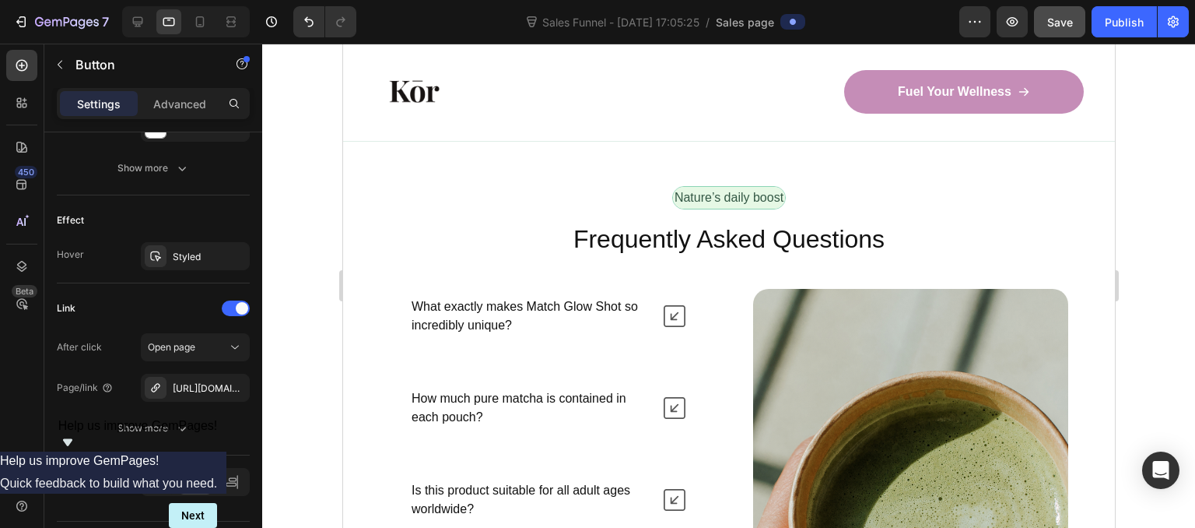
scroll to position [6389, 0]
drag, startPoint x: 520, startPoint y: 448, endPoint x: 515, endPoint y: 404, distance: 44.6
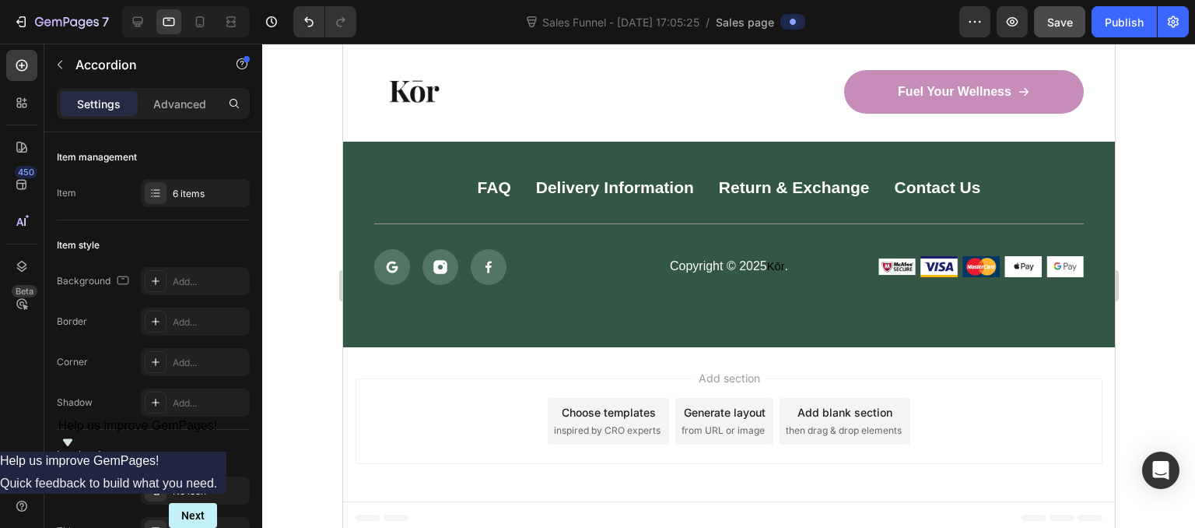
scroll to position [7263, 0]
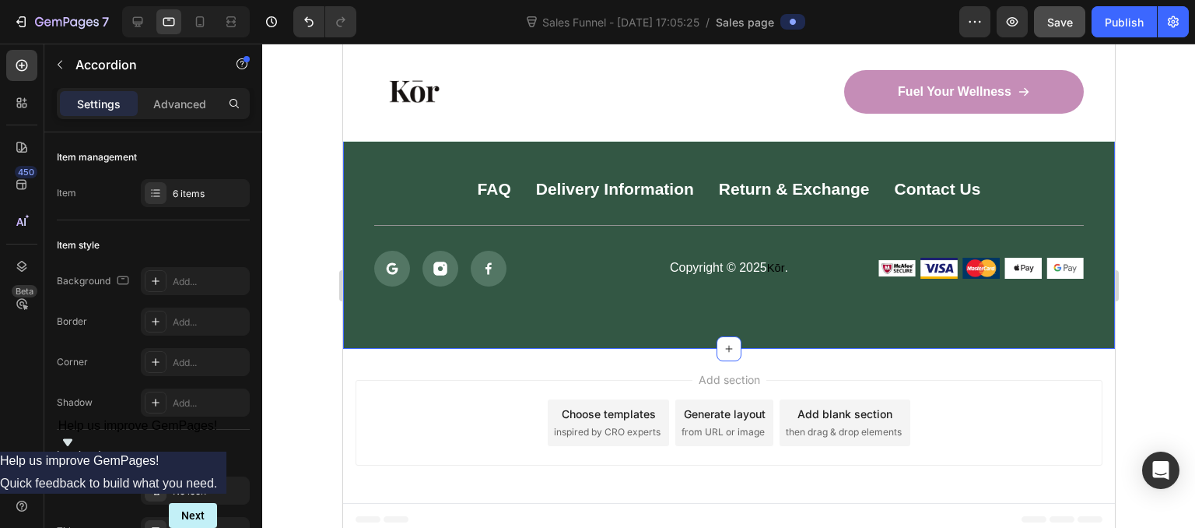
click at [782, 306] on div "FAQ Button Delivery Information Button Return & Exchange Button Contact Us Butt…" at bounding box center [728, 232] width 772 height 233
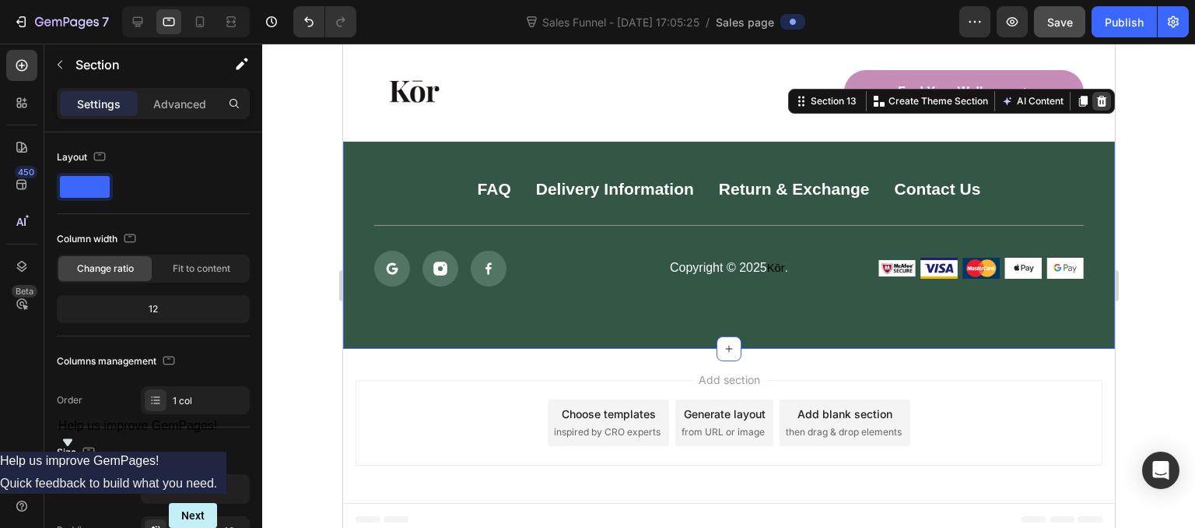
click at [1096, 102] on icon at bounding box center [1101, 100] width 10 height 11
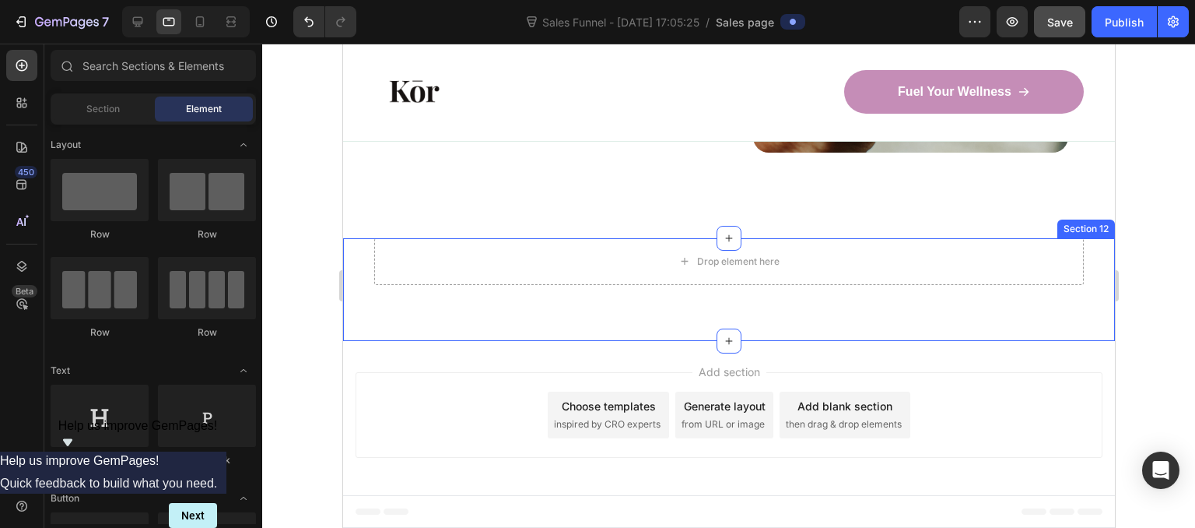
scroll to position [7037, 0]
click at [1006, 294] on div "Drop element here Section 12" at bounding box center [728, 291] width 772 height 103
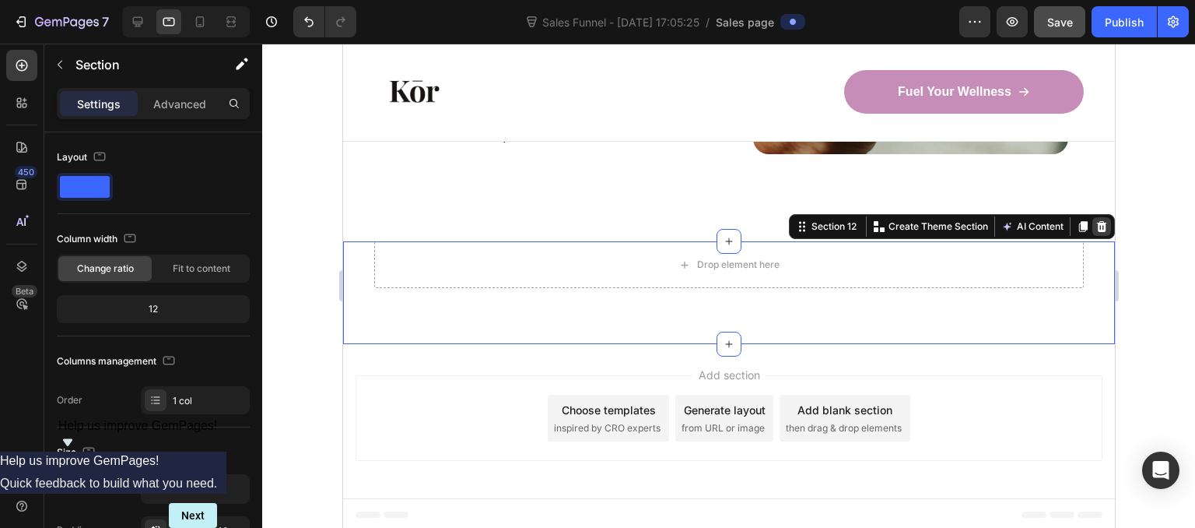
click at [1096, 226] on icon at bounding box center [1101, 226] width 10 height 11
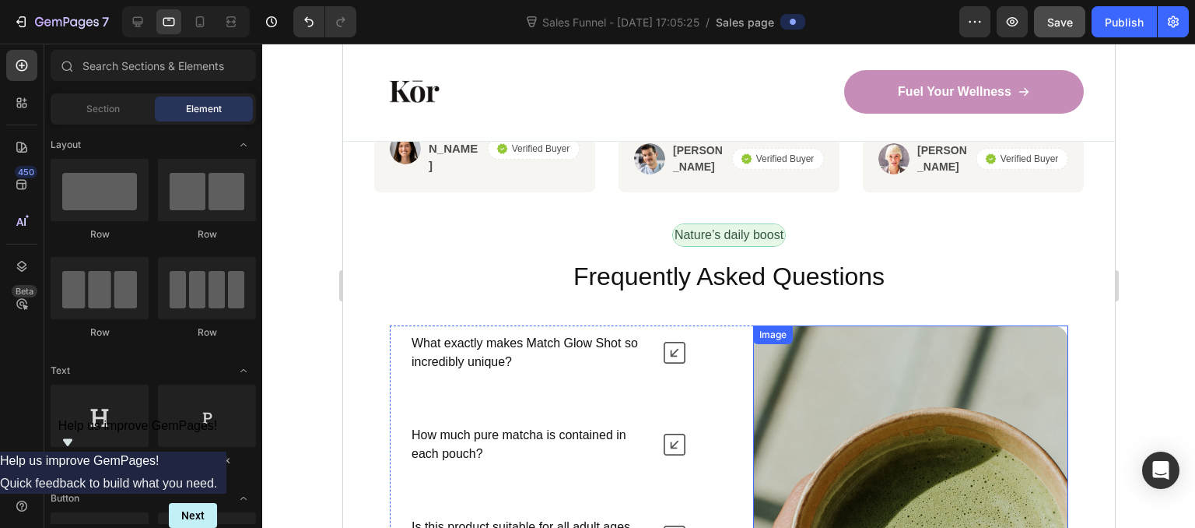
scroll to position [6352, 0]
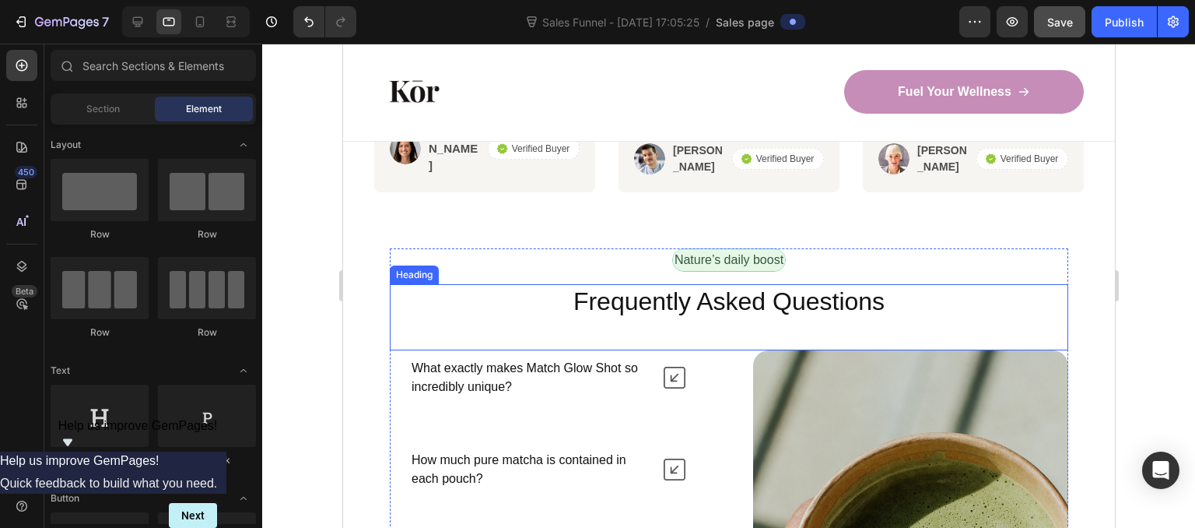
click at [879, 296] on div "Frequently Asked Questions Heading" at bounding box center [728, 317] width 678 height 67
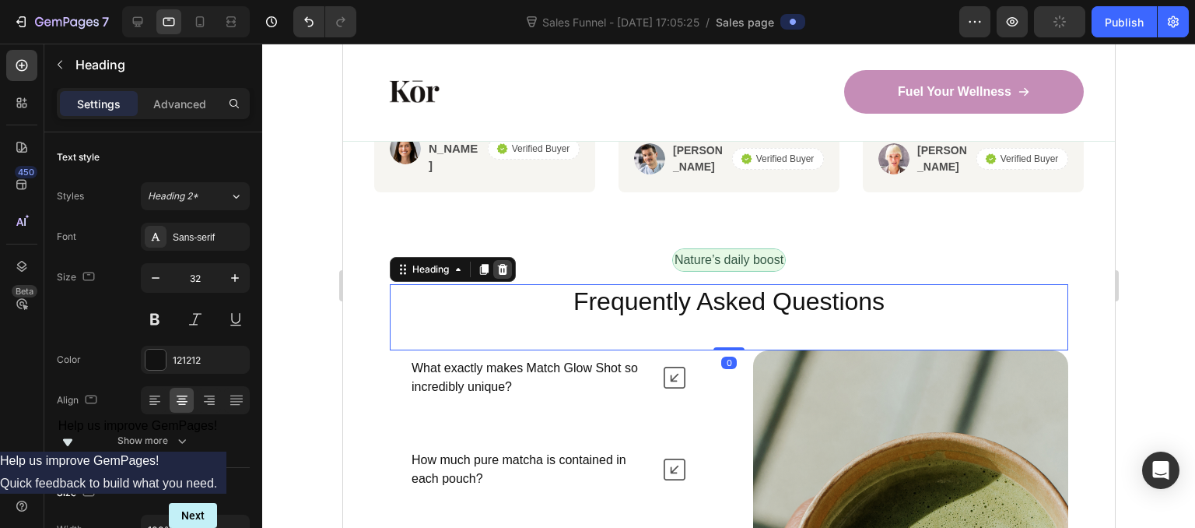
click at [497, 263] on icon at bounding box center [502, 269] width 12 height 12
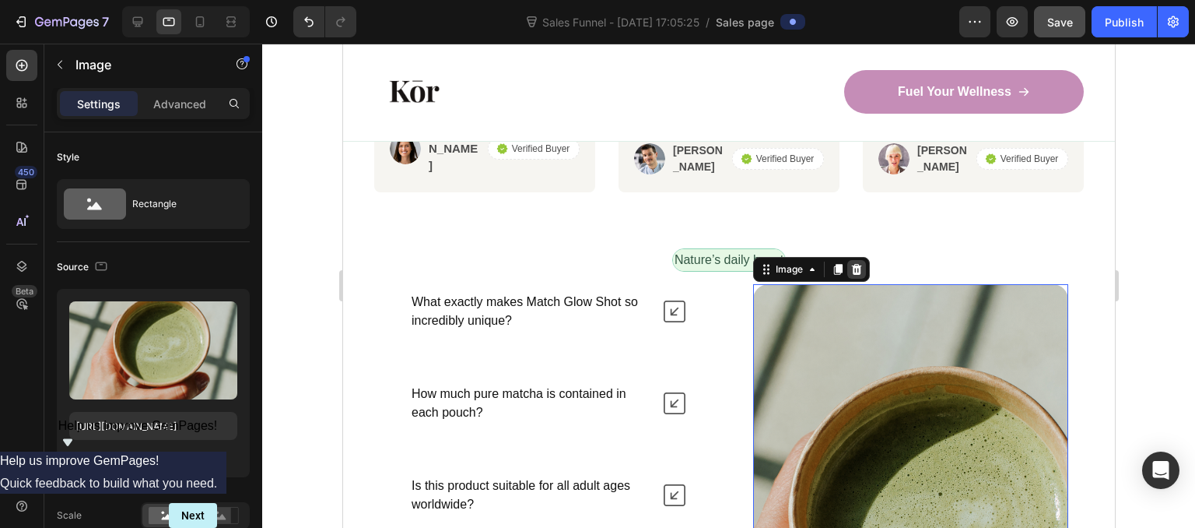
click at [851, 264] on icon at bounding box center [856, 269] width 10 height 11
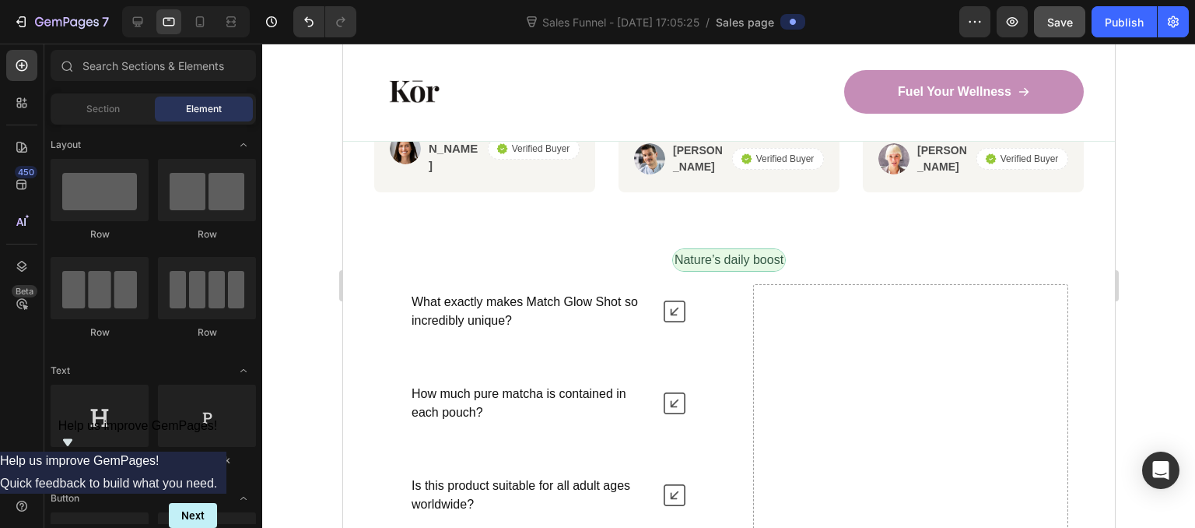
click at [846, 248] on div "Nature’s daily boost Text Block Row" at bounding box center [728, 266] width 678 height 36
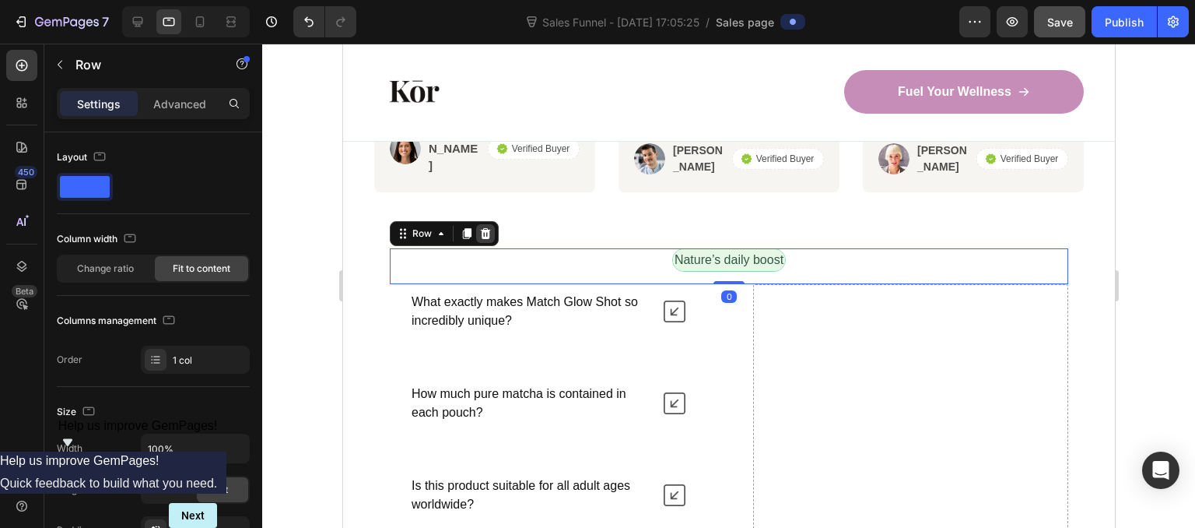
click at [485, 228] on icon at bounding box center [485, 233] width 10 height 11
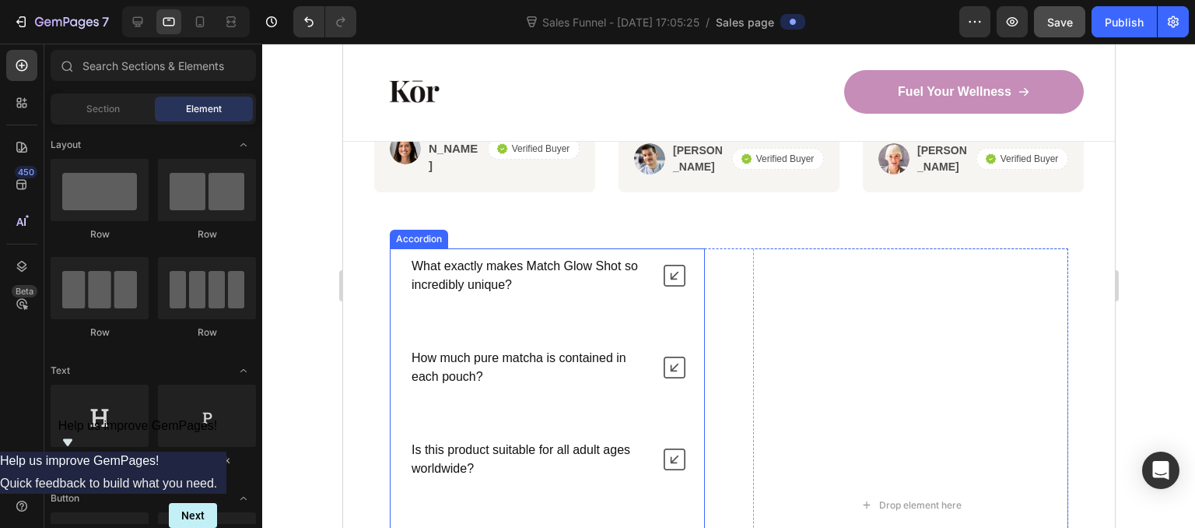
click at [615, 257] on p "What exactly makes Match Glow Shot so incredibly unique?" at bounding box center [529, 275] width 237 height 37
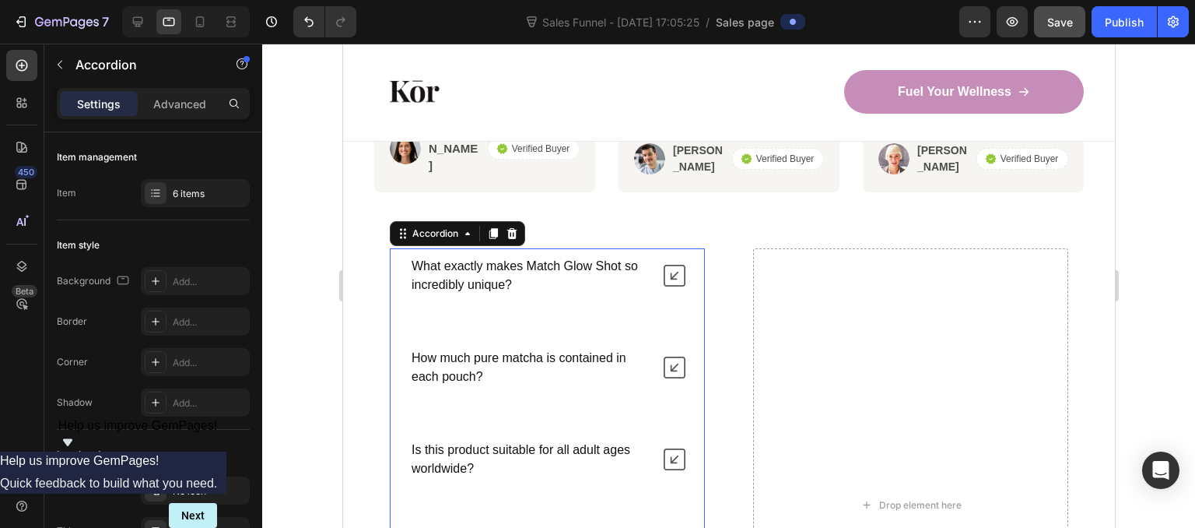
click at [665, 248] on div "What exactly makes Match Glow Shot so incredibly unique?" at bounding box center [547, 275] width 314 height 54
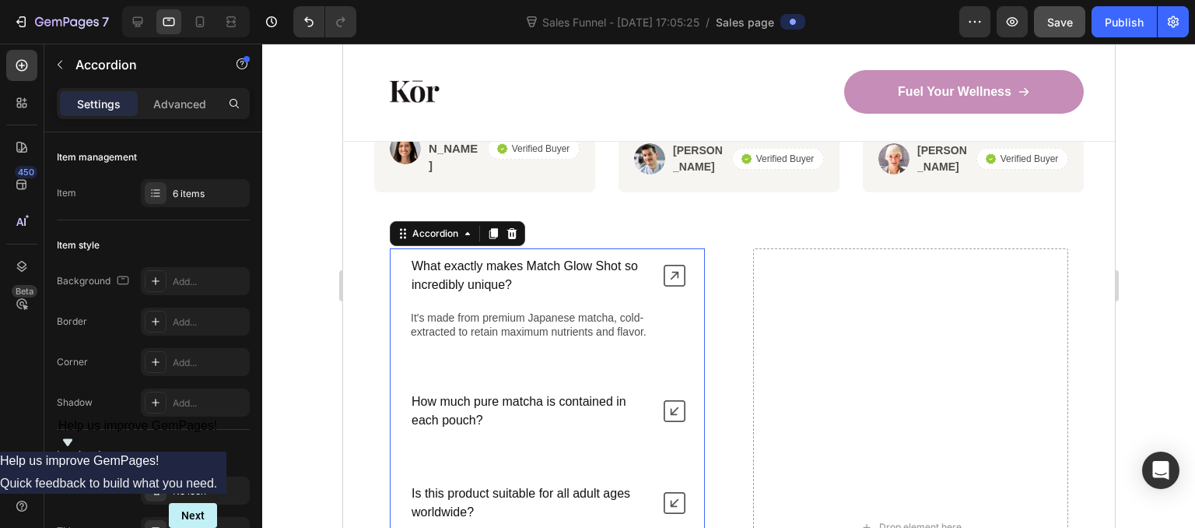
click at [519, 221] on div "Accordion" at bounding box center [456, 233] width 135 height 25
click at [516, 227] on icon at bounding box center [511, 233] width 12 height 12
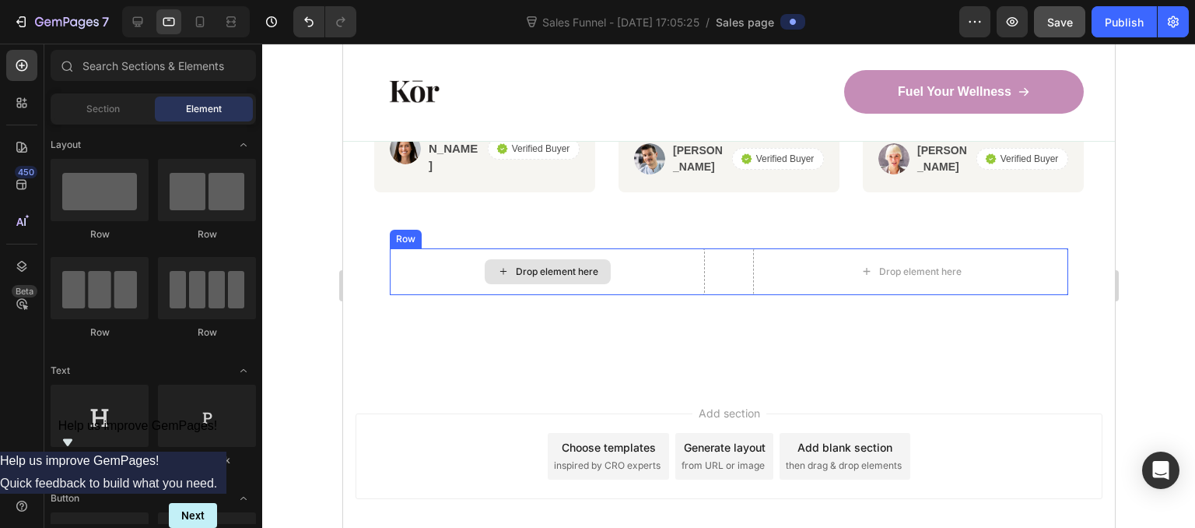
click at [587, 265] on div "Drop element here" at bounding box center [556, 271] width 82 height 12
click at [643, 248] on div "Drop element here" at bounding box center [546, 271] width 315 height 47
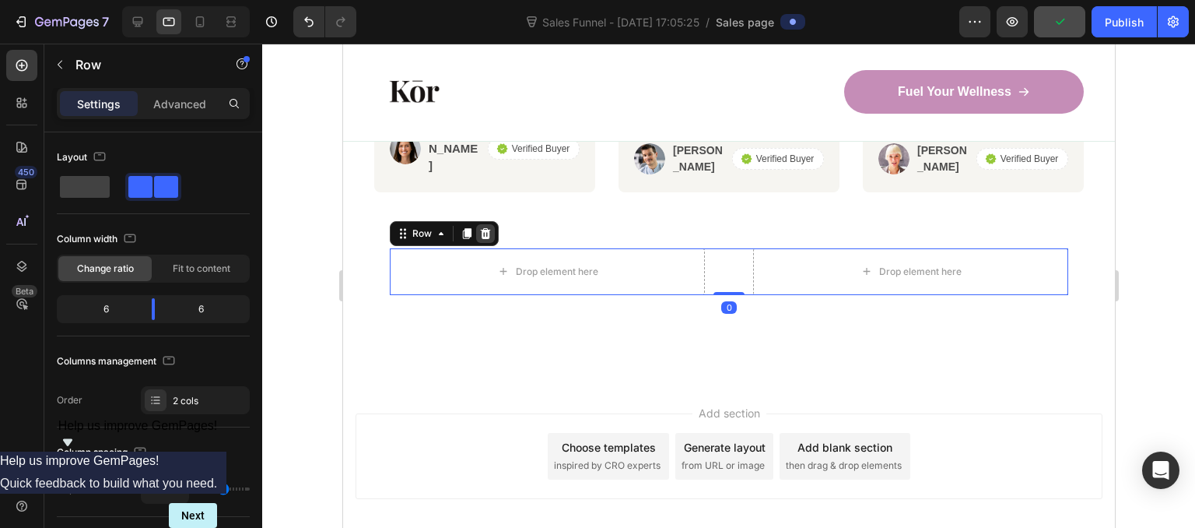
click at [486, 228] on icon at bounding box center [485, 233] width 10 height 11
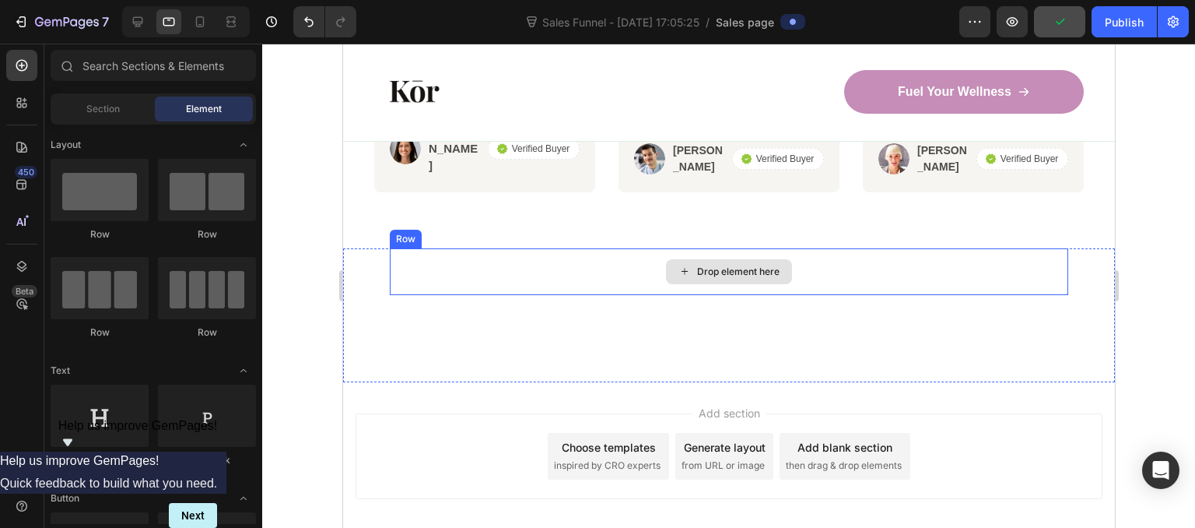
click at [610, 248] on div "Drop element here" at bounding box center [728, 271] width 678 height 47
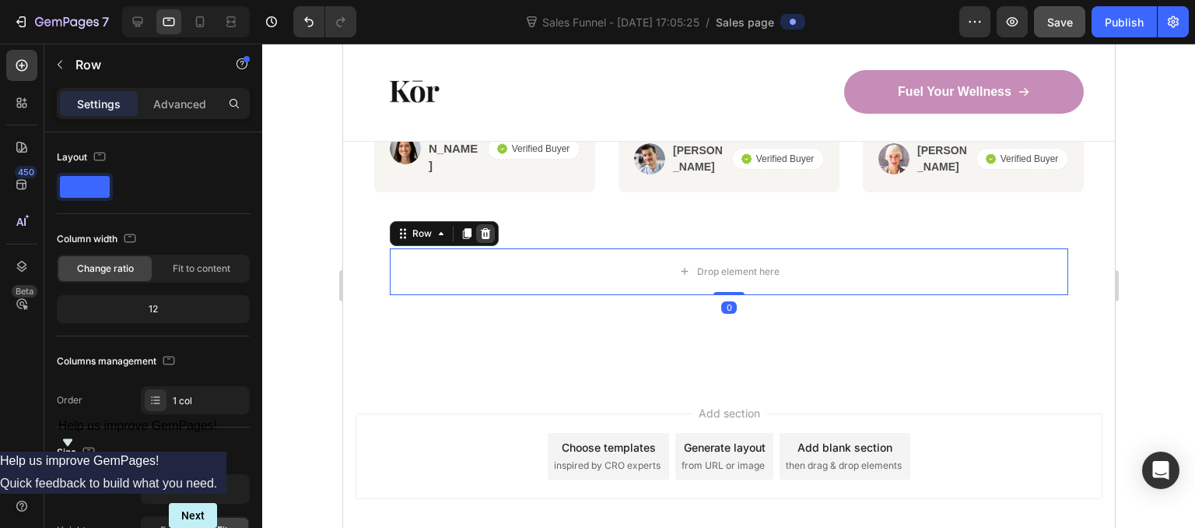
click at [483, 228] on icon at bounding box center [485, 233] width 10 height 11
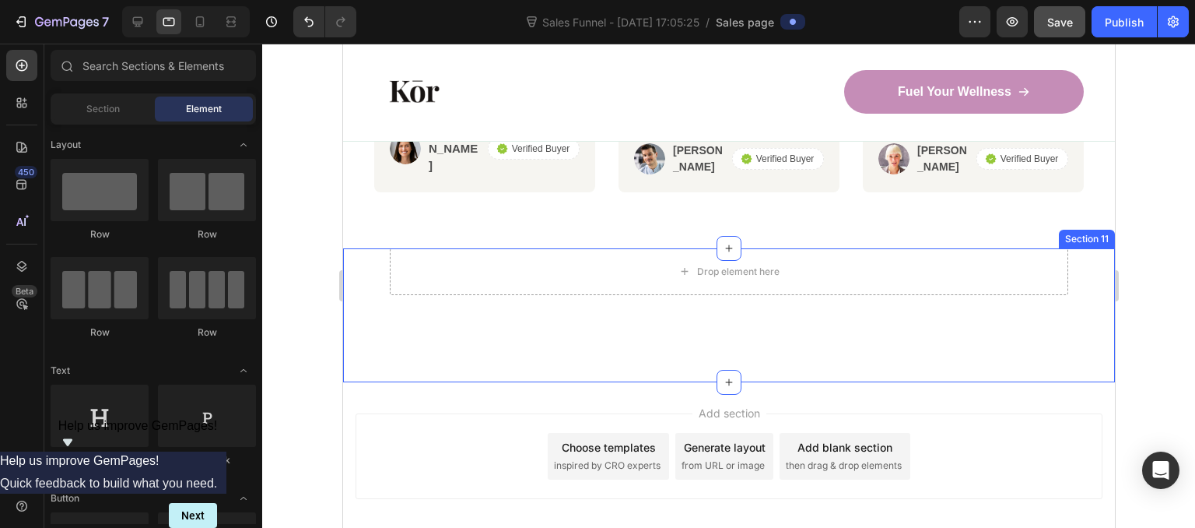
click at [587, 324] on div "Drop element here Section 11" at bounding box center [728, 315] width 772 height 134
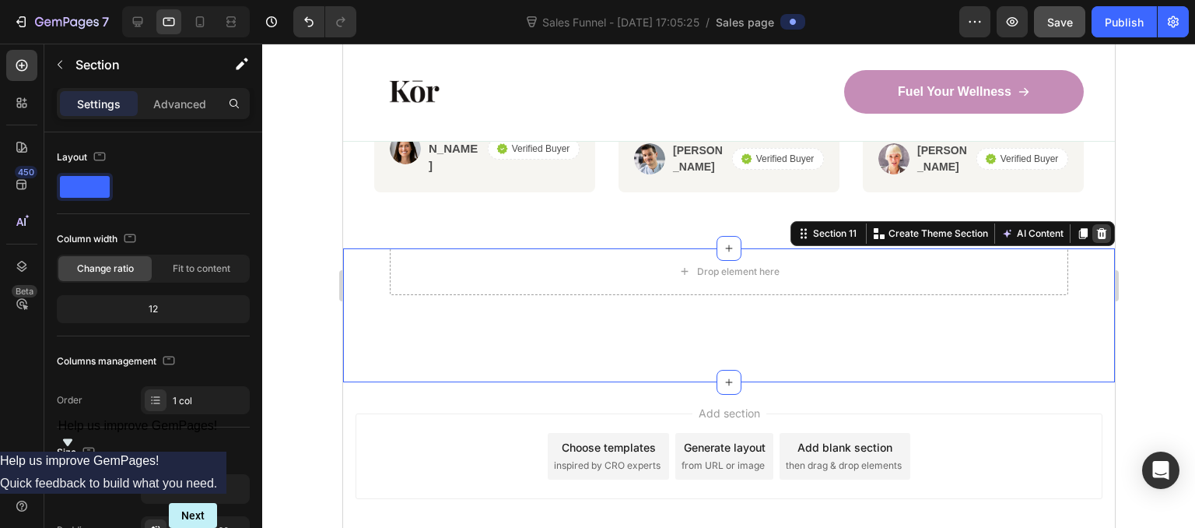
click at [1096, 228] on icon at bounding box center [1101, 233] width 10 height 11
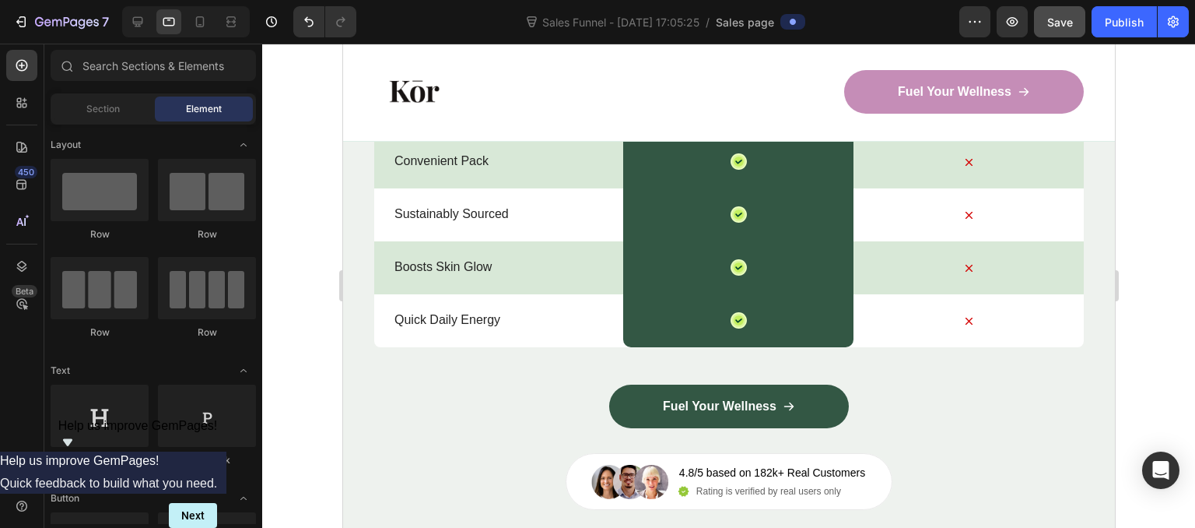
scroll to position [5631, 0]
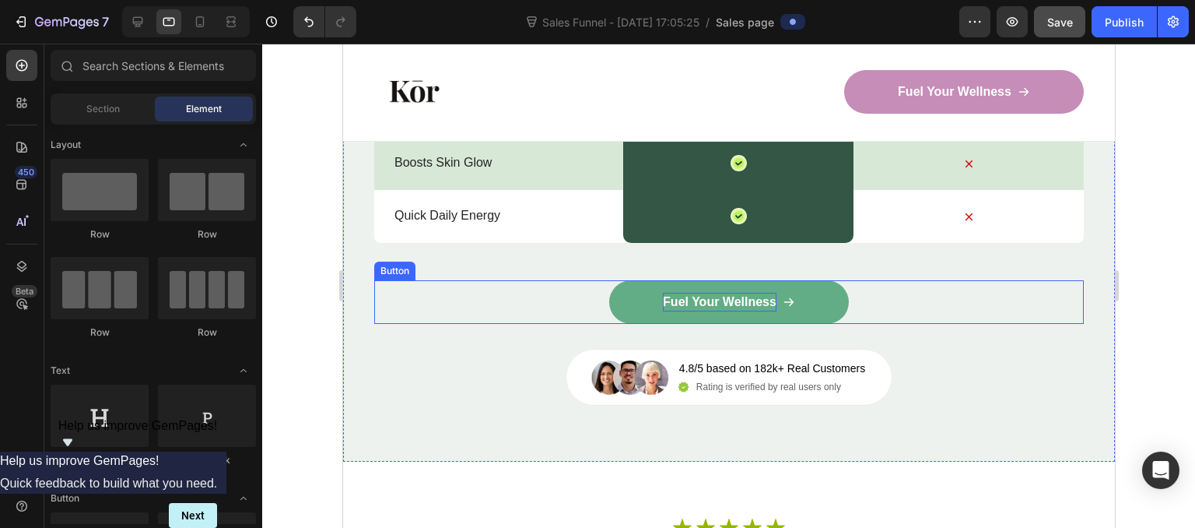
click at [752, 305] on p "Fuel Your Wellness" at bounding box center [719, 302] width 114 height 19
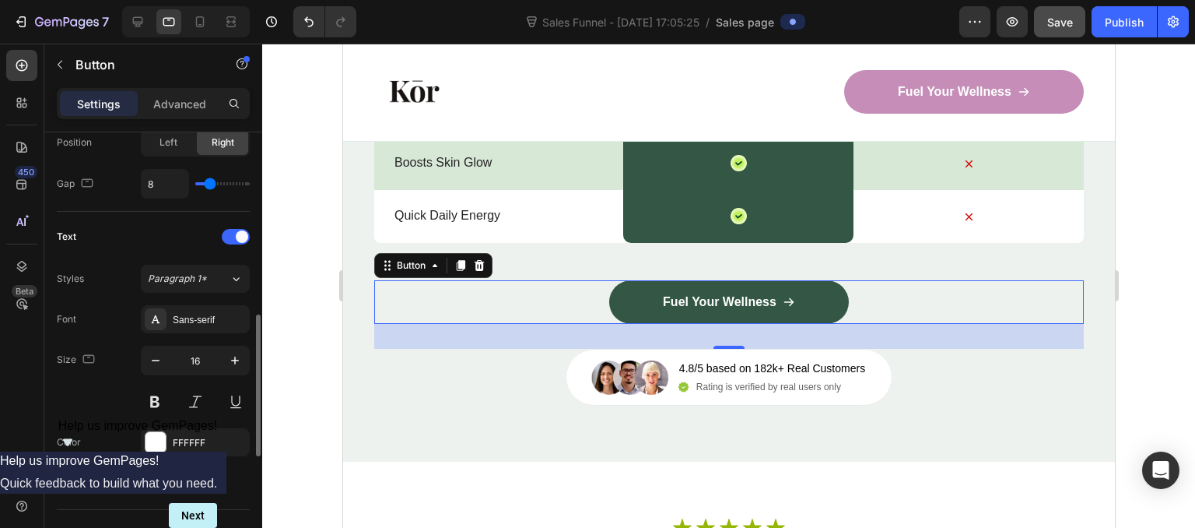
click at [178, 422] on div "Font Sans-serif Size 16 Color FFFFFF Show more" at bounding box center [153, 400] width 193 height 191
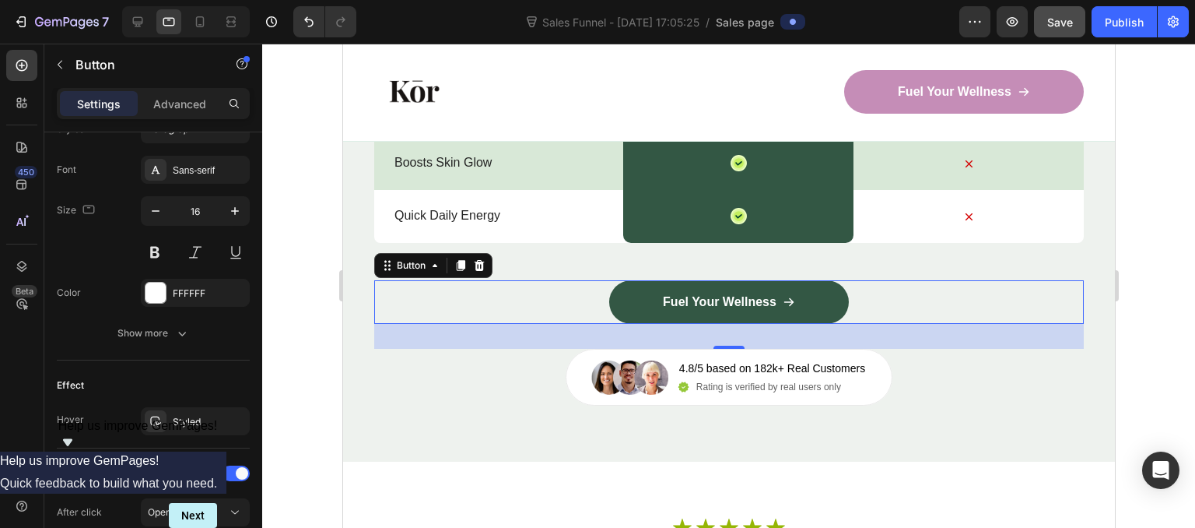
scroll to position [918, 0]
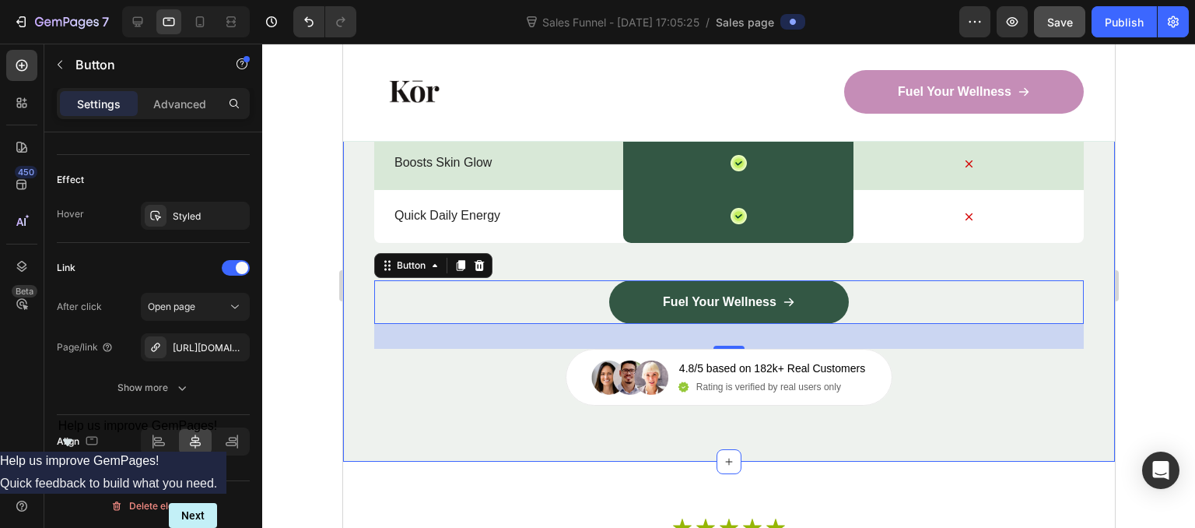
click at [514, 398] on div "Nature’s daily boost Text Block Row Match Glow Shot: Your daily boost Heading D…" at bounding box center [728, 9] width 710 height 792
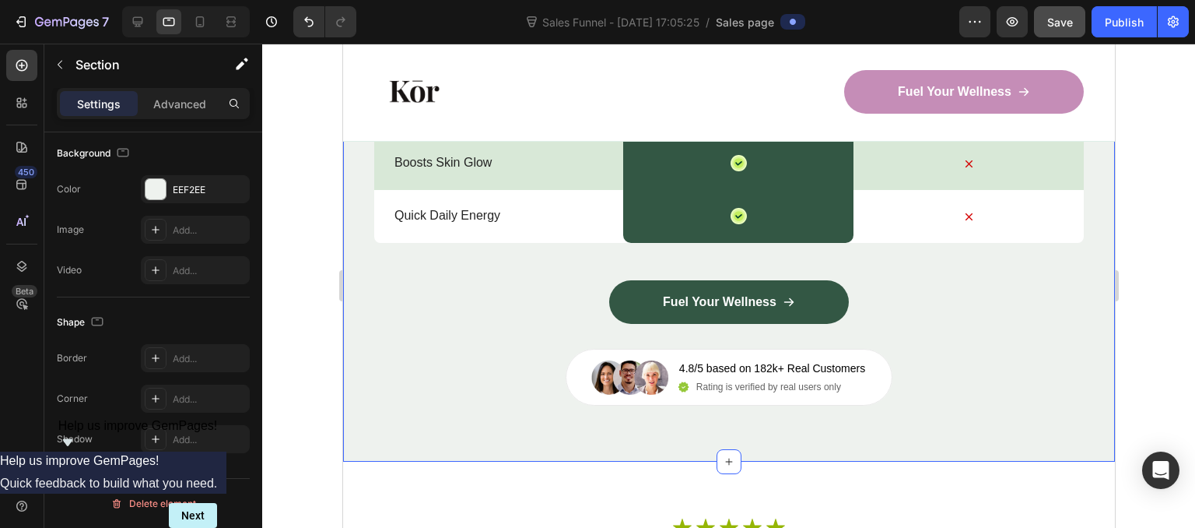
scroll to position [0, 0]
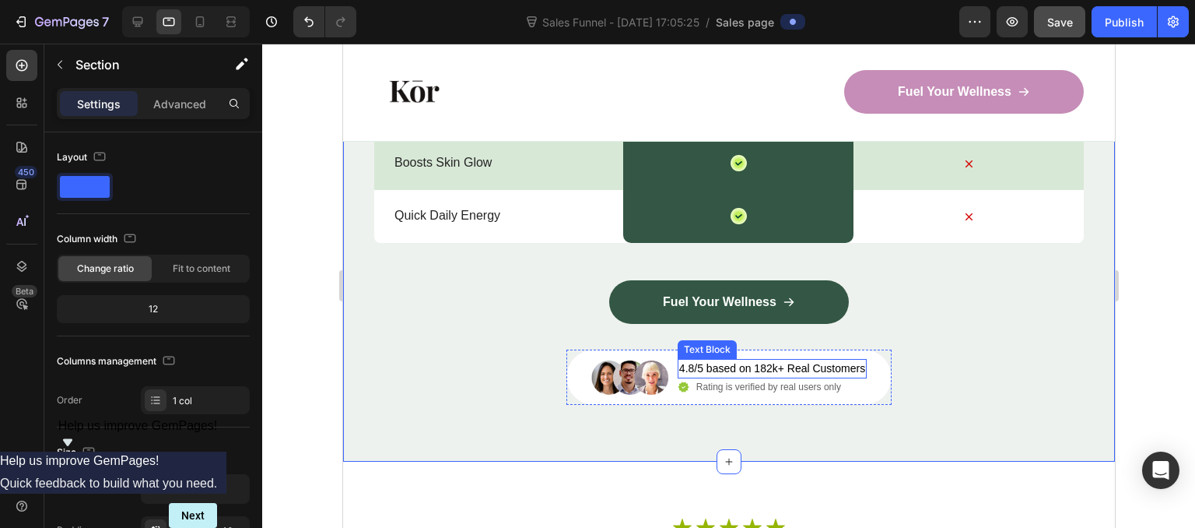
click at [757, 371] on p "4.8/5 based on 182k+ Real Customers" at bounding box center [771, 368] width 186 height 16
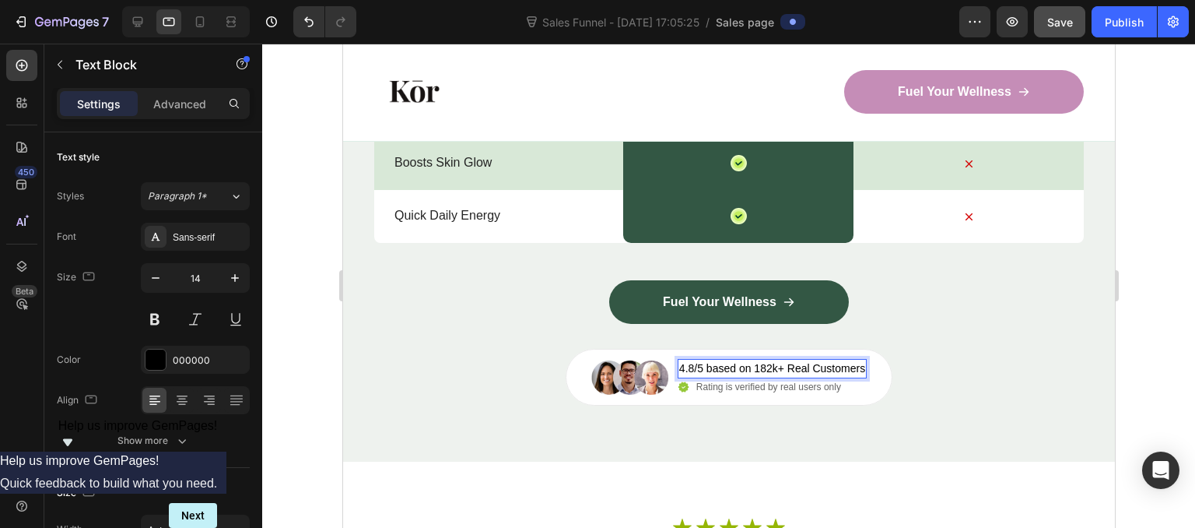
click at [763, 366] on p "4.8/5 based on 182k+ Real Customers" at bounding box center [771, 368] width 186 height 16
click at [758, 369] on p "4.8/5 based on 182k+ Real Customers" at bounding box center [771, 368] width 186 height 16
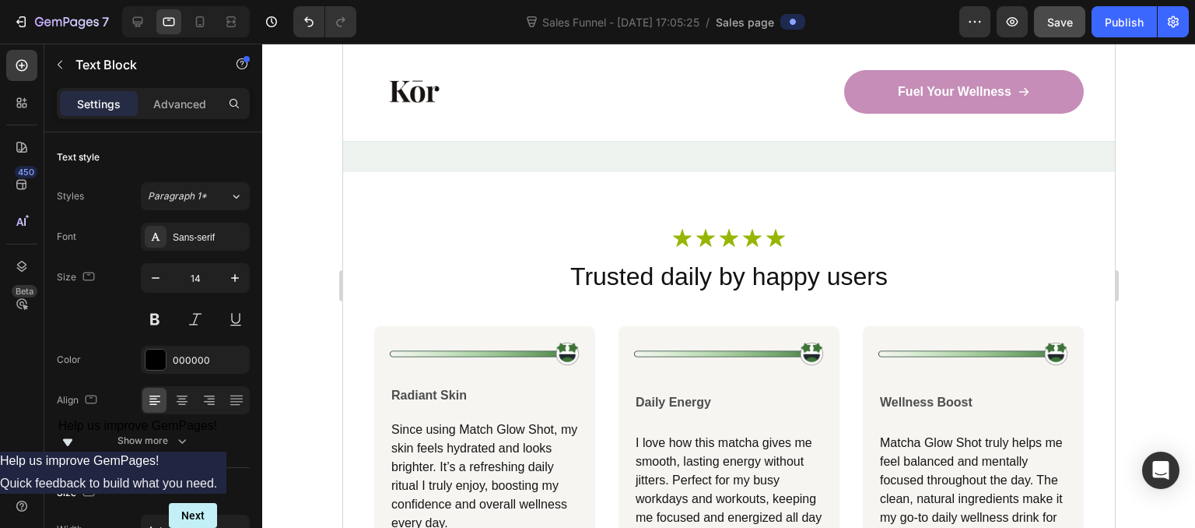
scroll to position [5938, 0]
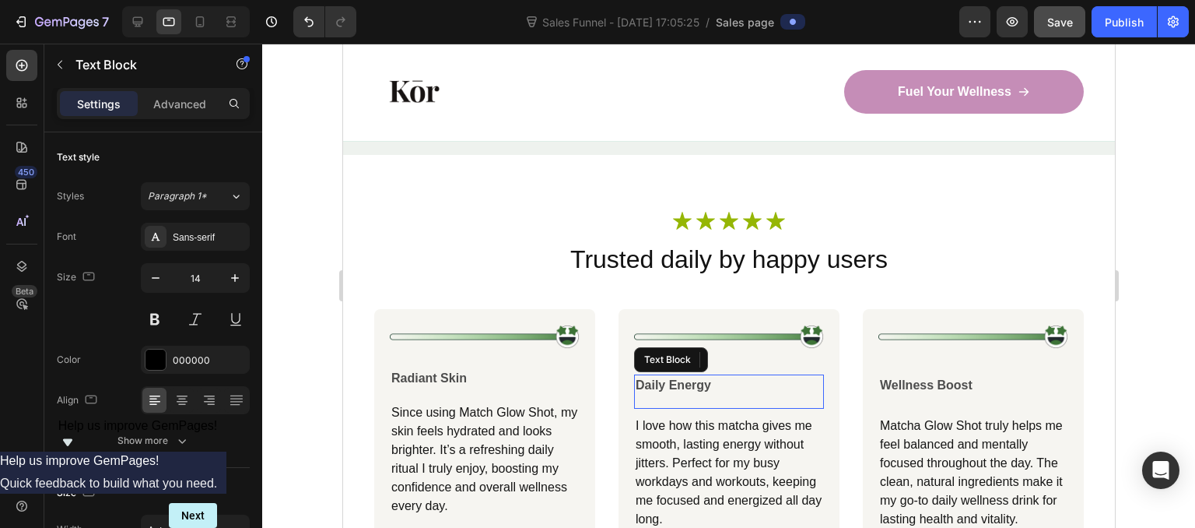
click at [773, 376] on p "Daily Energy" at bounding box center [728, 385] width 187 height 19
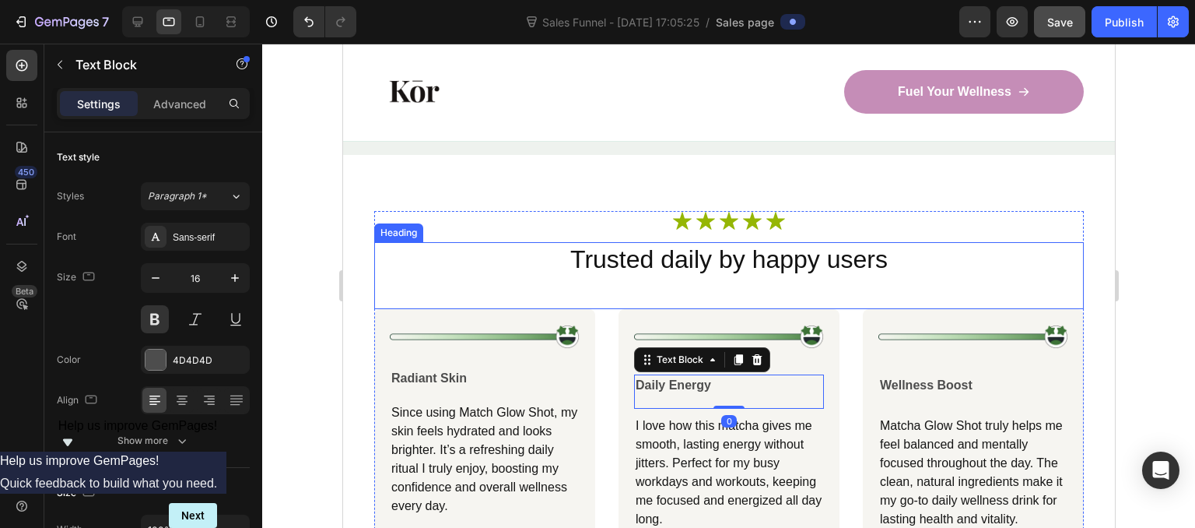
click at [731, 291] on div "Trusted daily by happy users Heading" at bounding box center [728, 275] width 710 height 67
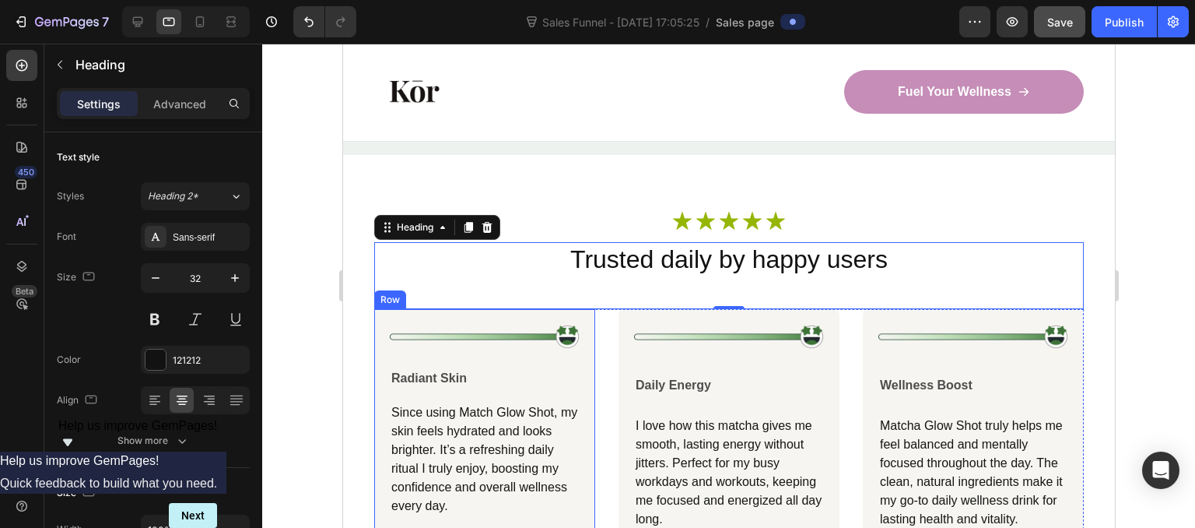
click at [560, 331] on img at bounding box center [484, 336] width 190 height 24
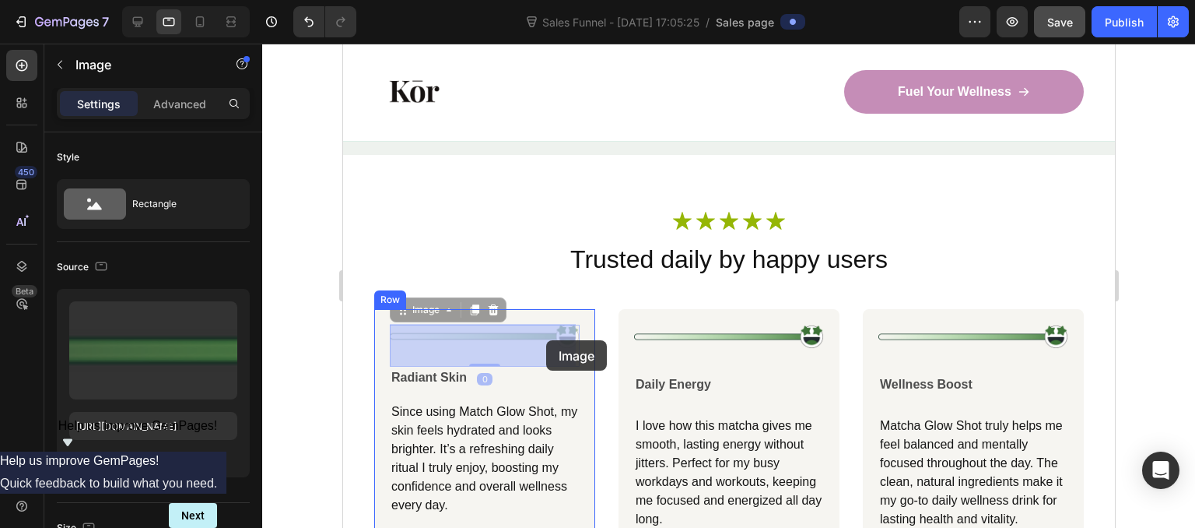
drag, startPoint x: 562, startPoint y: 334, endPoint x: 552, endPoint y: 343, distance: 13.8
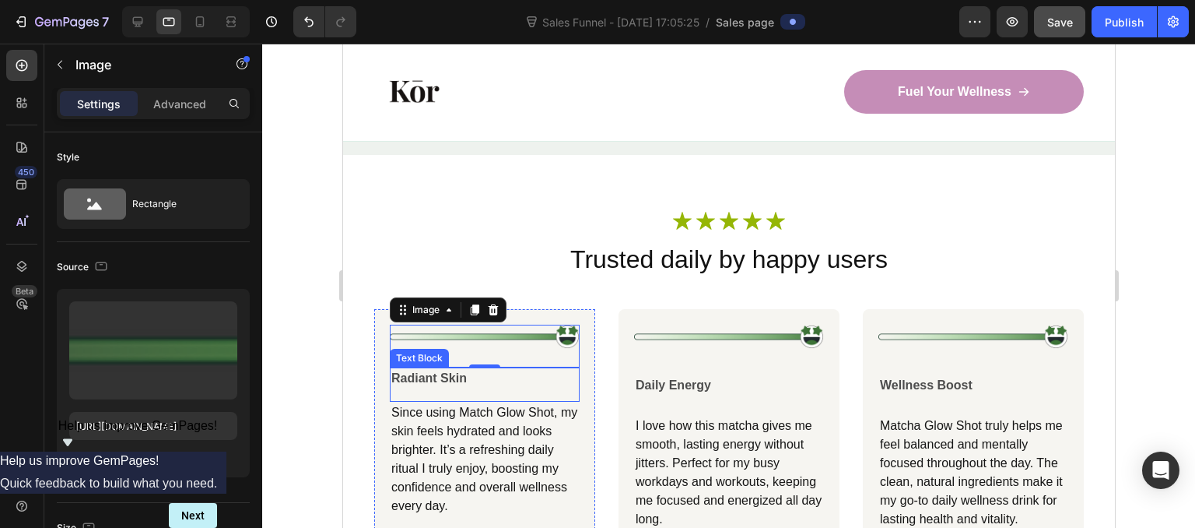
click at [569, 388] on div "Radiant Skin Text Block" at bounding box center [484, 384] width 190 height 34
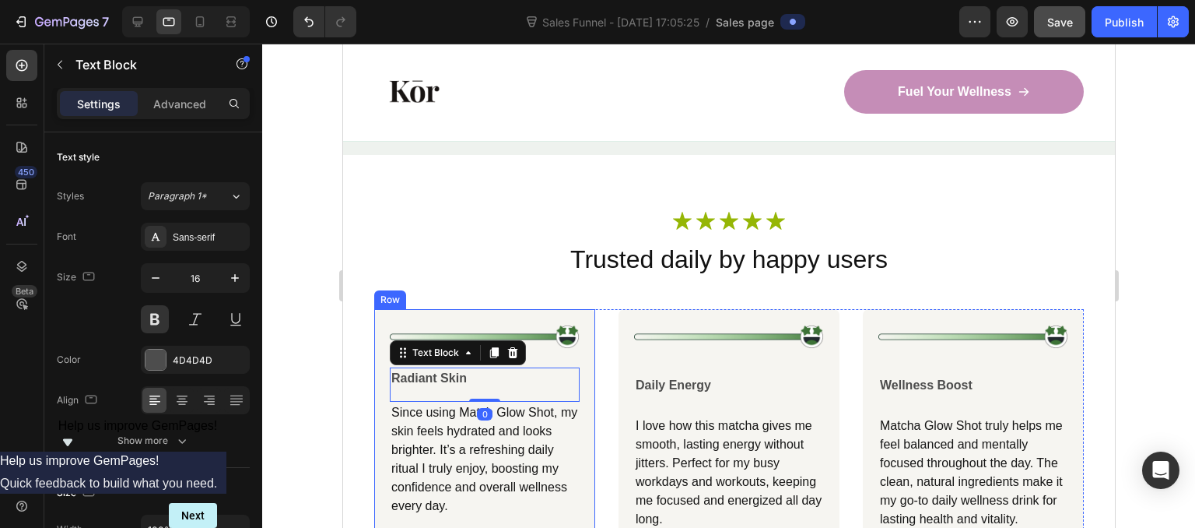
click at [602, 380] on div "Image Radiant Skin Text Block 0 Since using Match Glow Shot, my skin feels hydr…" at bounding box center [728, 458] width 710 height 298
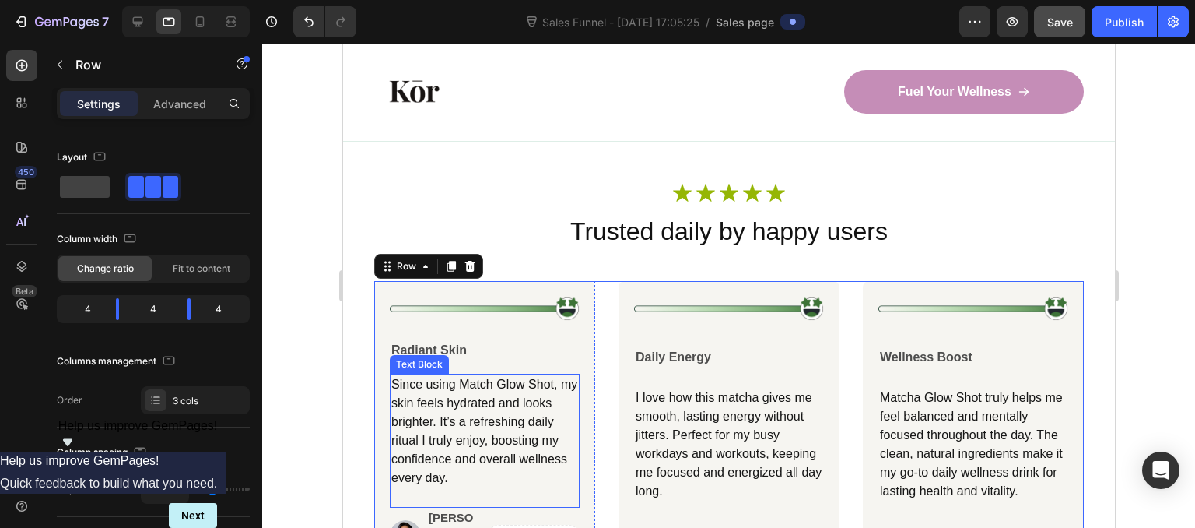
scroll to position [6052, 0]
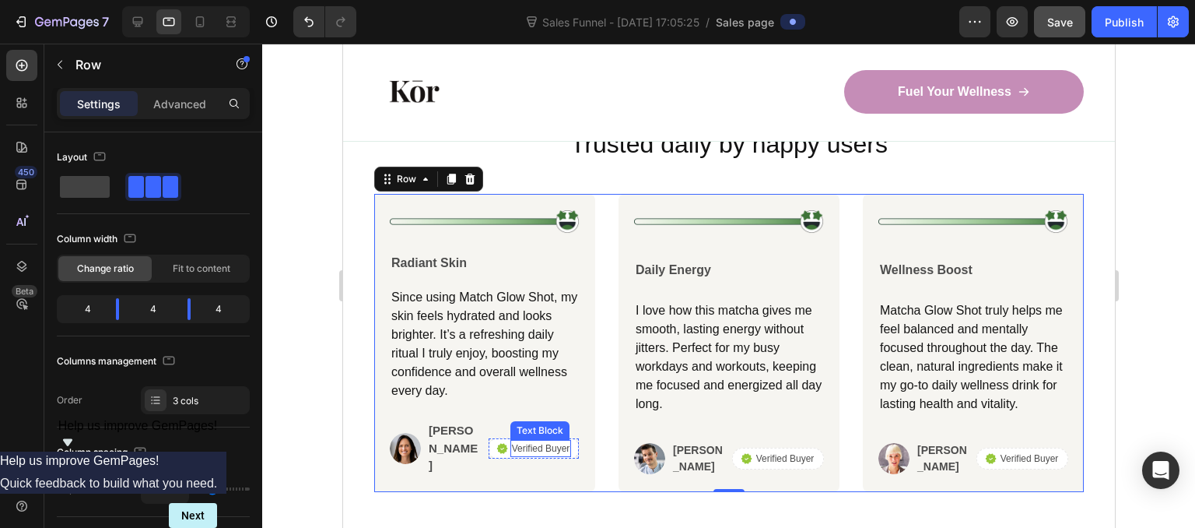
click at [525, 441] on p "Verified Buyer" at bounding box center [540, 448] width 58 height 14
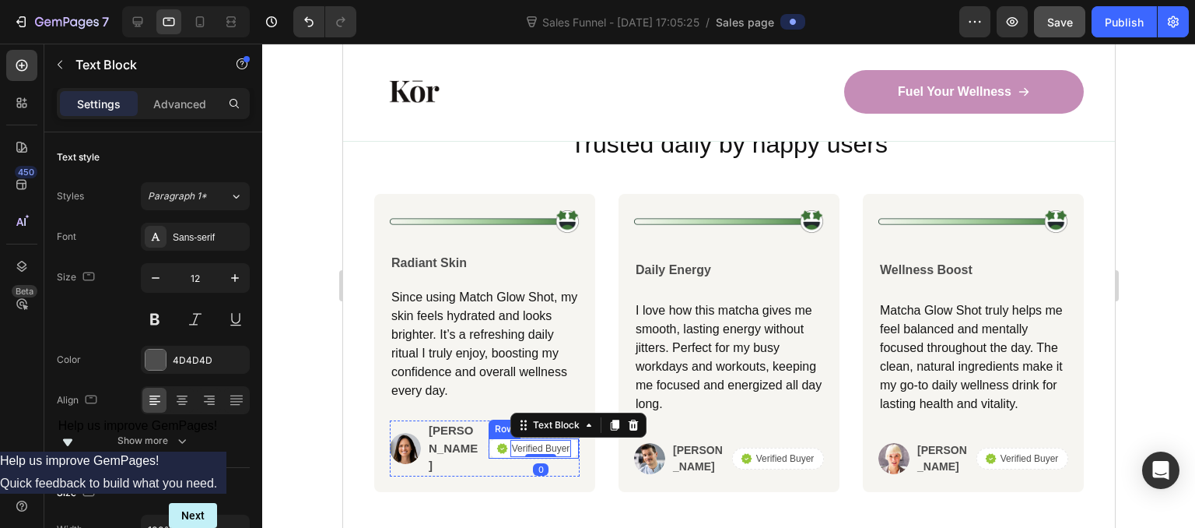
click at [489, 437] on div "Icon Verified Buyer Text Block 0 Row" at bounding box center [533, 448] width 92 height 22
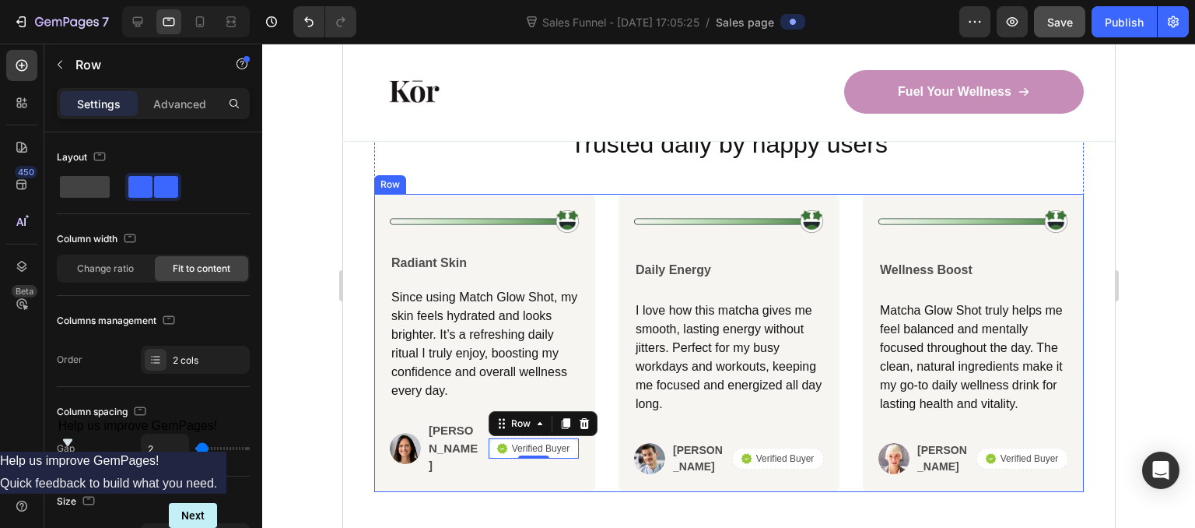
click at [605, 389] on div "Image Radiant Skin Text Block Since using Match Glow Shot, my skin feels hydrat…" at bounding box center [728, 343] width 710 height 298
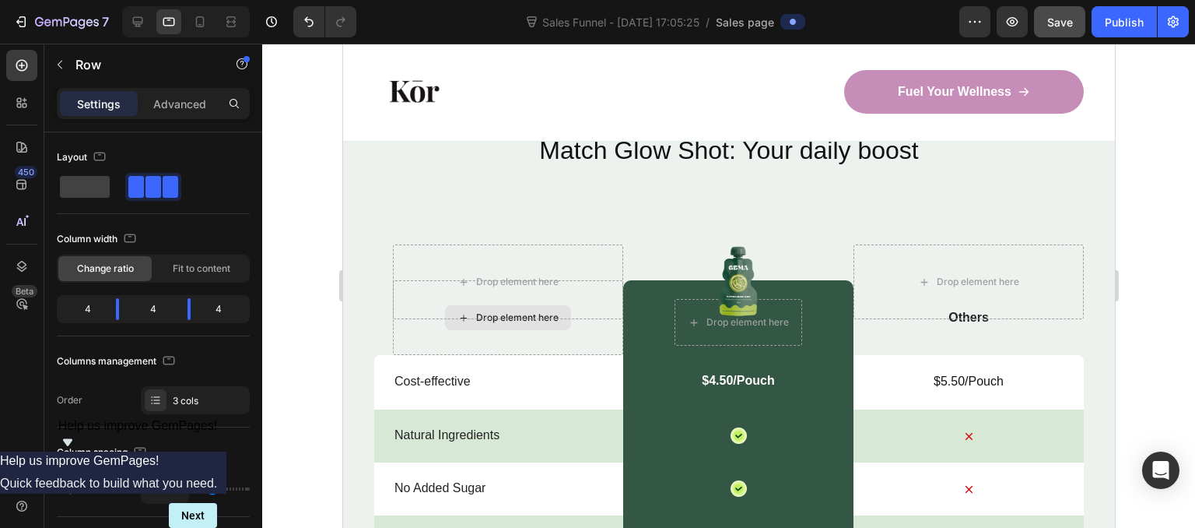
scroll to position [5104, 0]
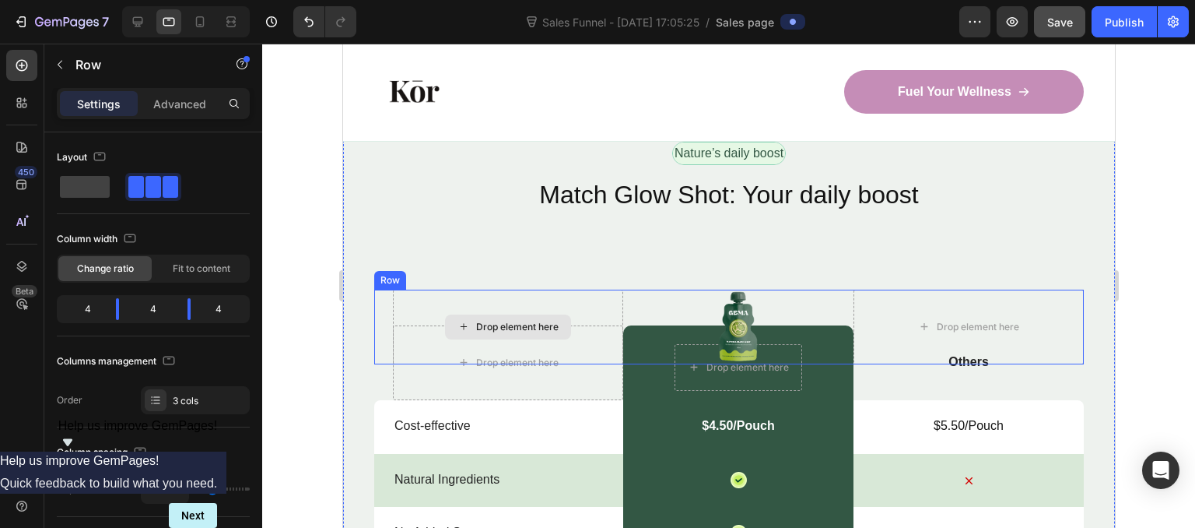
click at [567, 298] on div "Drop element here" at bounding box center [507, 326] width 230 height 75
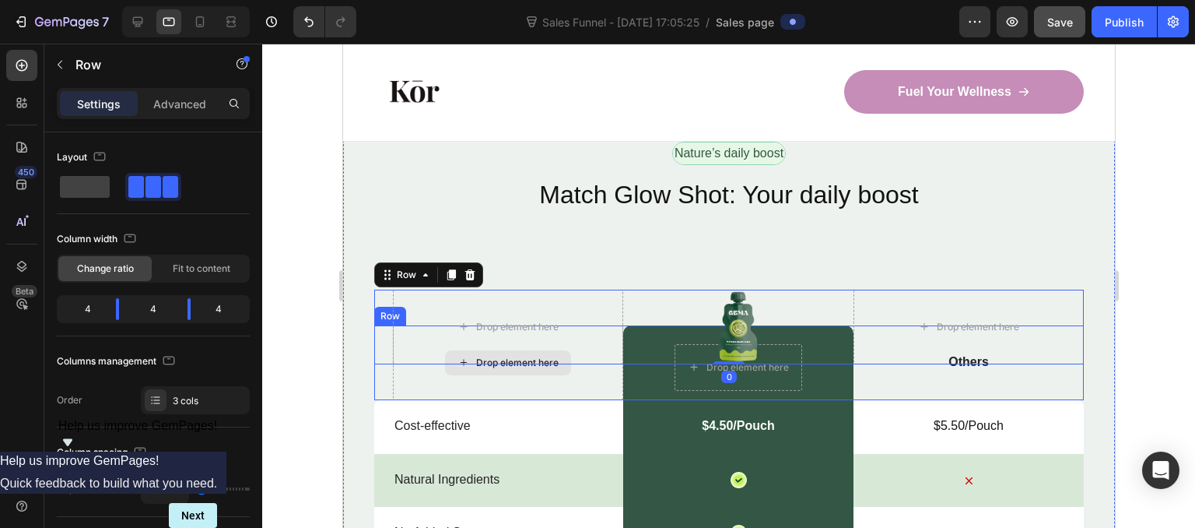
click at [579, 380] on div "Drop element here" at bounding box center [507, 362] width 230 height 75
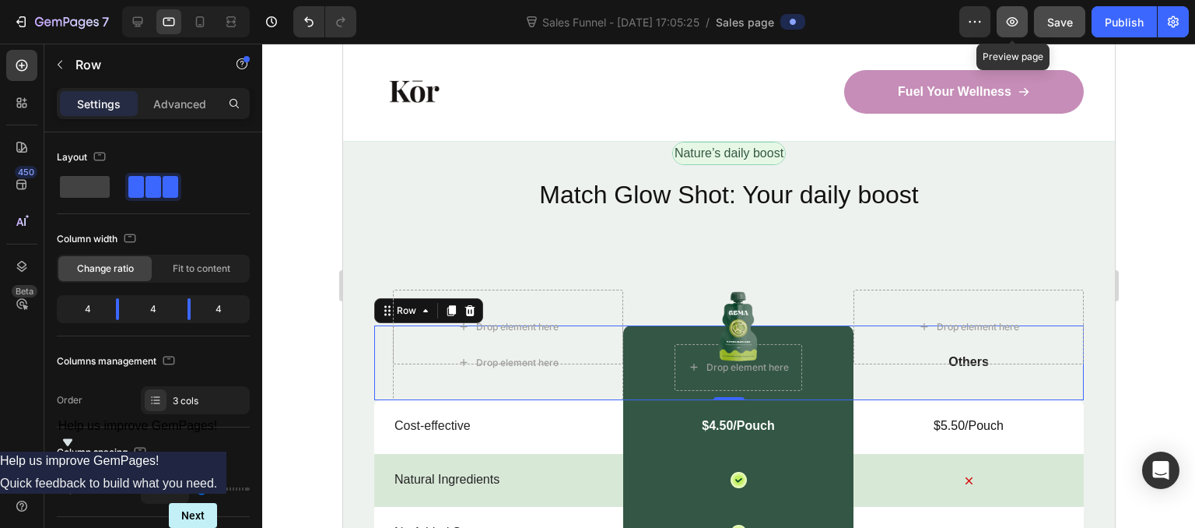
click at [1015, 16] on icon "button" at bounding box center [1012, 22] width 16 height 16
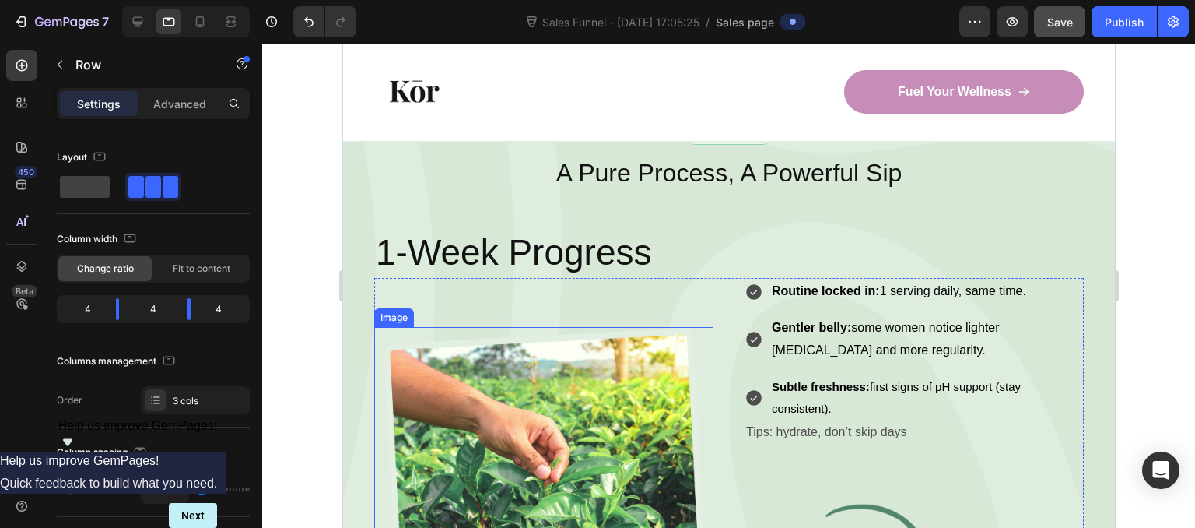
scroll to position [2361, 0]
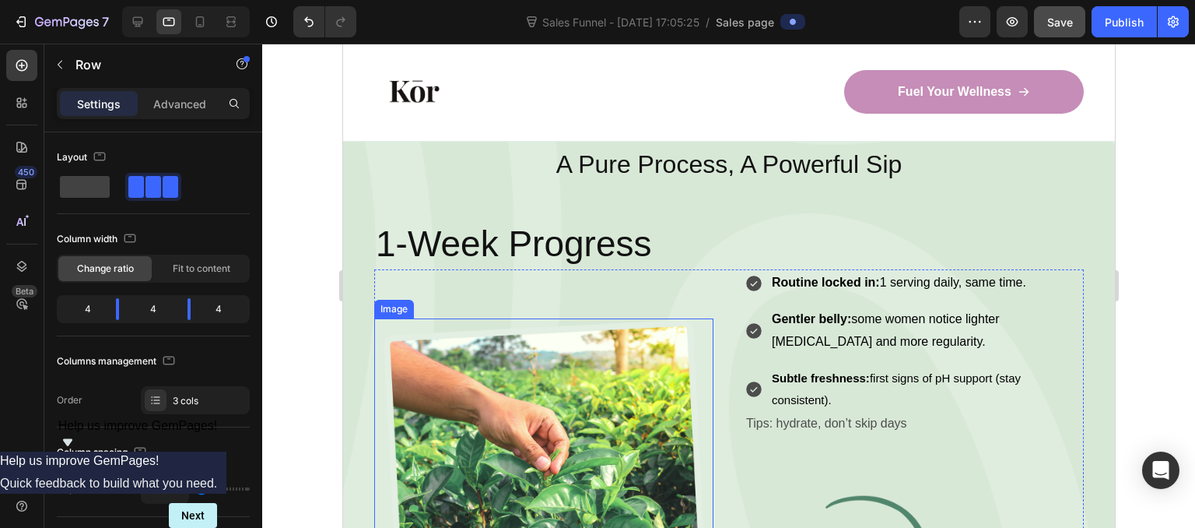
click at [517, 387] on img at bounding box center [542, 441] width 339 height 247
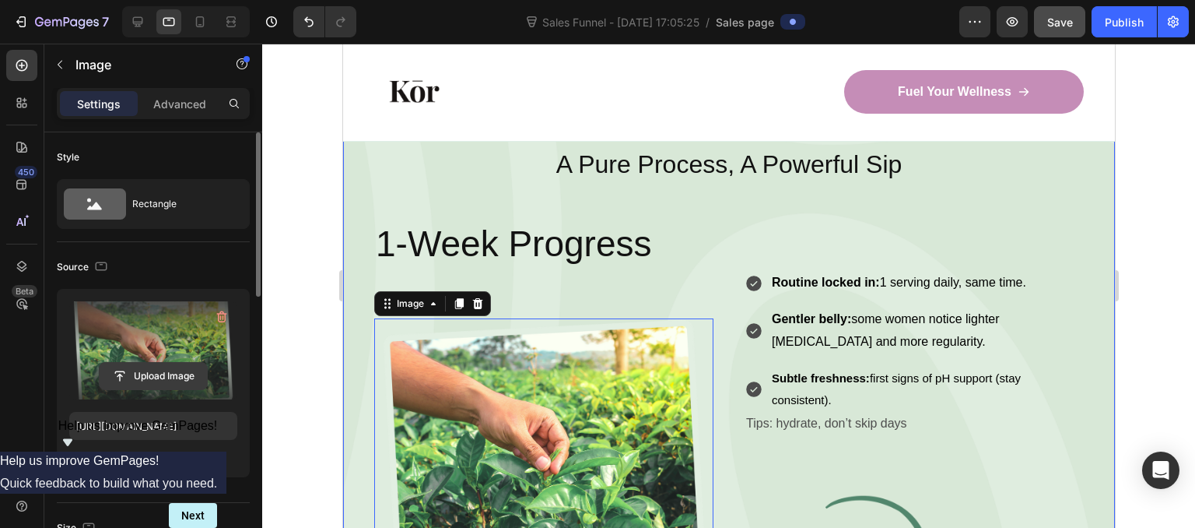
click at [144, 373] on input "file" at bounding box center [153, 376] width 107 height 26
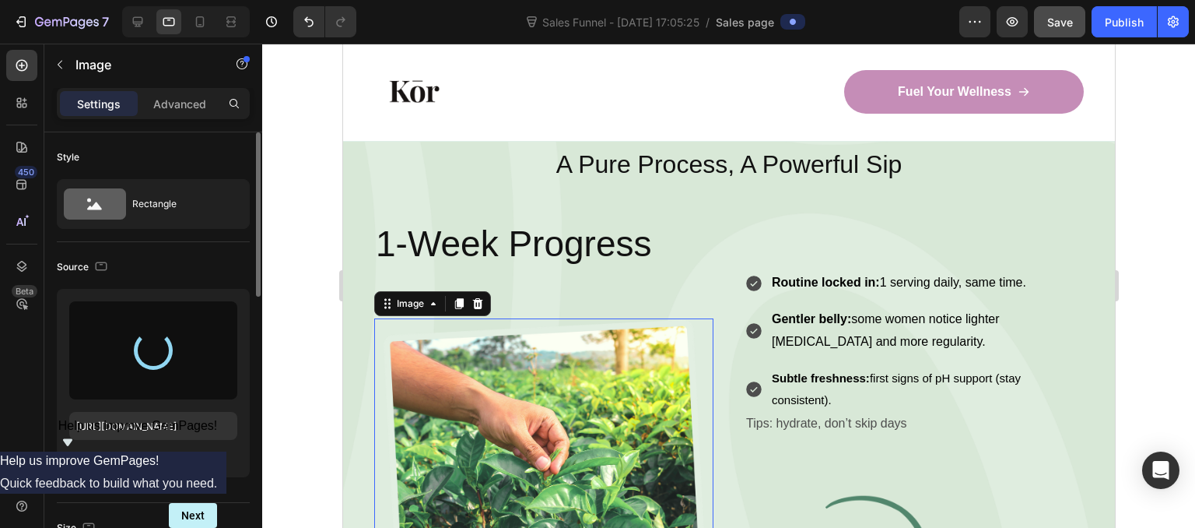
type input "[URL][DOMAIN_NAME]"
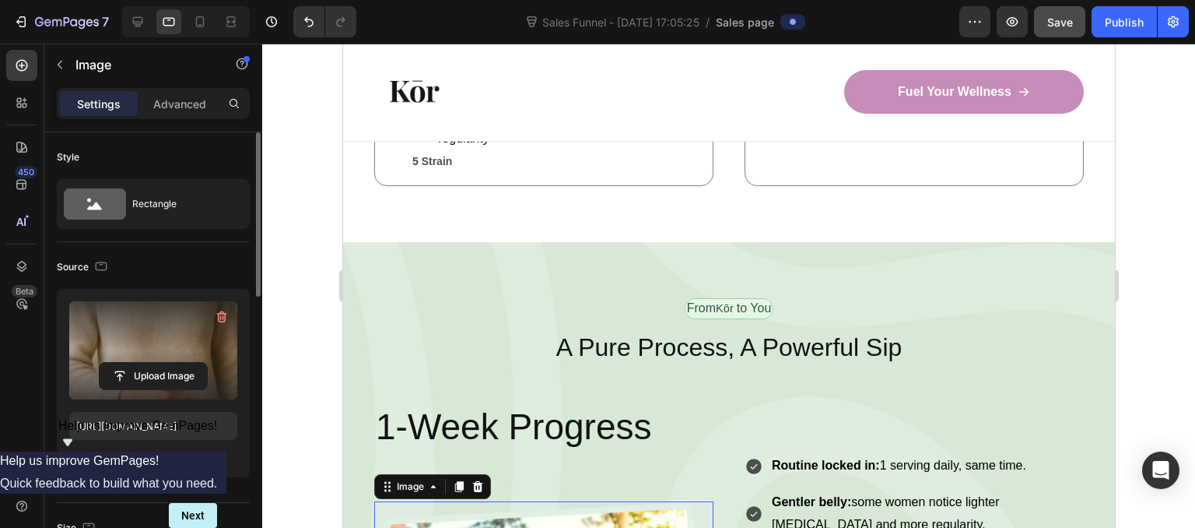
scroll to position [2278, 0]
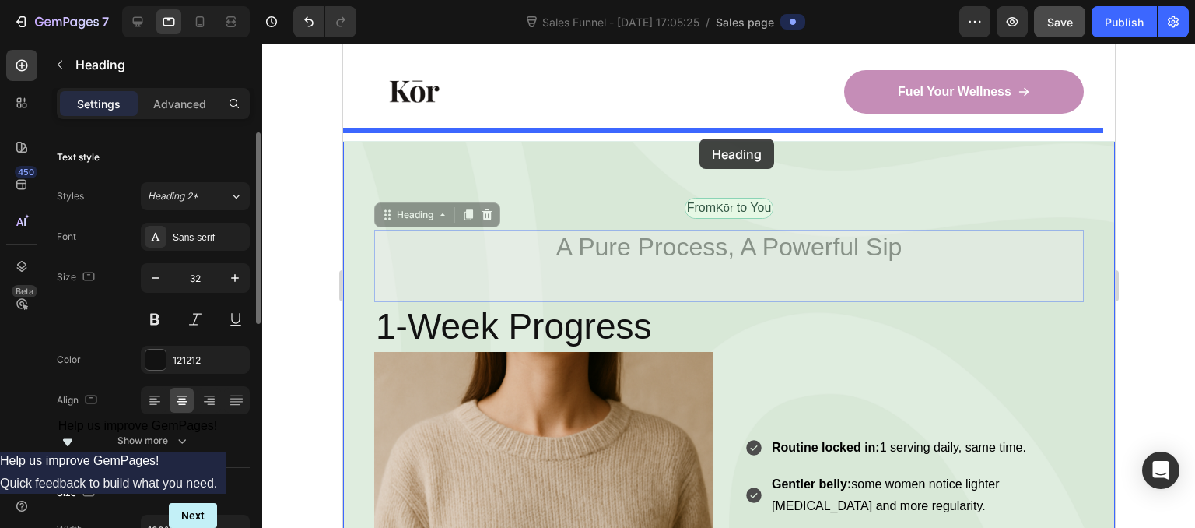
drag, startPoint x: 647, startPoint y: 252, endPoint x: 696, endPoint y: 134, distance: 128.0
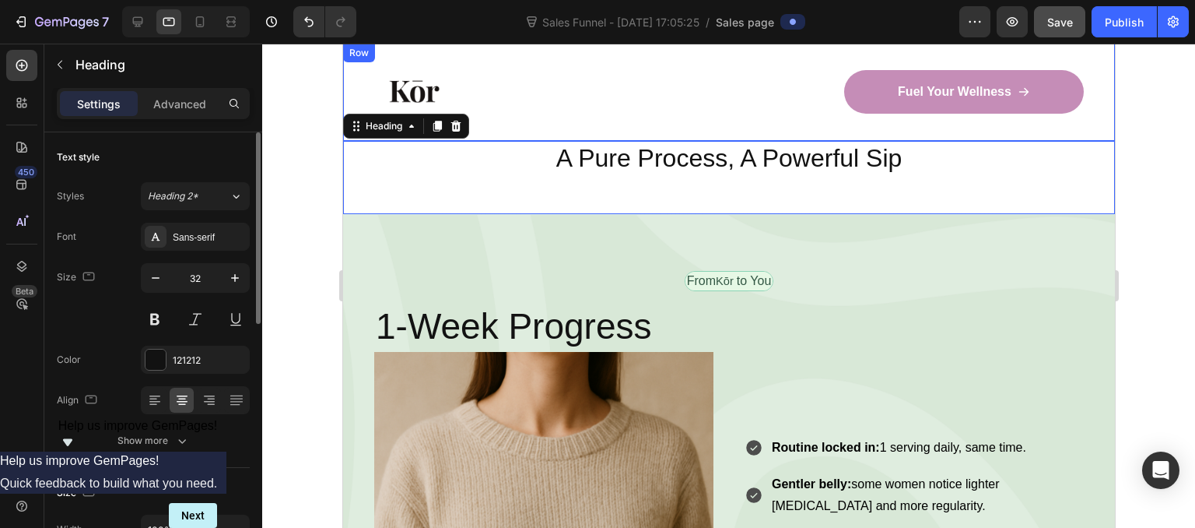
scroll to position [2350, 0]
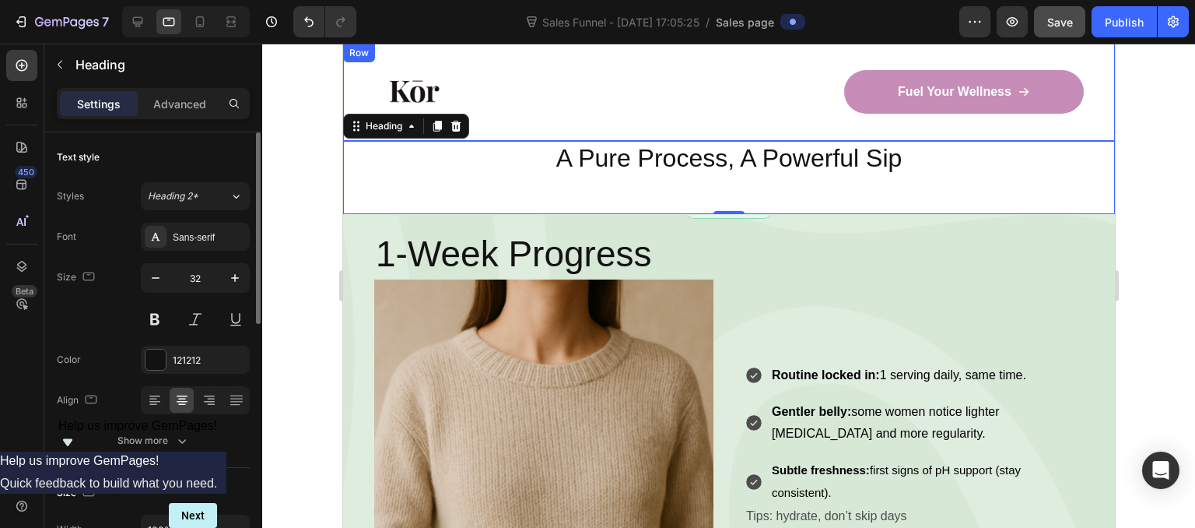
click at [751, 131] on div "Image Fuel Your Wellness Button Row Row" at bounding box center [728, 92] width 772 height 97
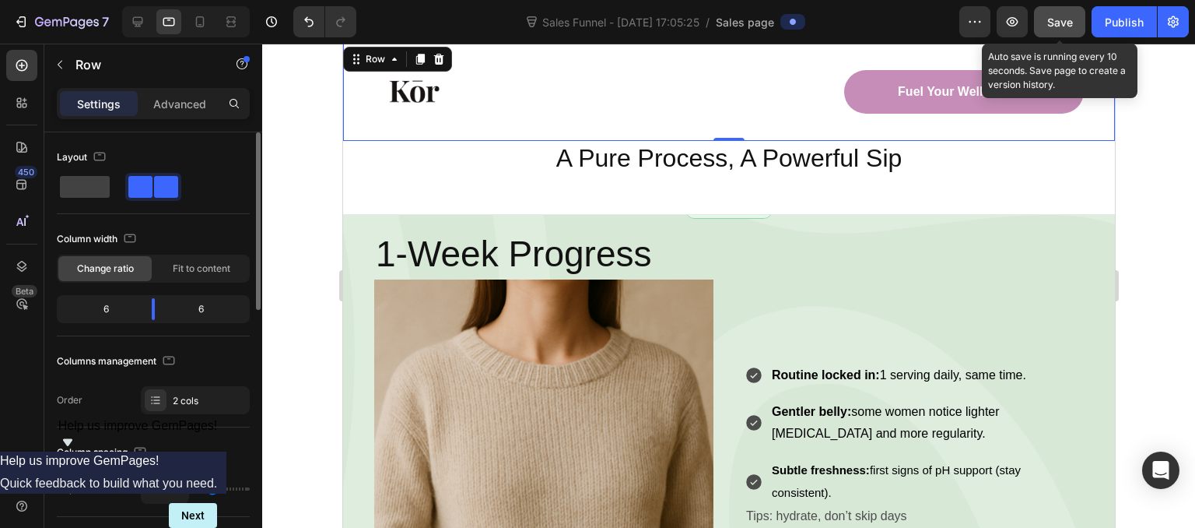
click at [1063, 18] on span "Save" at bounding box center [1060, 22] width 26 height 13
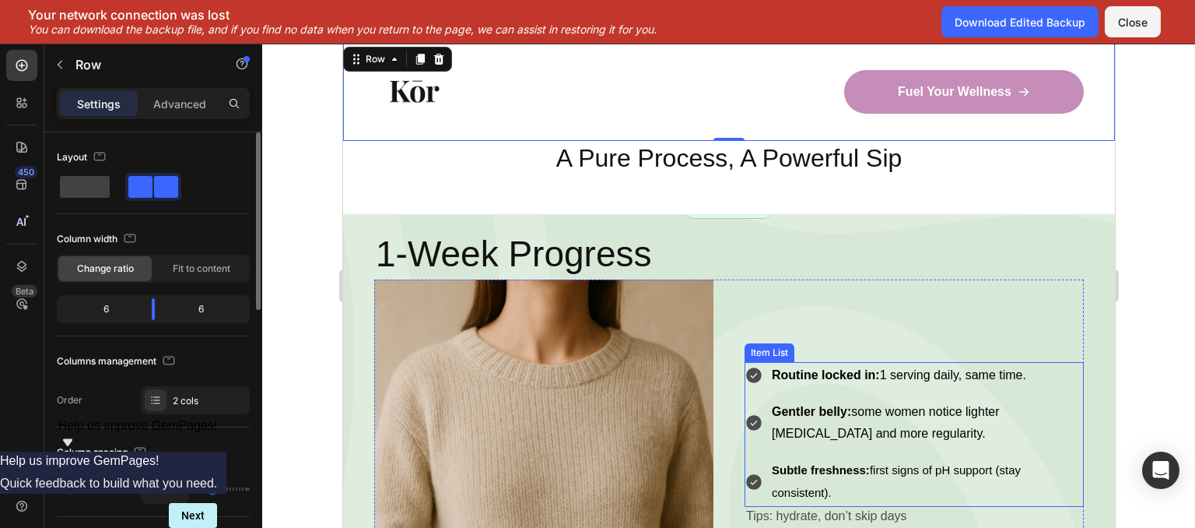
click at [1034, 6] on button "Save" at bounding box center [1059, 21] width 51 height 31
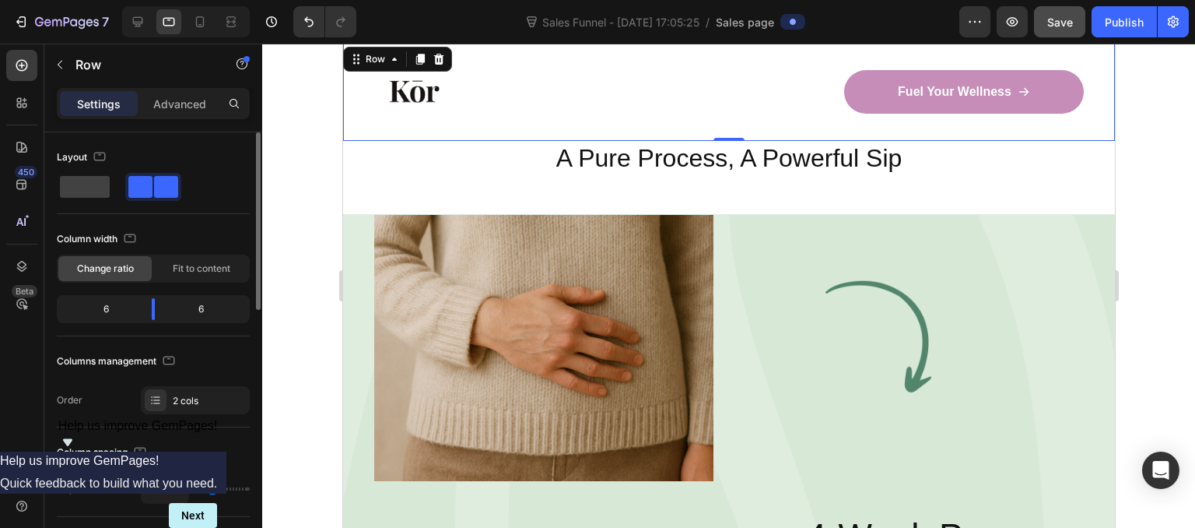
click at [887, 222] on div "Tips: hydrate, don’t skip days Text Block" at bounding box center [913, 236] width 339 height 75
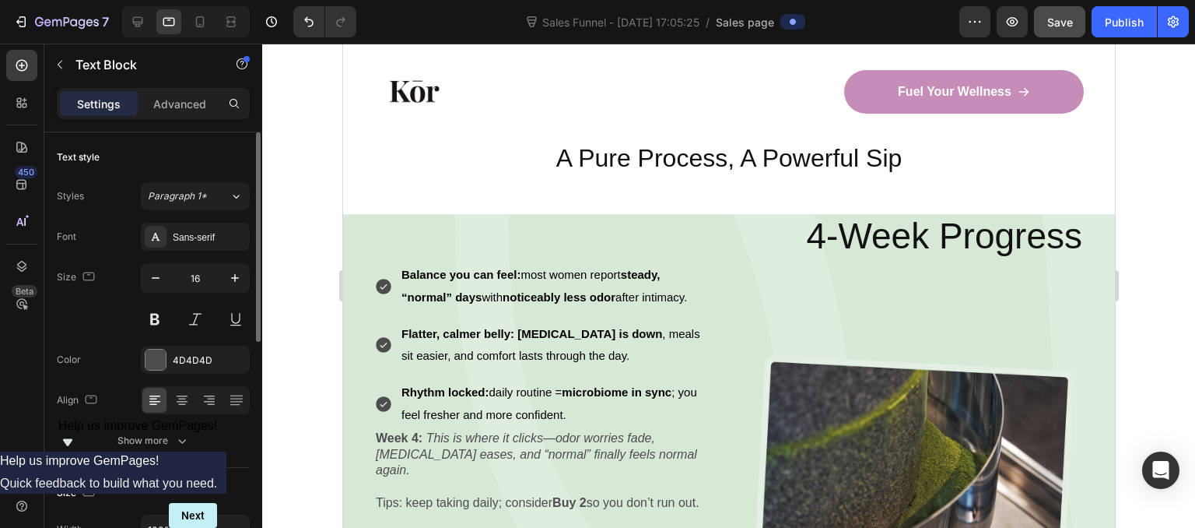
scroll to position [3094, 0]
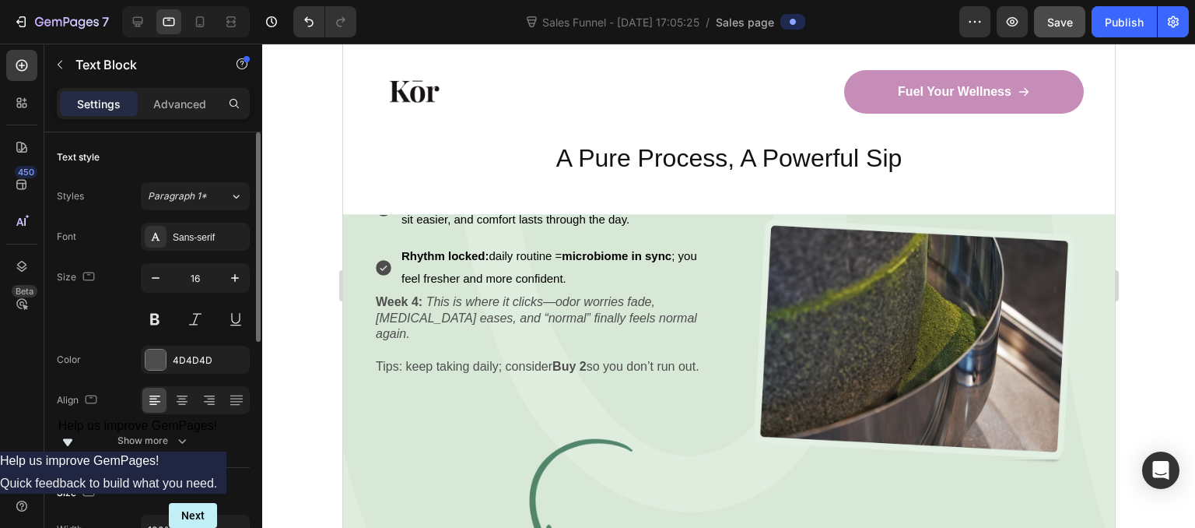
click at [818, 300] on img at bounding box center [913, 341] width 339 height 247
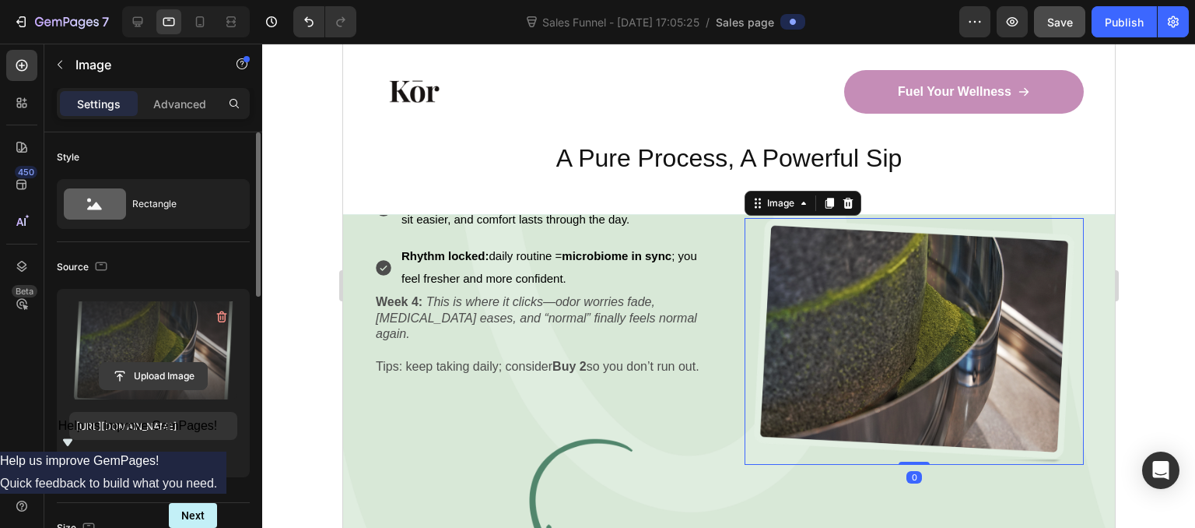
click at [138, 371] on input "file" at bounding box center [153, 376] width 107 height 26
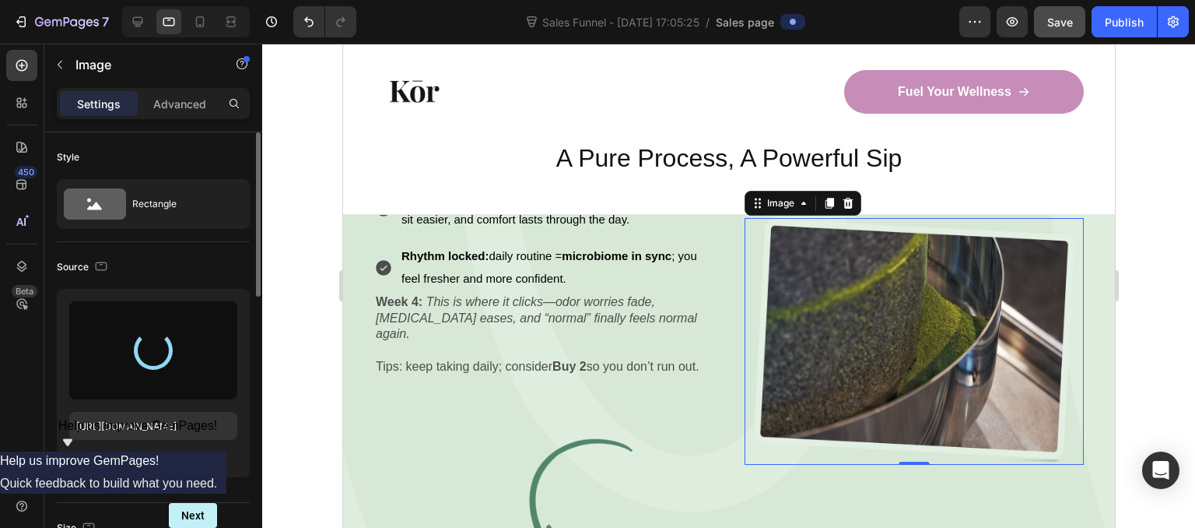
type input "[URL][DOMAIN_NAME]"
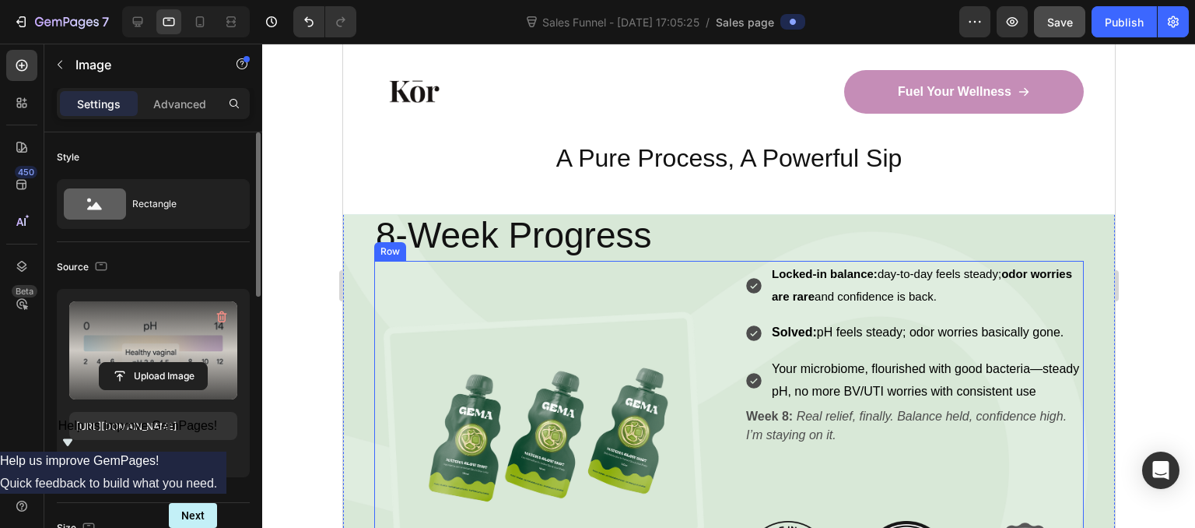
scroll to position [3503, 0]
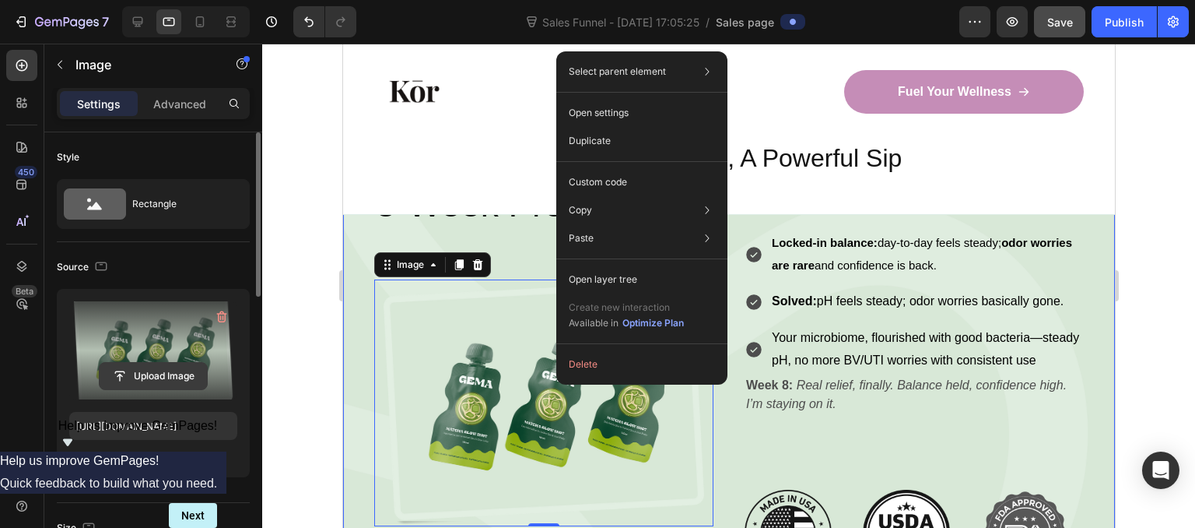
click at [162, 377] on input "file" at bounding box center [153, 376] width 107 height 26
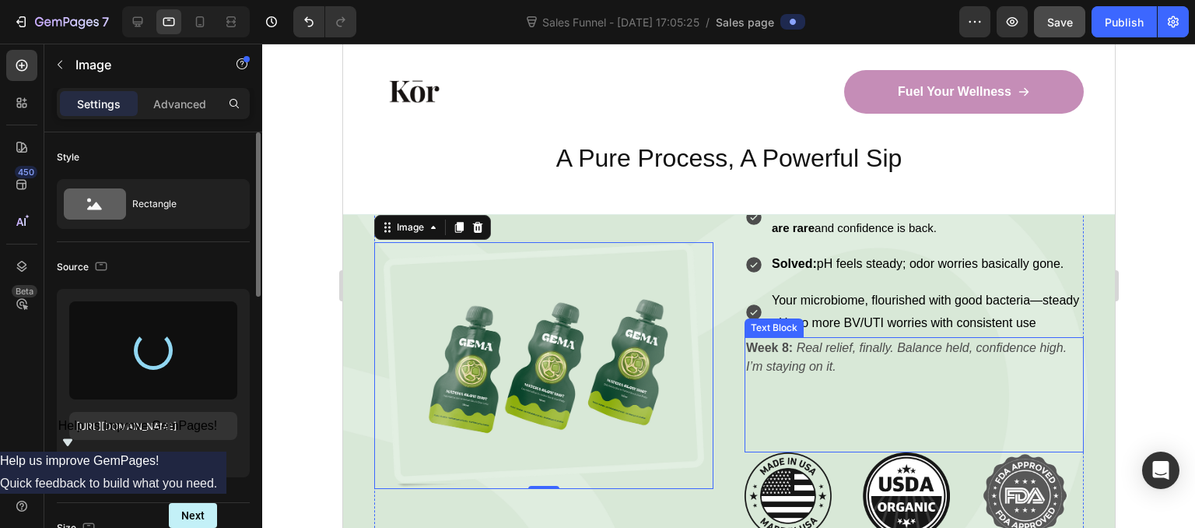
scroll to position [3539, 0]
click at [164, 92] on div "Advanced" at bounding box center [180, 103] width 78 height 25
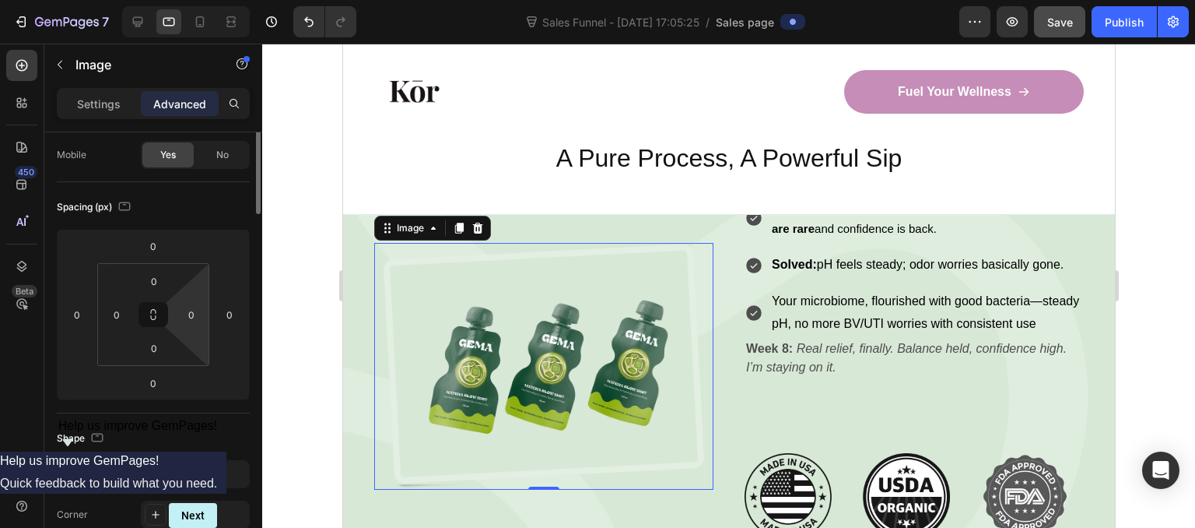
scroll to position [0, 0]
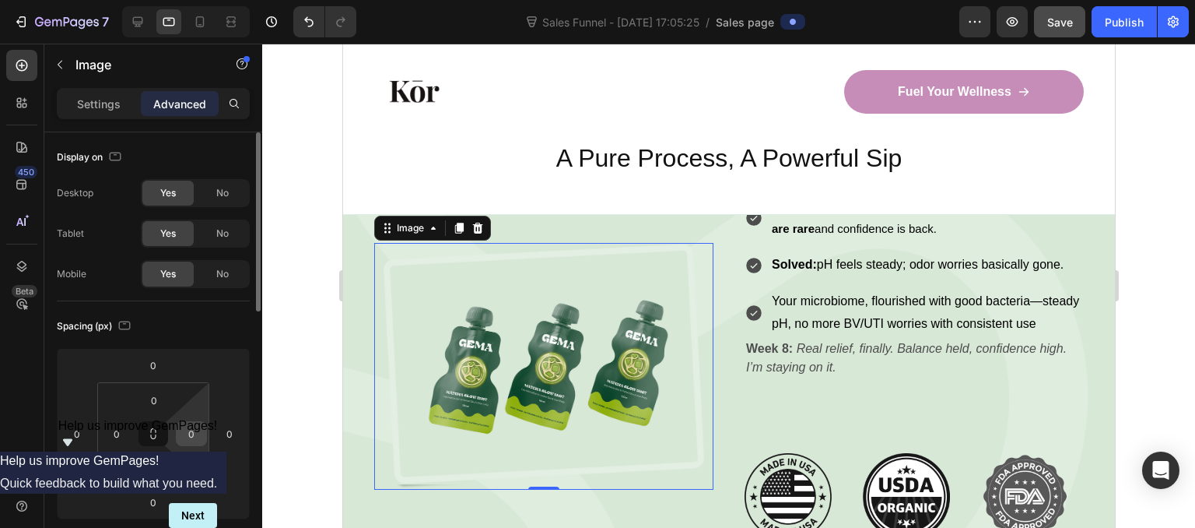
click at [197, 430] on input "0" at bounding box center [191, 433] width 23 height 23
click at [203, 430] on div "0" at bounding box center [191, 433] width 31 height 25
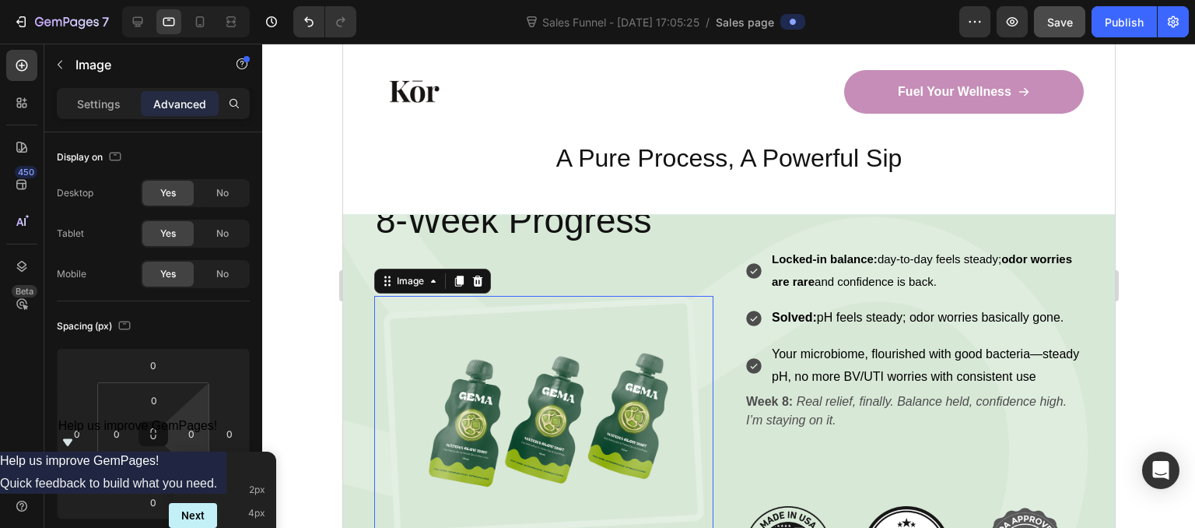
scroll to position [3586, 0]
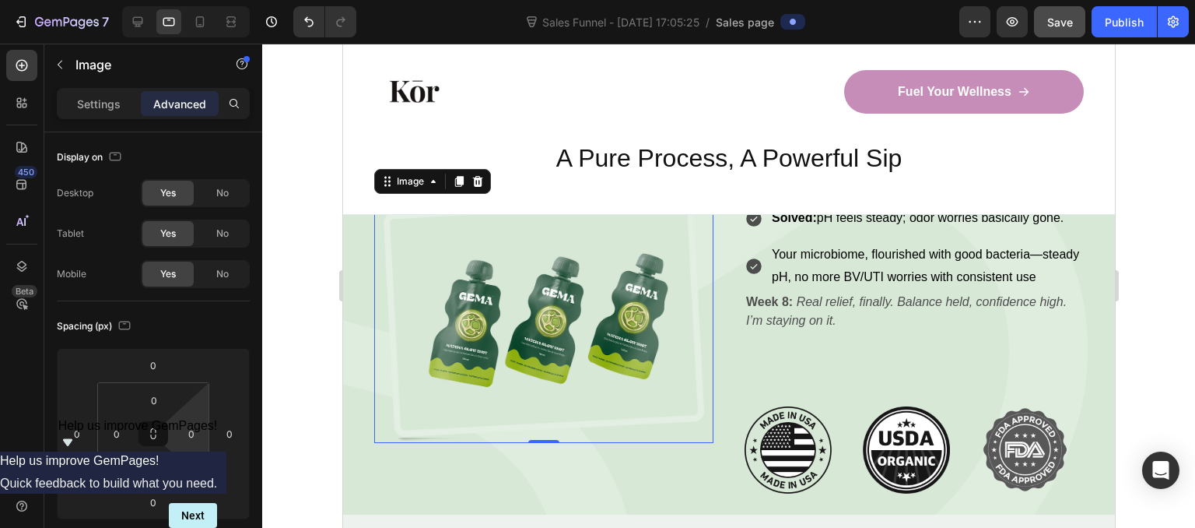
click at [601, 398] on img at bounding box center [542, 319] width 339 height 247
click at [601, 397] on img at bounding box center [542, 319] width 339 height 247
click at [84, 96] on p "Settings" at bounding box center [99, 104] width 44 height 16
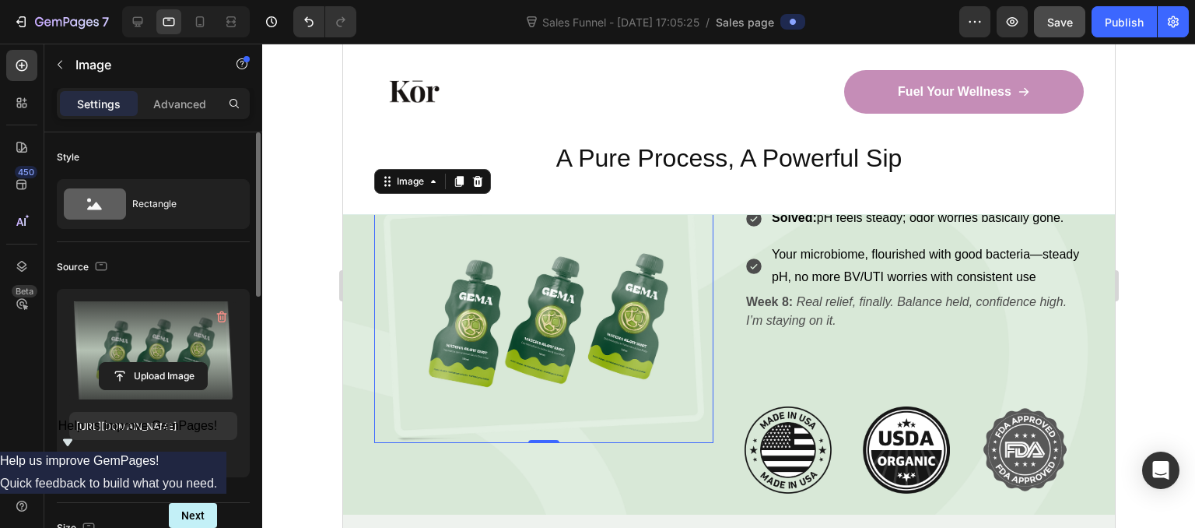
click at [148, 360] on label at bounding box center [153, 350] width 168 height 98
click at [148, 363] on input "file" at bounding box center [153, 376] width 107 height 26
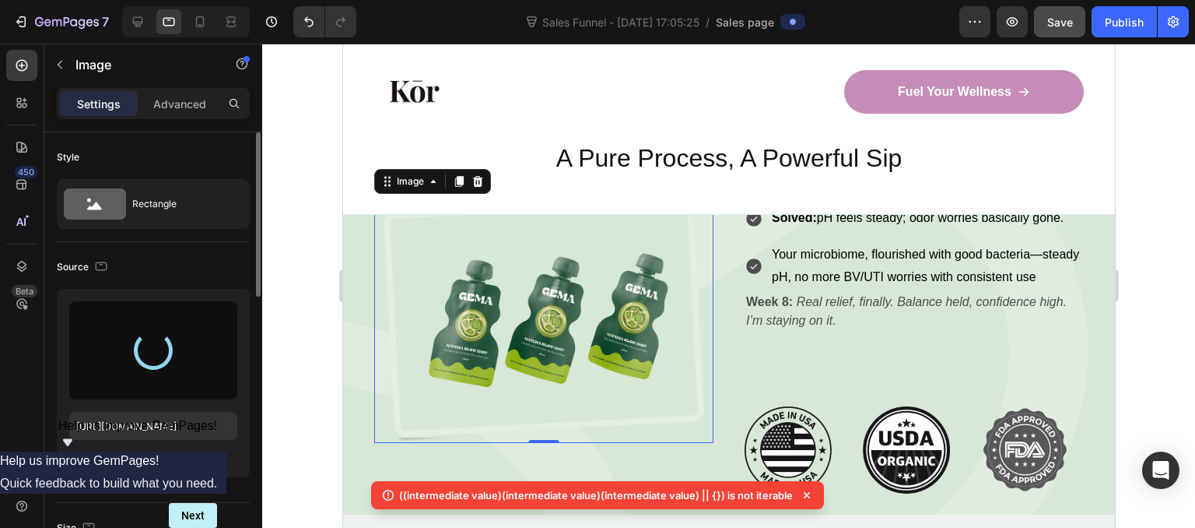
click at [806, 500] on icon at bounding box center [807, 495] width 16 height 16
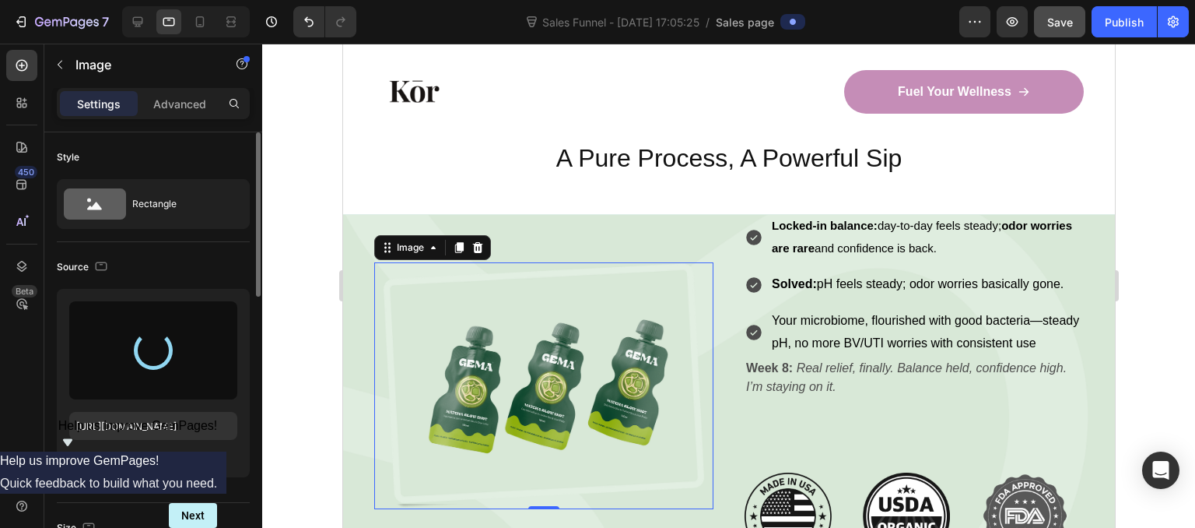
scroll to position [3518, 0]
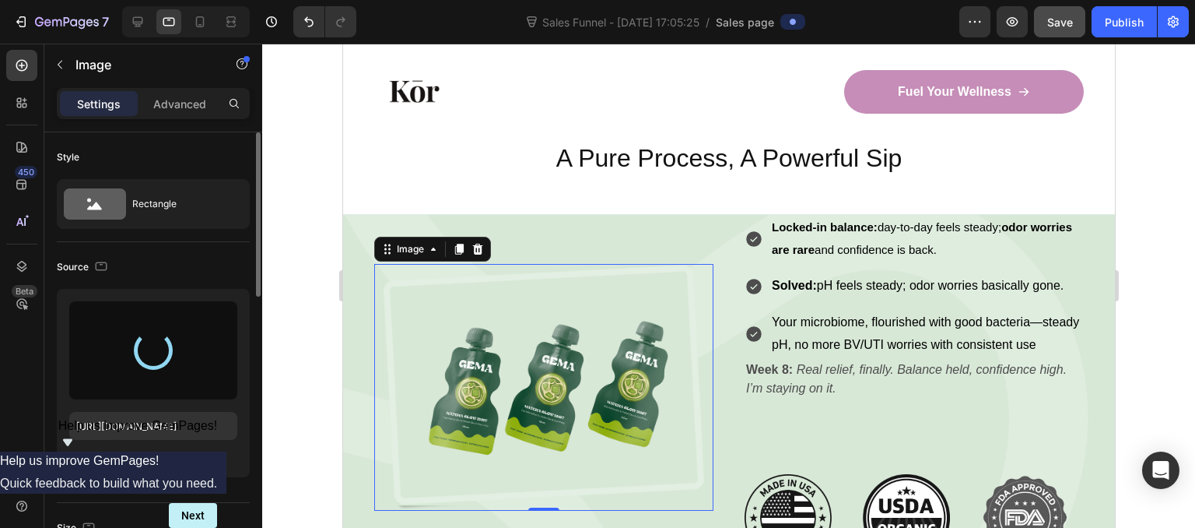
type input "[URL][DOMAIN_NAME]"
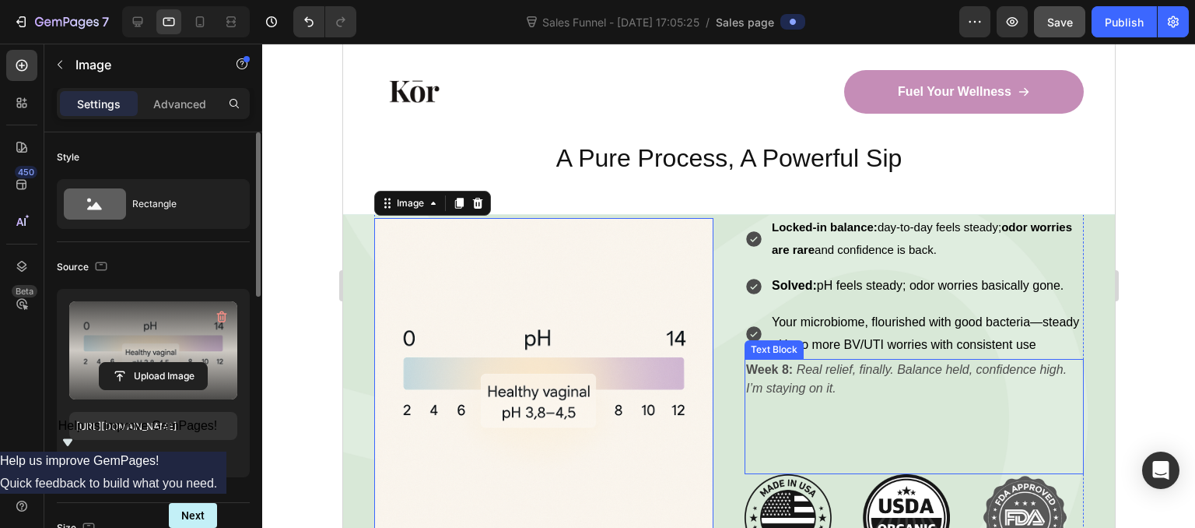
scroll to position [3565, 0]
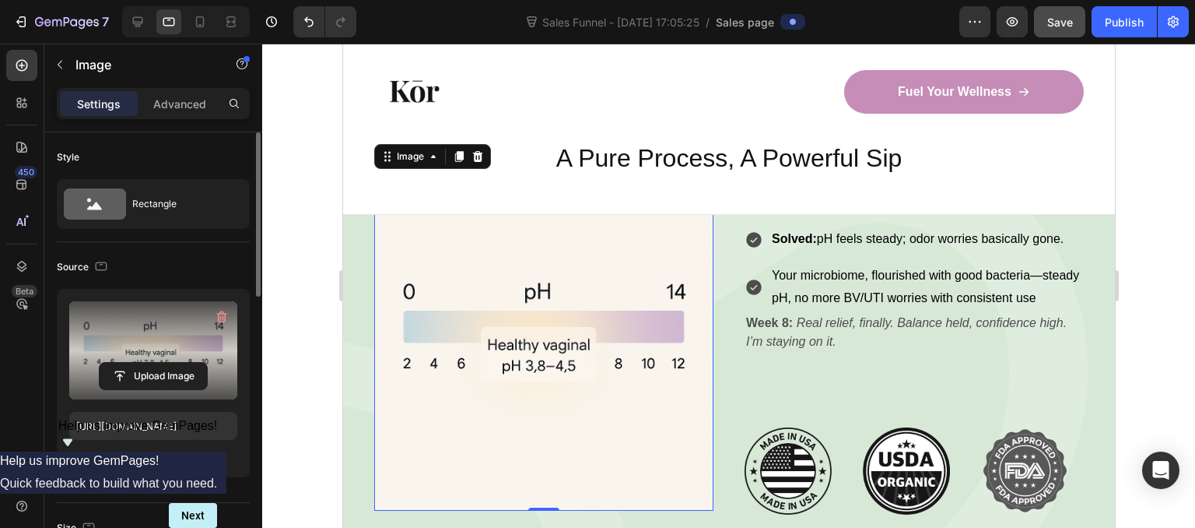
click at [530, 412] on img at bounding box center [542, 340] width 339 height 339
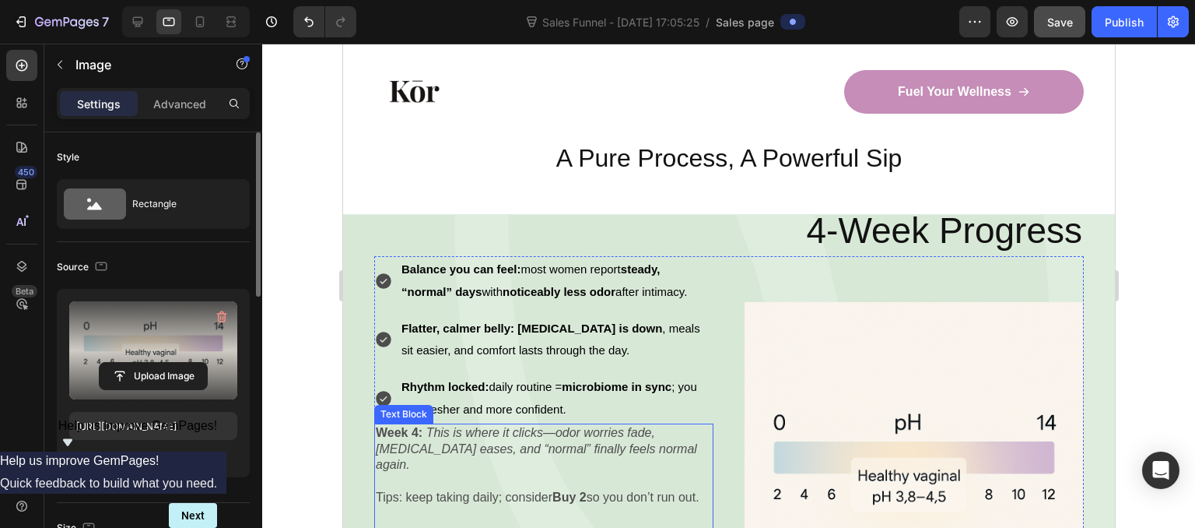
scroll to position [2961, 0]
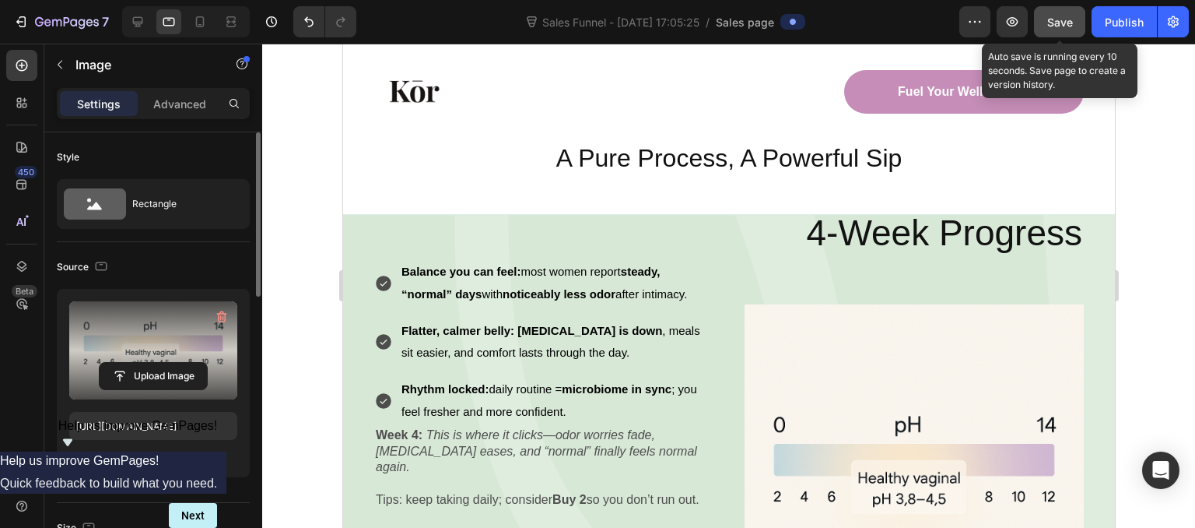
click at [1069, 12] on button "Save" at bounding box center [1059, 21] width 51 height 31
